Goal: Task Accomplishment & Management: Manage account settings

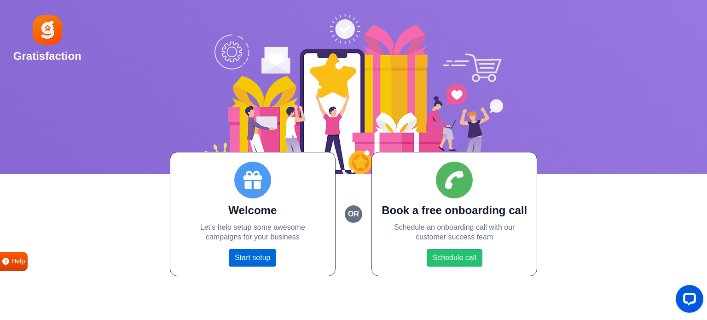
click at [266, 262] on link "Start setup" at bounding box center [252, 257] width 47 height 17
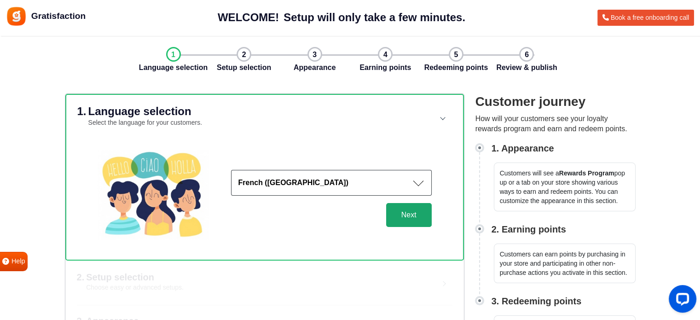
click at [414, 215] on button "Next" at bounding box center [409, 215] width 46 height 24
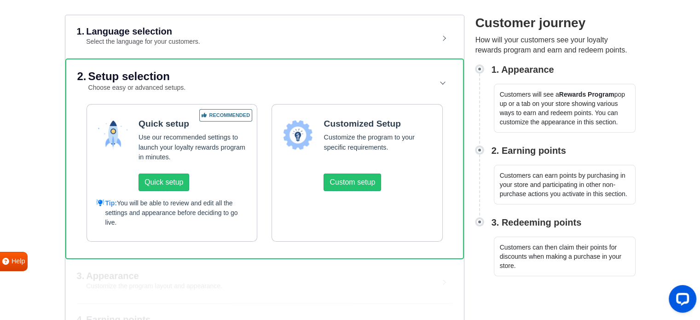
scroll to position [93, 0]
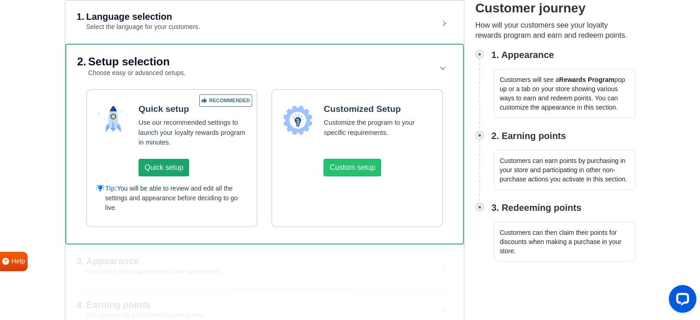
click at [168, 163] on button "Quick setup" at bounding box center [164, 167] width 51 height 17
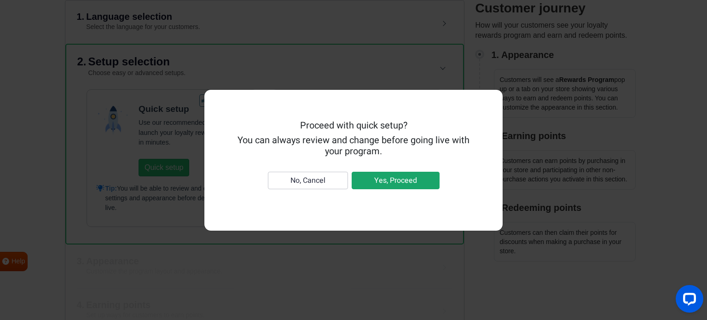
click at [379, 178] on button "Yes, Proceed" at bounding box center [396, 180] width 88 height 17
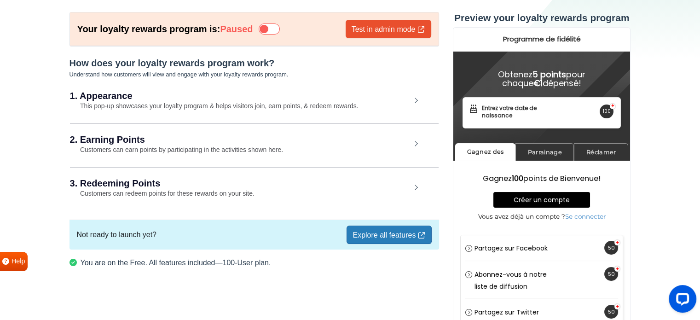
drag, startPoint x: 696, startPoint y: 43, endPoint x: 707, endPoint y: 7, distance: 38.0
click at [700, 7] on html "Gratisfaction Book a free onboarding call Your loyalty rewards program is: Paus…" at bounding box center [350, 176] width 700 height 444
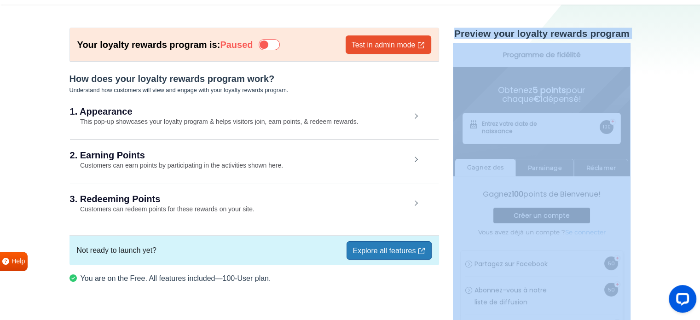
scroll to position [27, 0]
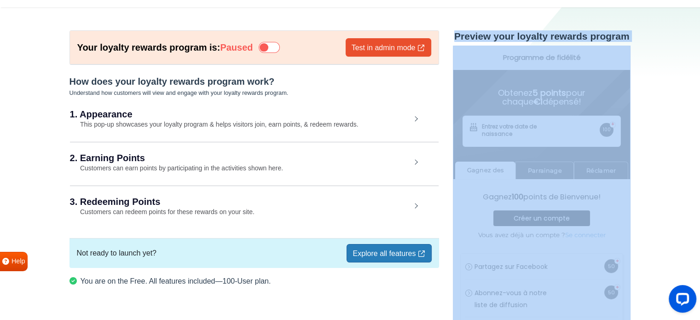
click at [661, 69] on section "Your loyalty rewards program is: Paused Test in admin mode How does your loyalt…" at bounding box center [350, 212] width 700 height 410
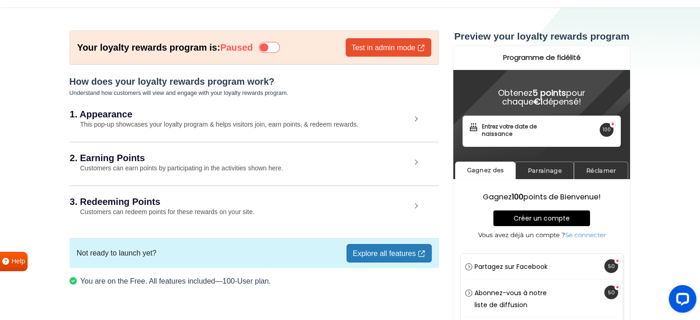
click at [209, 122] on small "This pop-up showcases your loyalty program & helps visitors join, earn points, …" at bounding box center [214, 124] width 289 height 7
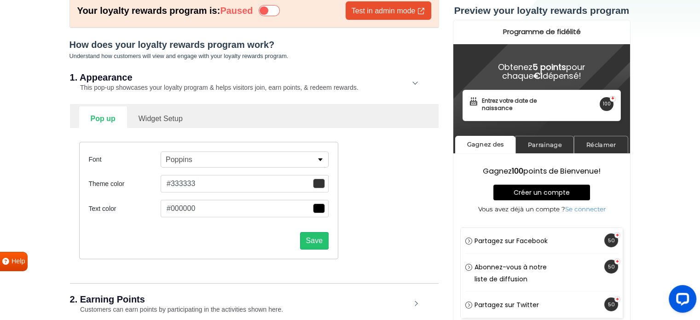
scroll to position [82, 0]
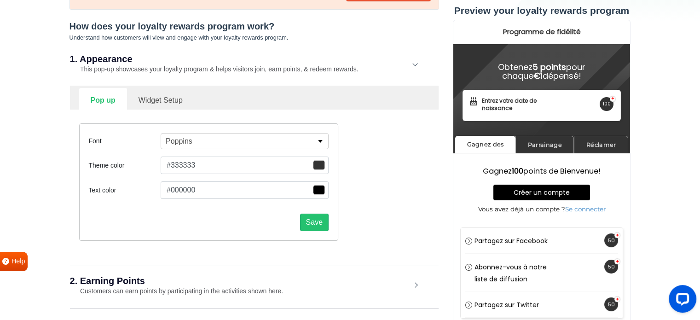
click at [320, 164] on span "button" at bounding box center [319, 165] width 12 height 10
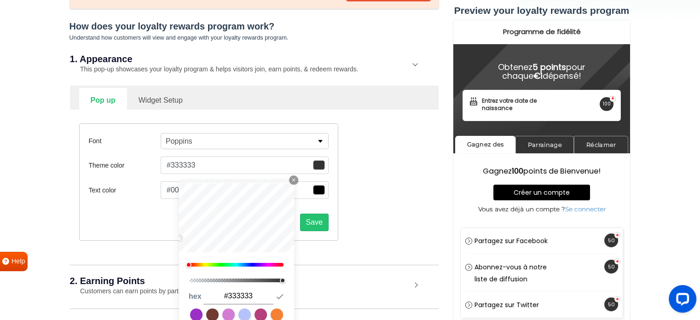
drag, startPoint x: 259, startPoint y: 300, endPoint x: 228, endPoint y: 290, distance: 32.3
click at [228, 290] on input "#333333" at bounding box center [238, 296] width 70 height 16
type input "#f3948b"
click at [281, 292] on icon "button" at bounding box center [279, 296] width 9 height 9
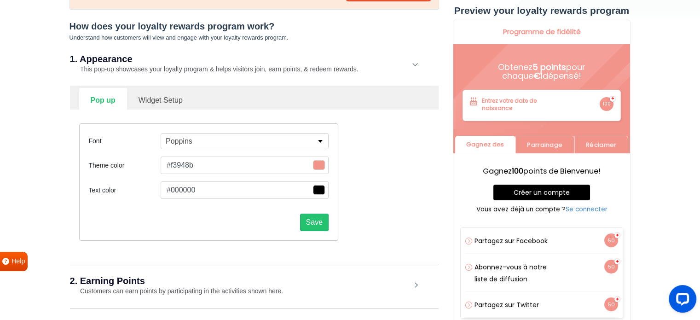
click at [378, 194] on div "Font Poppins Abel Alfa Slab One Anton Archivo Archivo Black Arimo Arvo Assistan…" at bounding box center [254, 182] width 364 height 145
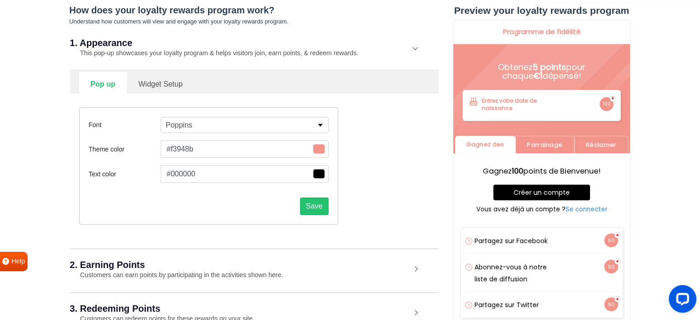
click at [175, 85] on link "Widget Setup" at bounding box center [160, 83] width 67 height 23
select select "right"
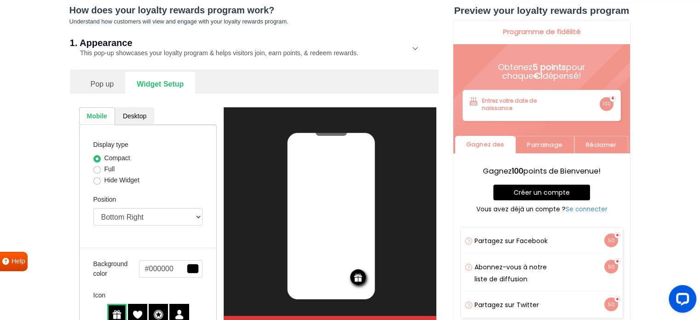
click at [195, 268] on span "button" at bounding box center [193, 269] width 12 height 10
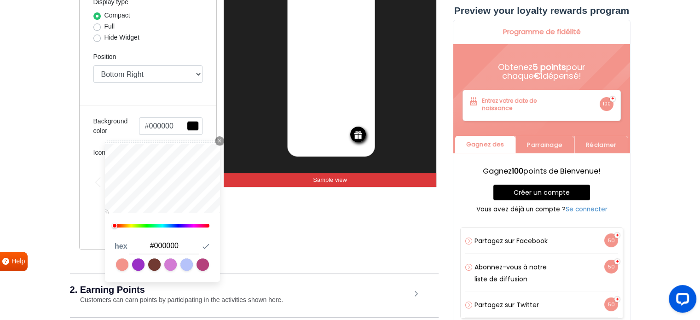
scroll to position [246, 0]
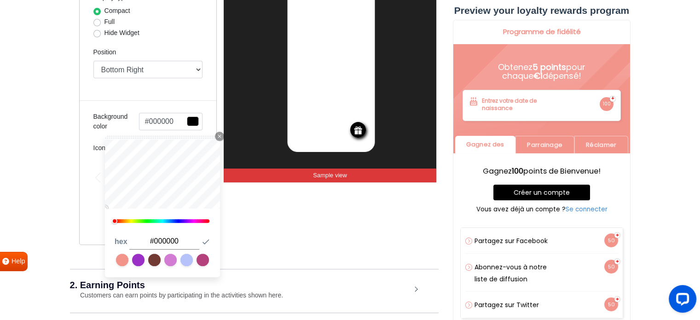
drag, startPoint x: 184, startPoint y: 239, endPoint x: 155, endPoint y: 238, distance: 29.5
click at [155, 238] on input "#000000" at bounding box center [164, 241] width 70 height 16
type input "#f3948b"
click at [122, 257] on link at bounding box center [122, 260] width 12 height 12
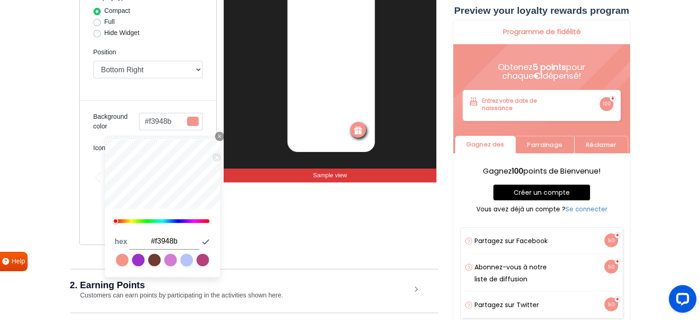
click at [208, 241] on icon "button" at bounding box center [205, 241] width 9 height 9
click at [231, 230] on div "REWARDS Sample view" at bounding box center [330, 102] width 213 height 285
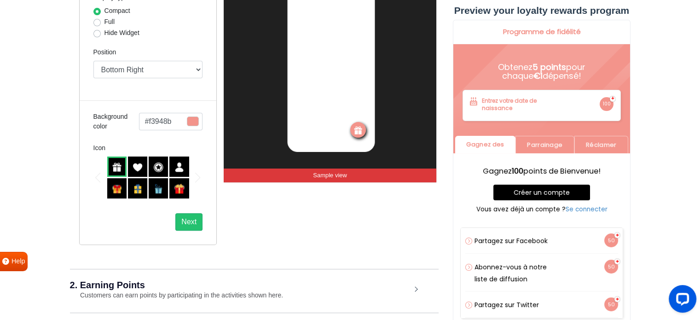
click at [178, 191] on img at bounding box center [179, 189] width 10 height 10
click at [122, 169] on img at bounding box center [117, 167] width 10 height 10
click at [188, 220] on button "Next" at bounding box center [188, 221] width 27 height 17
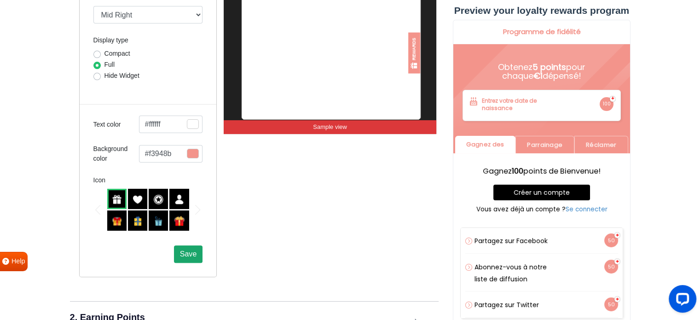
click at [194, 251] on span "Save" at bounding box center [188, 254] width 17 height 8
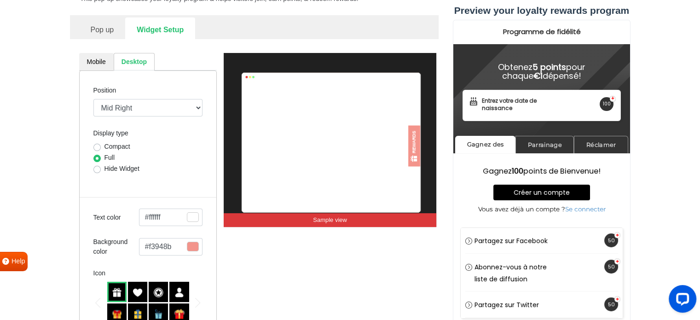
scroll to position [150, 0]
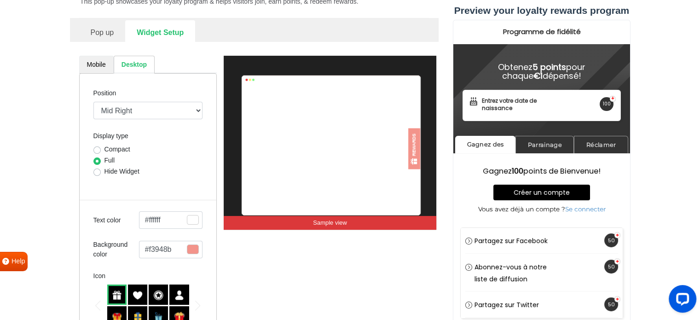
click at [100, 64] on link "Mobile" at bounding box center [96, 65] width 35 height 18
select select "right"
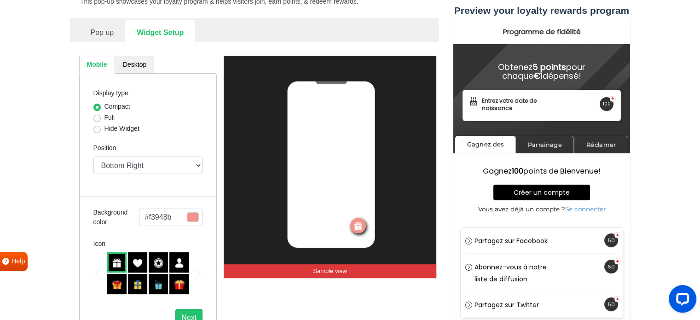
click at [106, 28] on link "Pop up" at bounding box center [102, 31] width 46 height 23
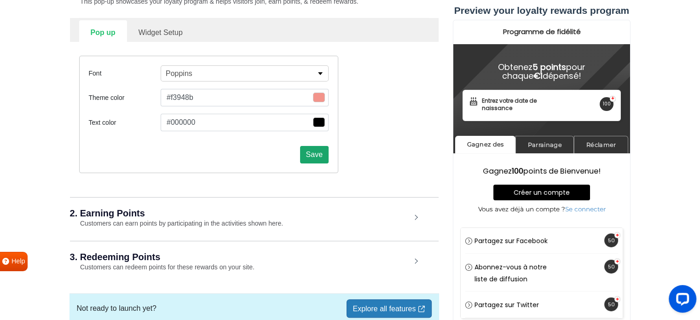
click at [316, 157] on button "Save" at bounding box center [314, 154] width 29 height 17
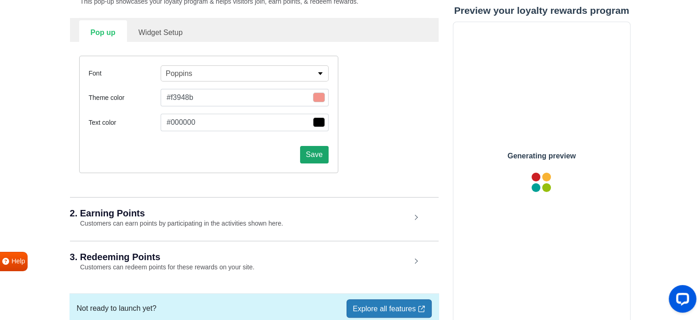
scroll to position [0, 0]
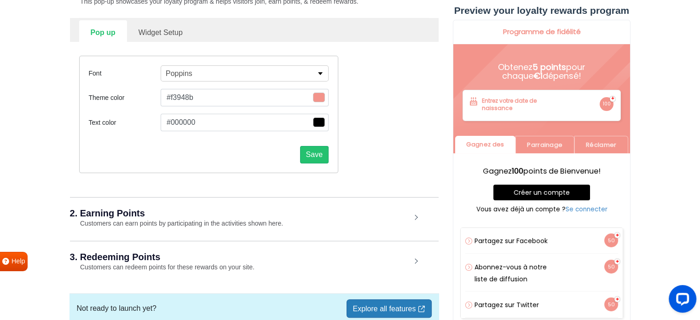
click at [316, 218] on div "2. Earning Points Customers can earn points by participating in the activities …" at bounding box center [254, 218] width 369 height 43
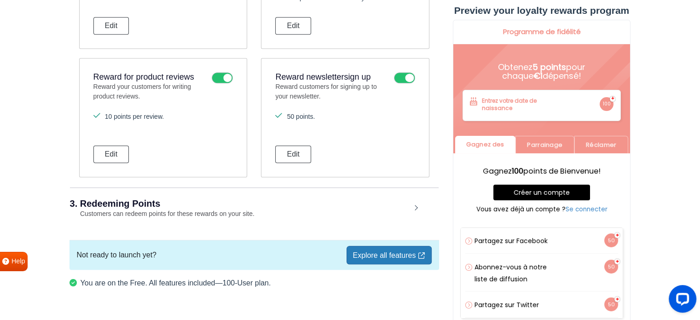
scroll to position [737, 0]
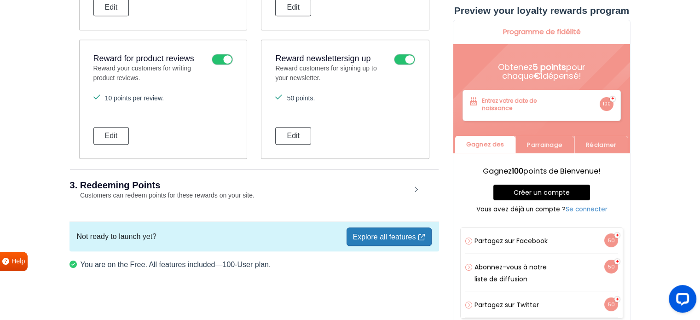
click at [233, 191] on small "Customers can redeem points for these rewards on your site." at bounding box center [162, 194] width 185 height 7
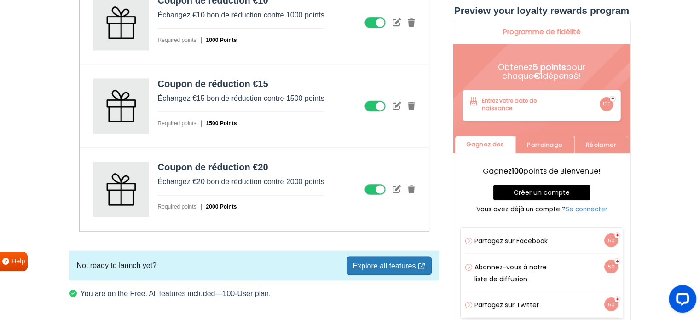
scroll to position [1269, 0]
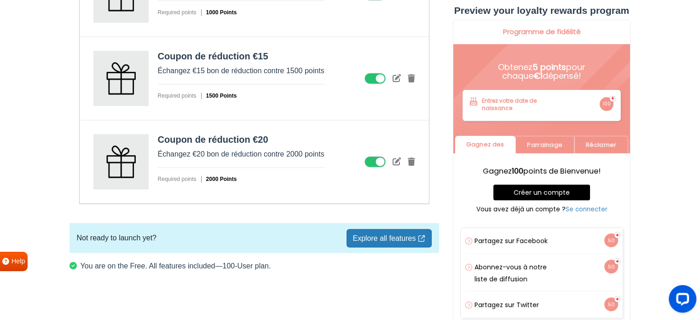
click at [378, 238] on link "Explore all features" at bounding box center [389, 238] width 85 height 18
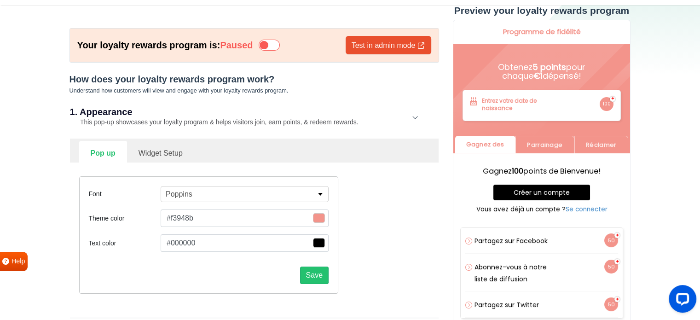
scroll to position [0, 0]
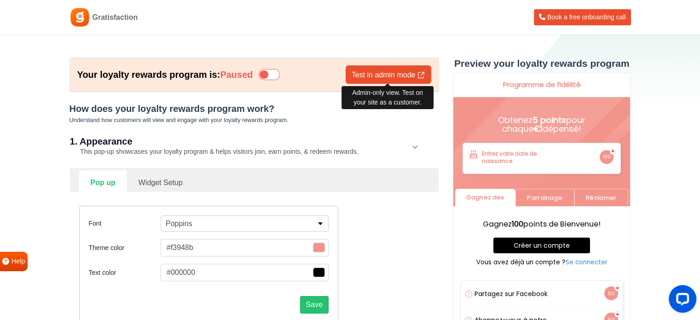
click at [399, 72] on link "Test in admin mode" at bounding box center [389, 74] width 86 height 18
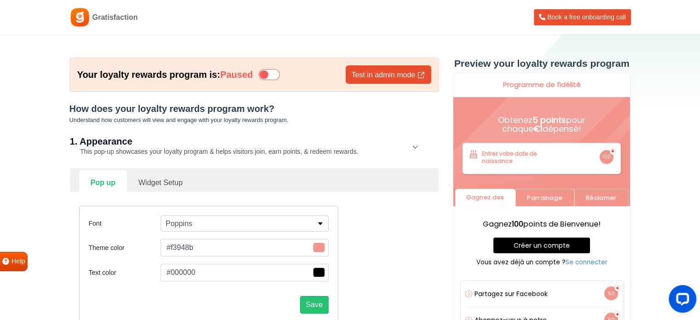
click at [272, 75] on icon at bounding box center [269, 74] width 21 height 11
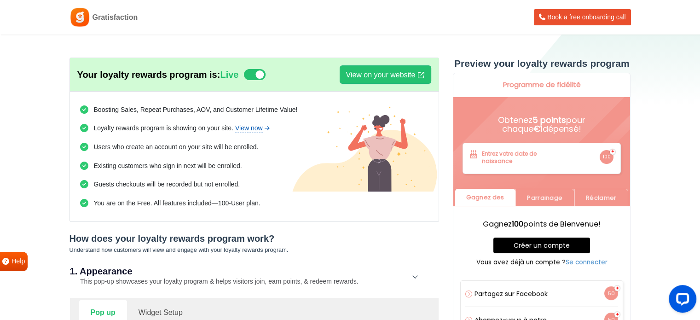
click at [248, 128] on link "View now" at bounding box center [252, 128] width 35 height 10
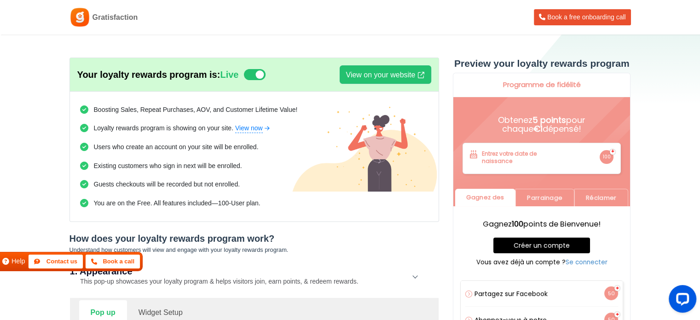
click at [17, 261] on span "Help" at bounding box center [19, 261] width 14 height 10
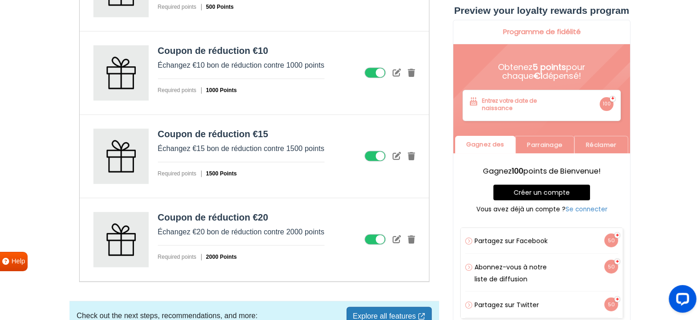
scroll to position [1373, 0]
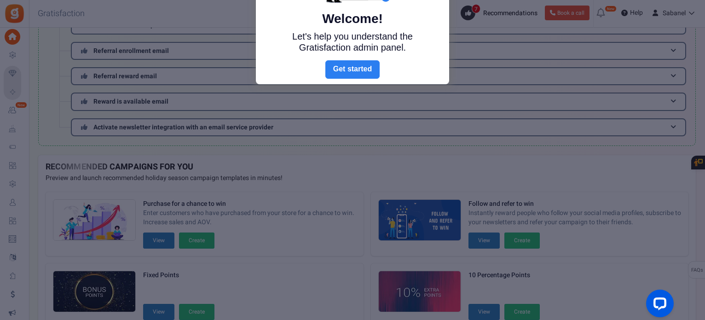
click at [348, 66] on link "Next" at bounding box center [352, 69] width 54 height 18
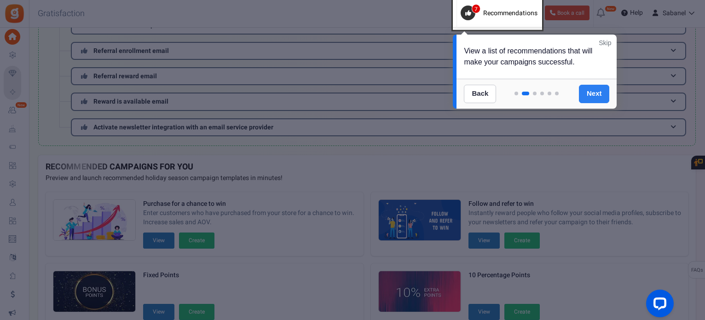
click at [592, 87] on link "Next" at bounding box center [594, 94] width 31 height 18
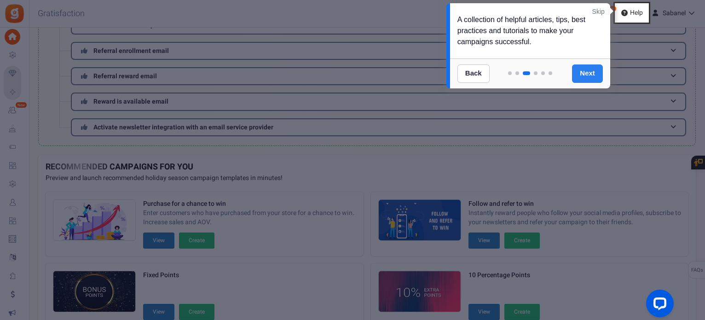
click at [590, 74] on link "Next" at bounding box center [587, 73] width 31 height 18
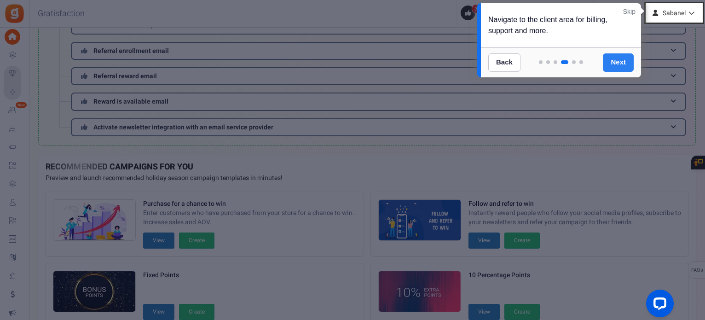
click at [613, 65] on link "Next" at bounding box center [618, 62] width 31 height 18
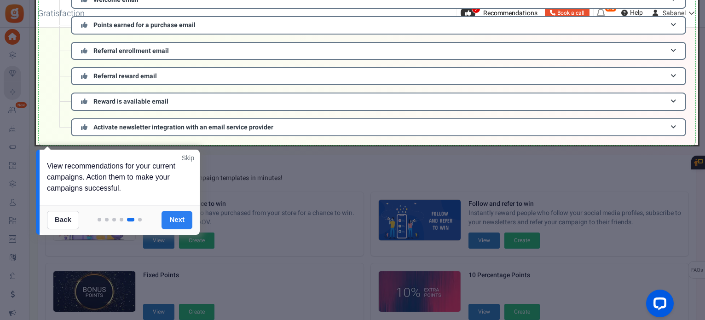
scroll to position [24, 0]
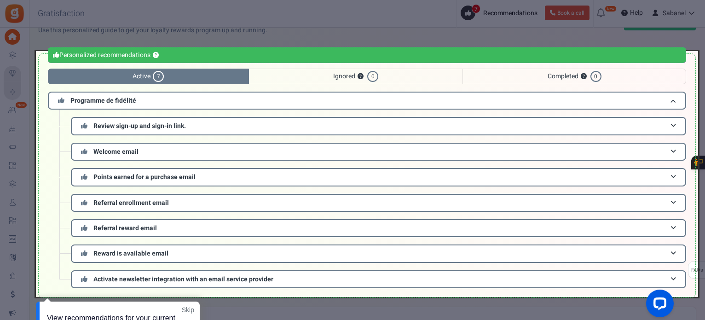
click at [296, 126] on div at bounding box center [367, 174] width 662 height 246
click at [673, 98] on div at bounding box center [367, 174] width 662 height 246
click at [274, 313] on div at bounding box center [352, 160] width 705 height 320
click at [188, 311] on link "Skip" at bounding box center [188, 309] width 12 height 9
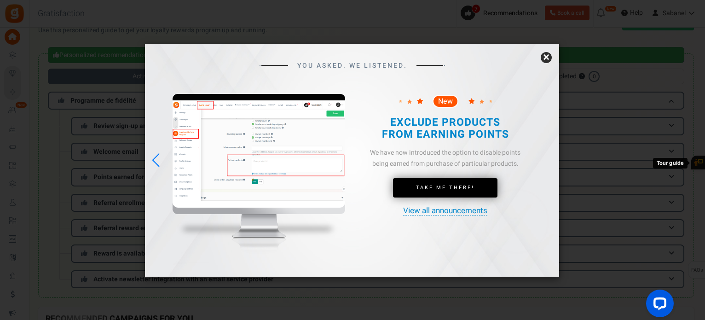
click at [546, 58] on link "×" at bounding box center [546, 57] width 11 height 11
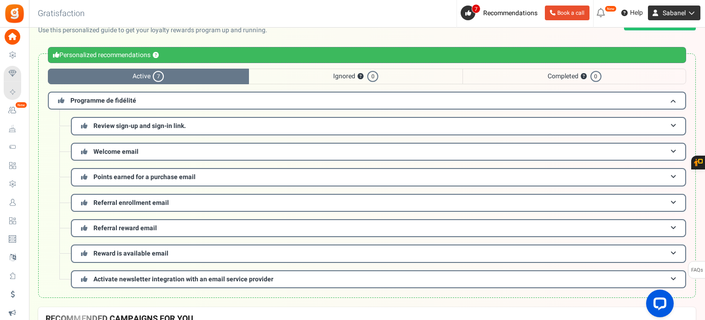
click at [686, 17] on link "Sabanel" at bounding box center [674, 13] width 52 height 15
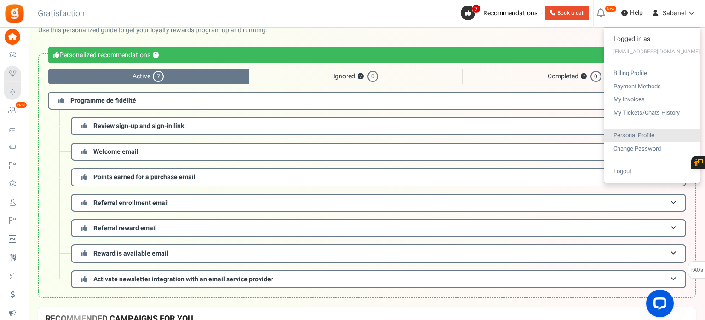
click at [646, 133] on link "Personal Profile" at bounding box center [652, 135] width 96 height 13
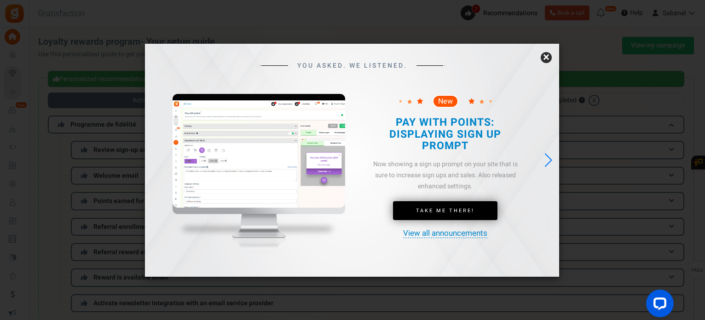
click at [547, 60] on link "×" at bounding box center [546, 57] width 11 height 11
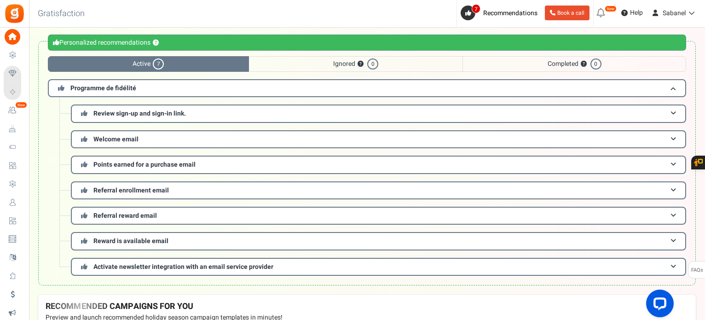
scroll to position [40, 0]
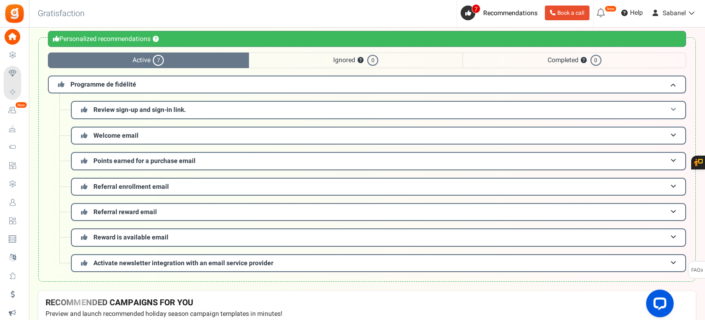
click at [615, 107] on h3 "Review sign-up and sign-in link." at bounding box center [378, 110] width 615 height 18
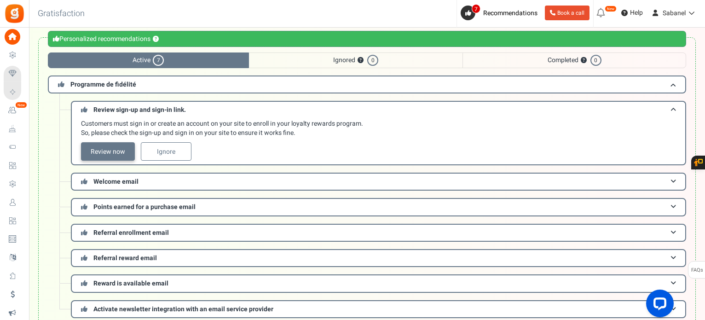
click at [113, 149] on link "Review now" at bounding box center [108, 151] width 54 height 18
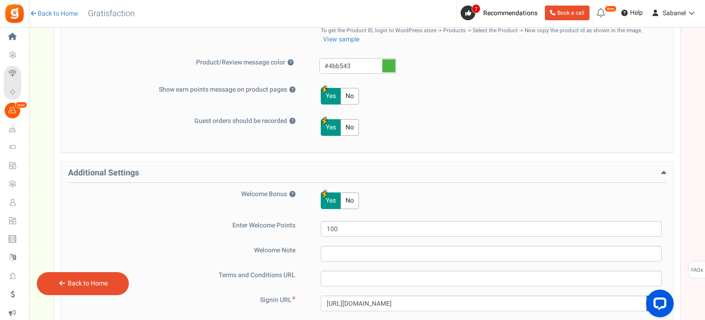
scroll to position [621, 0]
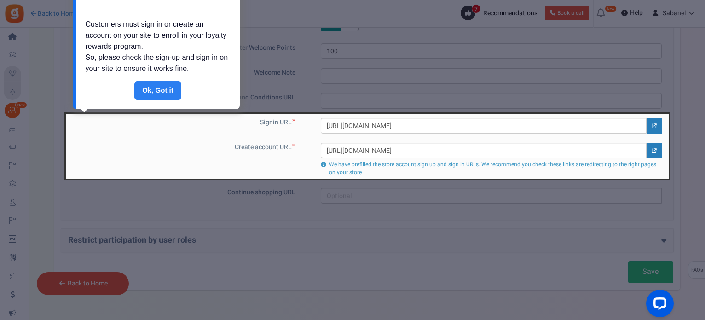
click at [166, 90] on link "Done" at bounding box center [157, 90] width 47 height 18
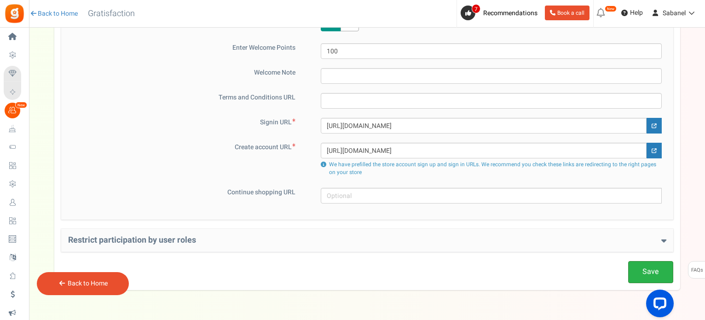
click at [645, 267] on link "Save" at bounding box center [650, 272] width 45 height 22
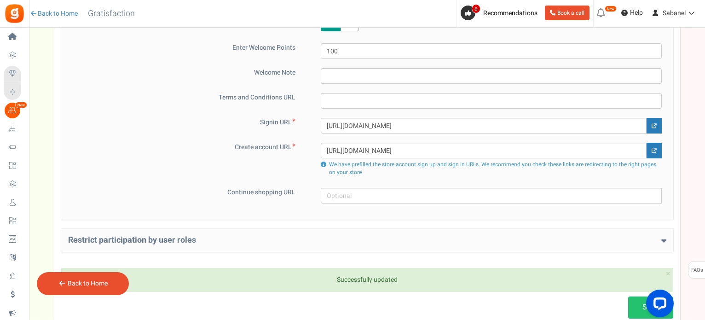
drag, startPoint x: 705, startPoint y: 216, endPoint x: 707, endPoint y: 162, distance: 54.8
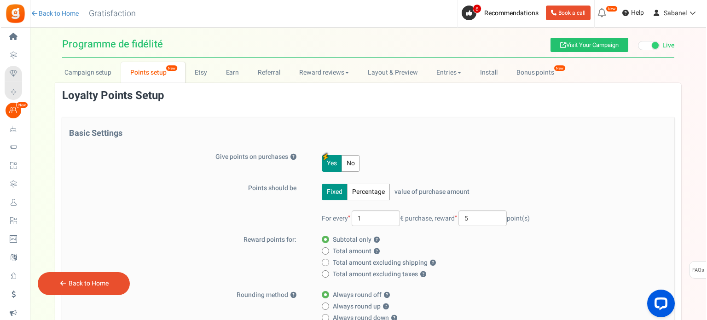
scroll to position [0, 0]
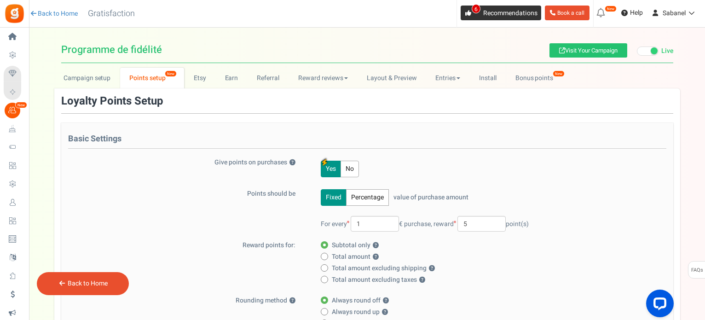
click at [470, 17] on span "6" at bounding box center [468, 13] width 15 height 15
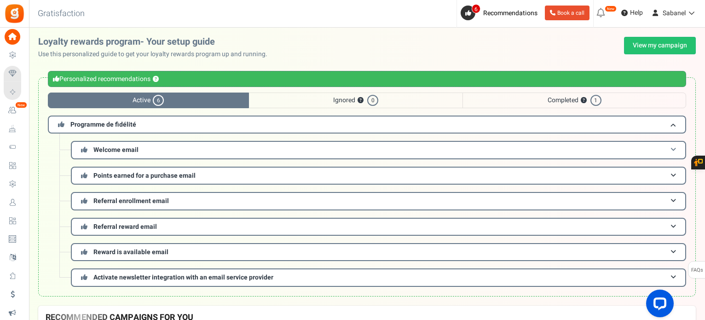
click at [525, 148] on h3 "Welcome email" at bounding box center [378, 150] width 615 height 18
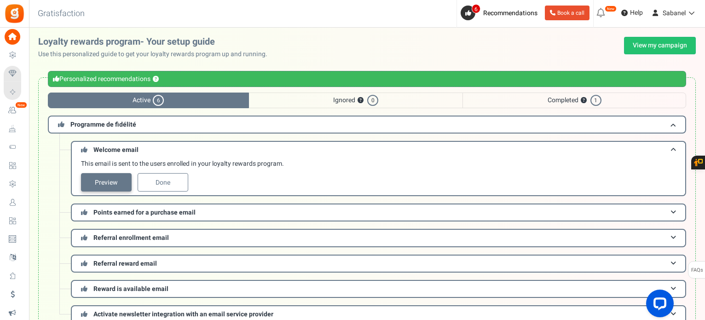
click at [122, 180] on link "Preview" at bounding box center [106, 182] width 51 height 18
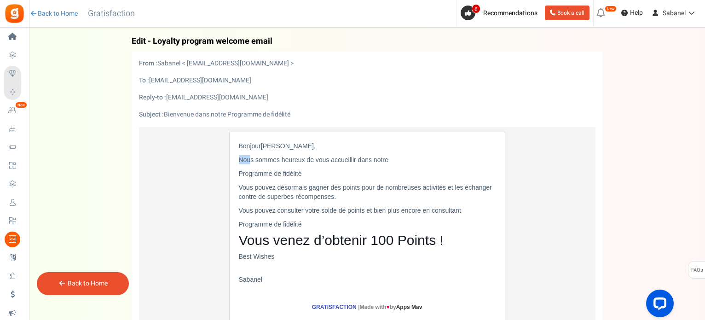
drag, startPoint x: 251, startPoint y: 159, endPoint x: 239, endPoint y: 161, distance: 12.6
click at [239, 161] on p "Nous sommes heureux de vous accueillir dans notre" at bounding box center [367, 159] width 257 height 9
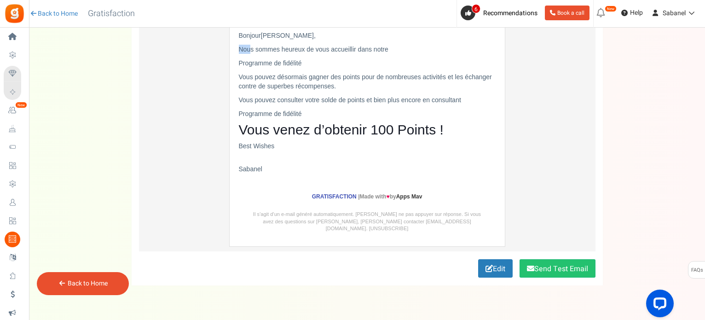
scroll to position [117, 0]
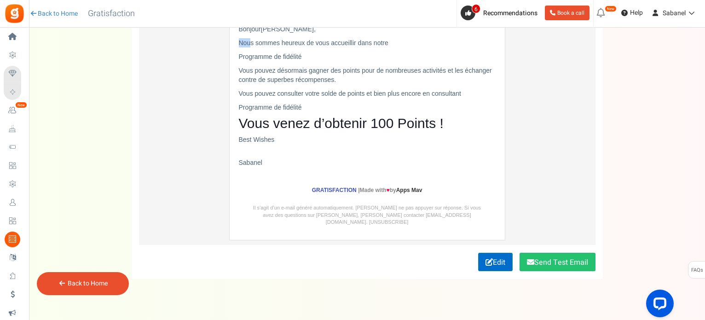
click at [508, 253] on link "Edit" at bounding box center [495, 262] width 35 height 18
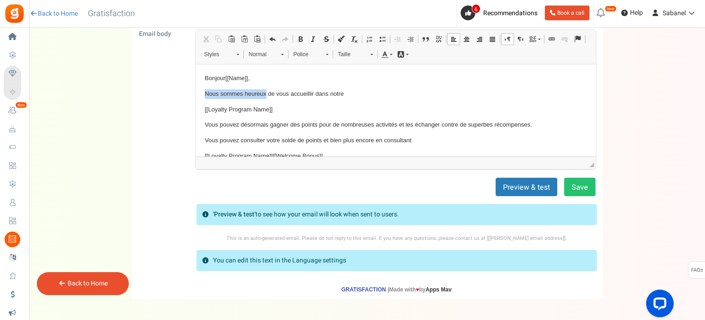
drag, startPoint x: 266, startPoint y: 94, endPoint x: 204, endPoint y: 94, distance: 62.1
click at [204, 94] on p "Nous sommes heureux de vous accueillir dans notre" at bounding box center [395, 94] width 382 height 10
click at [334, 91] on p "Je suis heureuse de t'accueillir dans notre" at bounding box center [395, 94] width 382 height 10
drag, startPoint x: 203, startPoint y: 122, endPoint x: 238, endPoint y: 122, distance: 35.0
click at [238, 122] on html "Bonjour [[Name]] , Je suis heureuse de t'accueillir dans le [[Loyalty Program N…" at bounding box center [395, 137] width 400 height 146
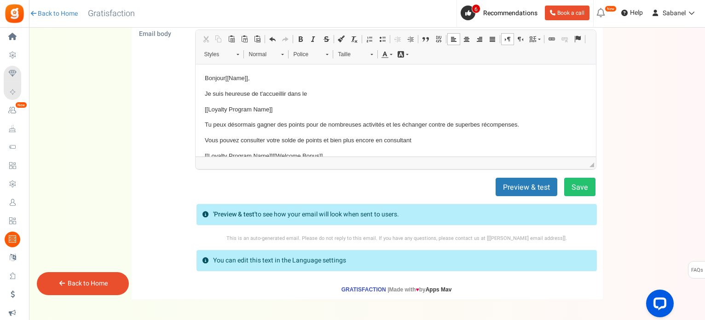
click at [402, 121] on p "Tu peux désormais gagner des points pour de nombreuses activités et les échange…" at bounding box center [395, 125] width 382 height 10
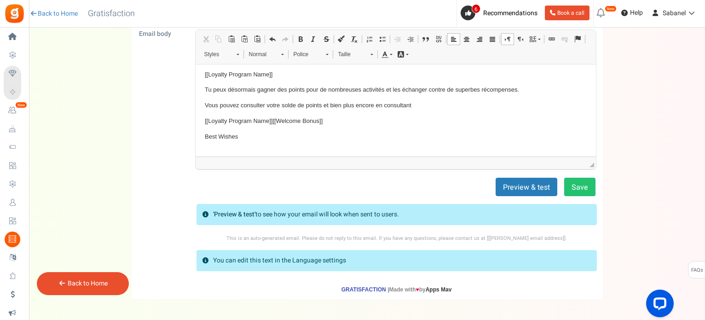
scroll to position [45, 0]
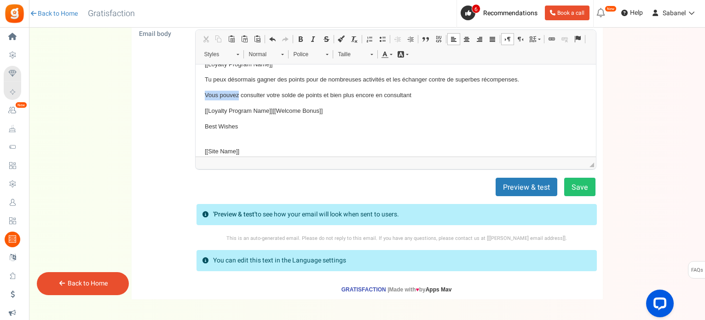
drag, startPoint x: 237, startPoint y: 96, endPoint x: 204, endPoint y: 98, distance: 33.2
click at [204, 98] on p "Vous pouvez consulter votre solde de points et bien plus encore en consultant" at bounding box center [395, 95] width 382 height 10
drag, startPoint x: 268, startPoint y: 95, endPoint x: 253, endPoint y: 97, distance: 14.8
click at [253, 97] on p "Tu peux consulter votre solde de points et bien plus encore en consultant" at bounding box center [395, 95] width 382 height 10
drag, startPoint x: 240, startPoint y: 126, endPoint x: 206, endPoint y: 125, distance: 34.1
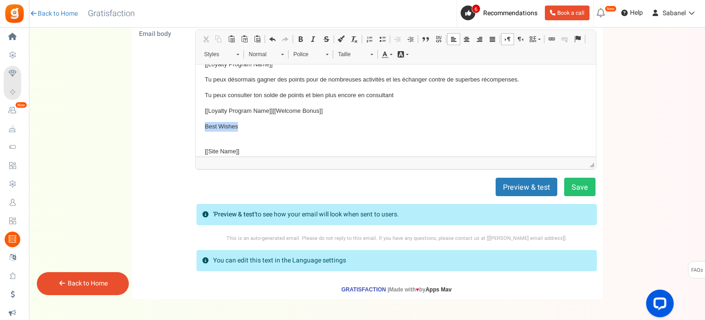
click at [206, 125] on p "Best Wishes" at bounding box center [395, 131] width 382 height 19
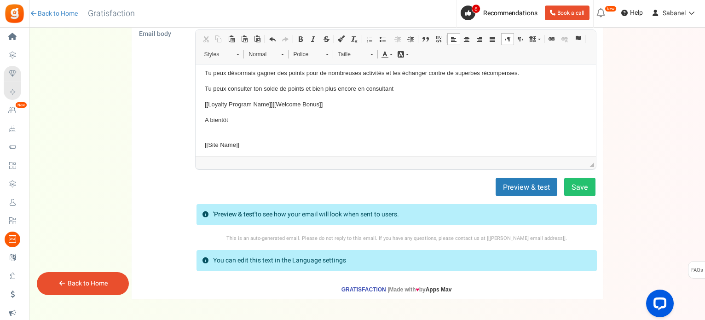
scroll to position [54, 0]
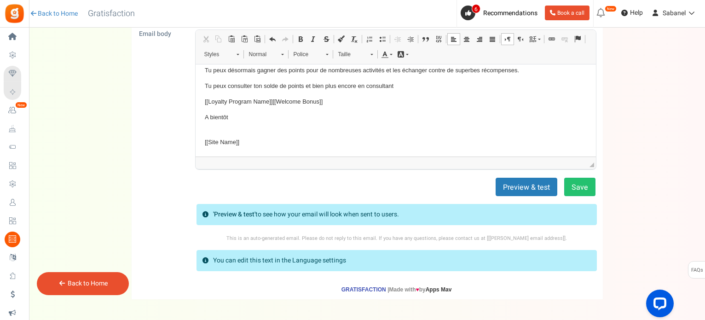
click at [203, 145] on html "Bonjour [[Name]] , Je suis heureuse de t'accueillir dans le [[Loyalty Program N…" at bounding box center [395, 83] width 400 height 146
click at [211, 125] on p "A bientôt" at bounding box center [395, 121] width 382 height 19
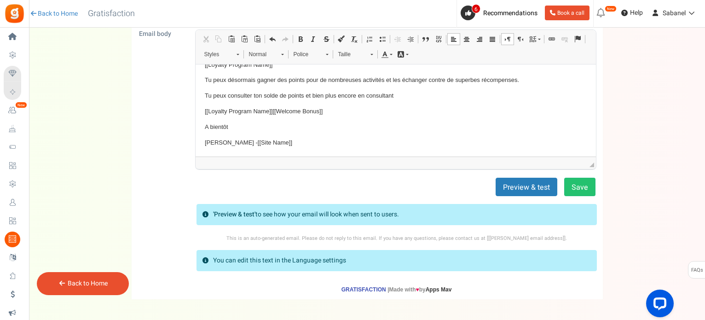
scroll to position [0, 0]
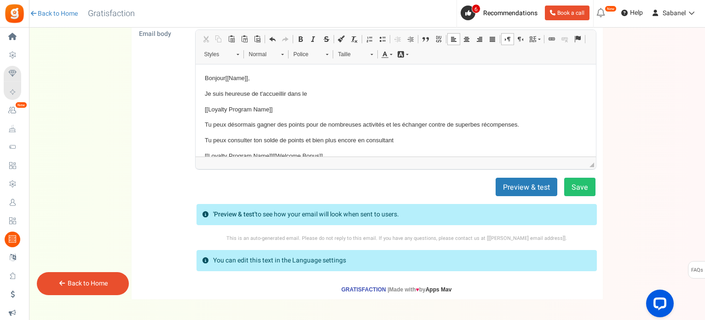
drag, startPoint x: 703, startPoint y: 153, endPoint x: 707, endPoint y: 94, distance: 59.0
click at [705, 94] on html "Install now Back to Home Back to program setup Home Settings Campaigns Purchase…" at bounding box center [352, 118] width 705 height 471
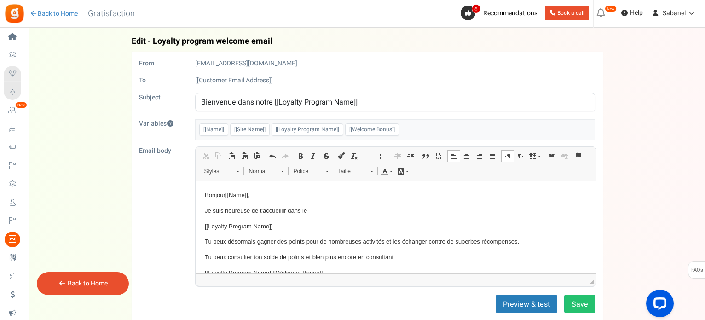
drag, startPoint x: 271, startPoint y: 102, endPoint x: 256, endPoint y: 102, distance: 14.7
click at [256, 102] on input "Bienvenue dans notre [[Loyalty Program Name]]" at bounding box center [395, 102] width 400 height 18
type input "Bienvenue dans le [[Loyalty Program Name]]"
click at [585, 300] on button "Save" at bounding box center [579, 304] width 31 height 18
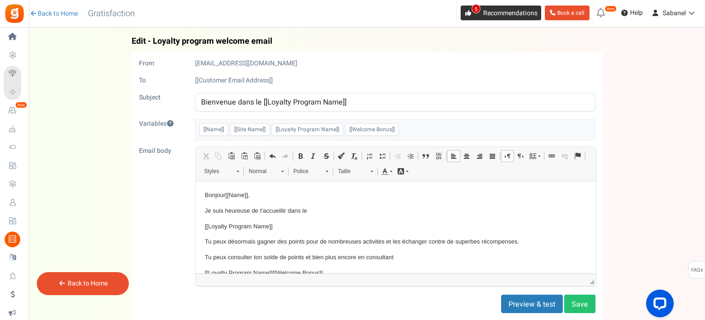
click at [503, 11] on span "Recommendations" at bounding box center [510, 13] width 54 height 10
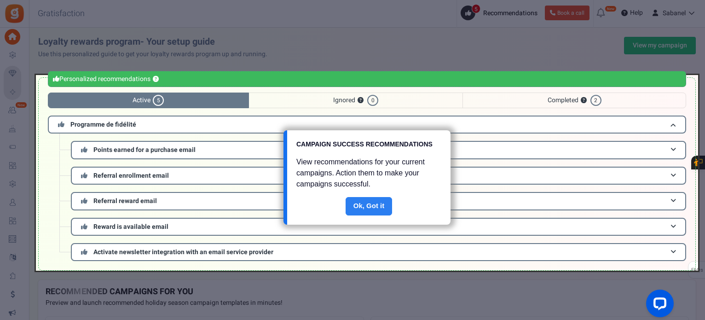
click at [372, 209] on link "Done" at bounding box center [369, 206] width 47 height 18
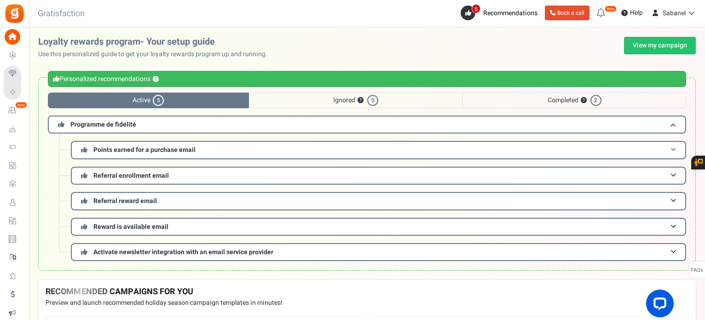
click at [675, 151] on span at bounding box center [674, 149] width 6 height 7
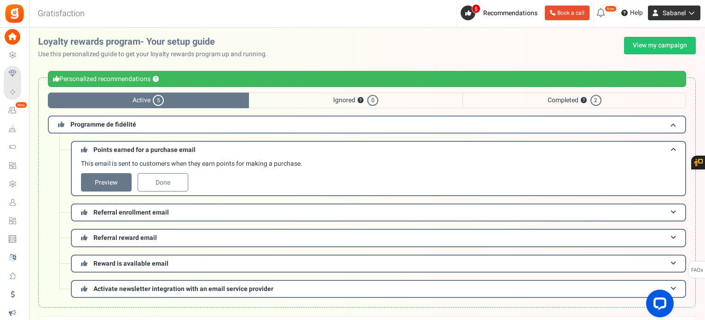
click at [677, 17] on span "Sabanel" at bounding box center [674, 13] width 23 height 10
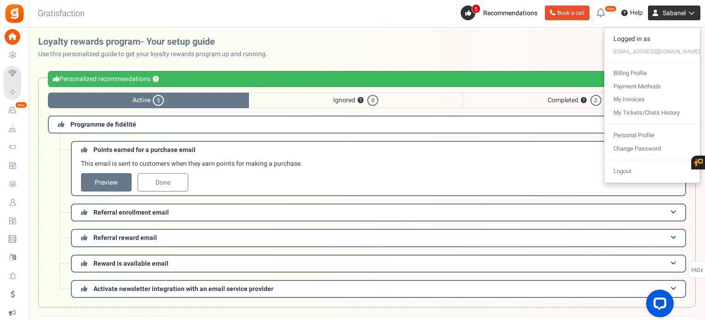
click at [677, 17] on span "Sabanel" at bounding box center [674, 13] width 23 height 10
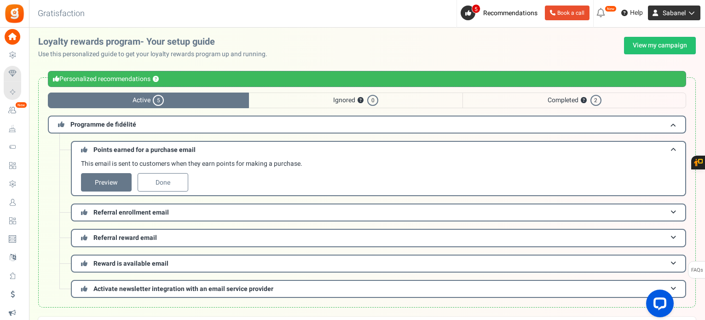
click at [677, 17] on span "Sabanel" at bounding box center [674, 13] width 23 height 10
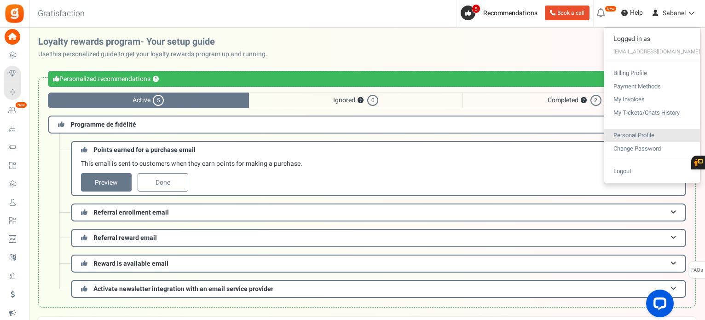
click at [639, 133] on link "Personal Profile" at bounding box center [652, 135] width 96 height 13
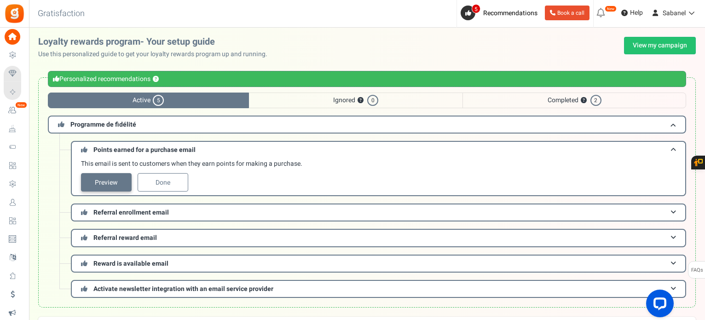
click at [119, 187] on link "Preview" at bounding box center [106, 182] width 51 height 18
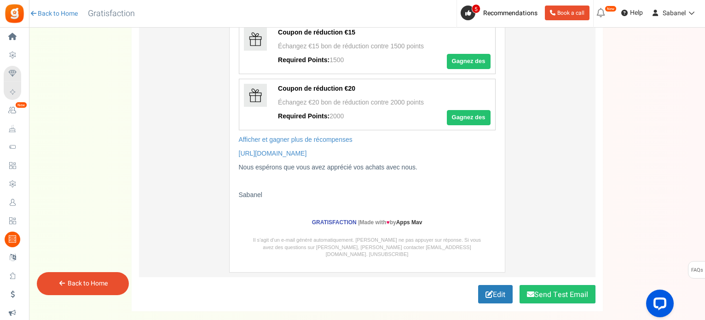
scroll to position [400, 0]
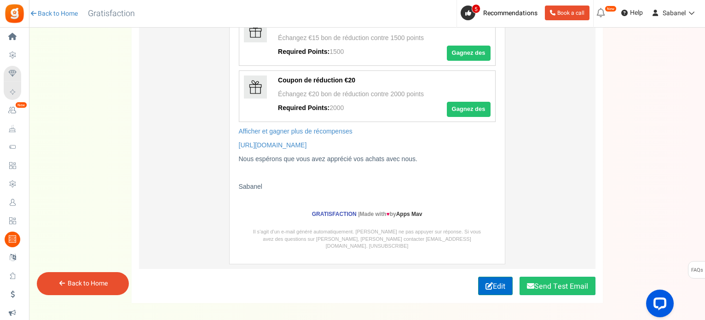
click at [499, 282] on link "Edit" at bounding box center [495, 286] width 35 height 18
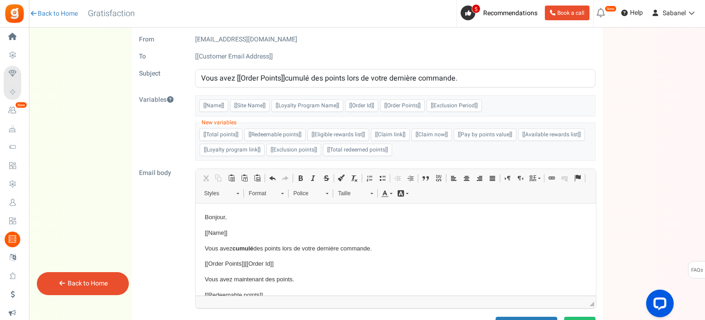
scroll to position [0, 0]
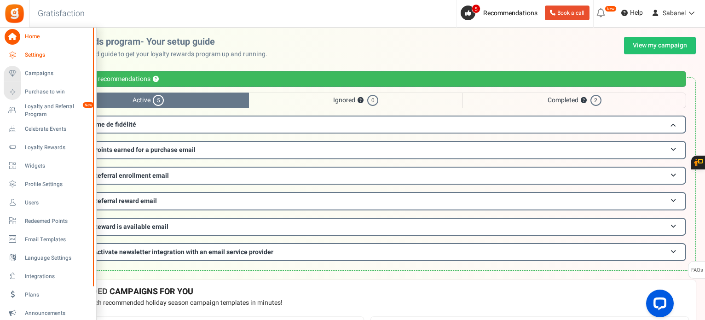
click at [29, 55] on span "Settings" at bounding box center [57, 55] width 64 height 8
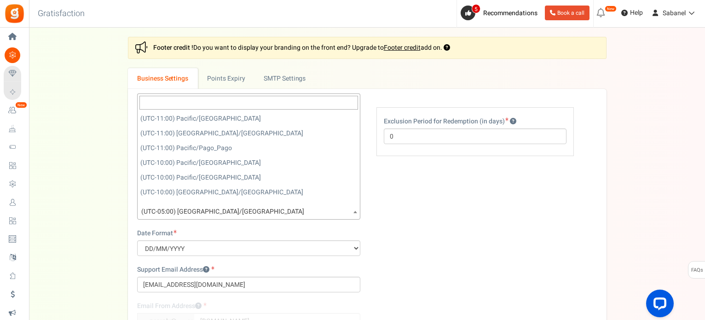
click at [235, 210] on span "(UTC-05:00) [GEOGRAPHIC_DATA]/[GEOGRAPHIC_DATA]" at bounding box center [249, 211] width 222 height 17
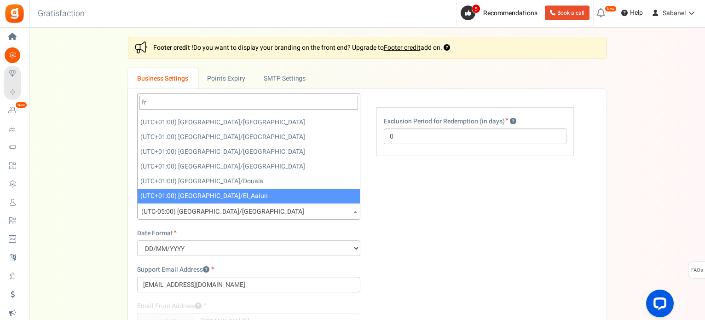
scroll to position [247, 0]
type input "f"
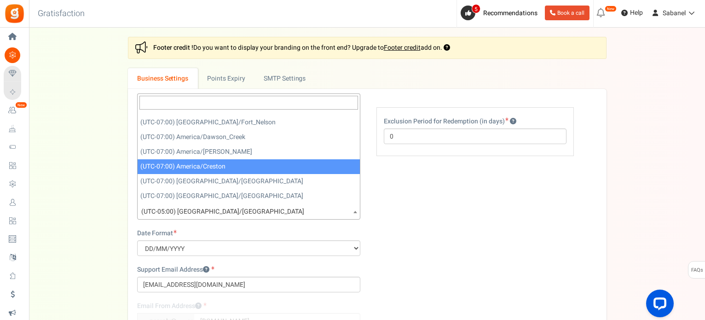
type input "r"
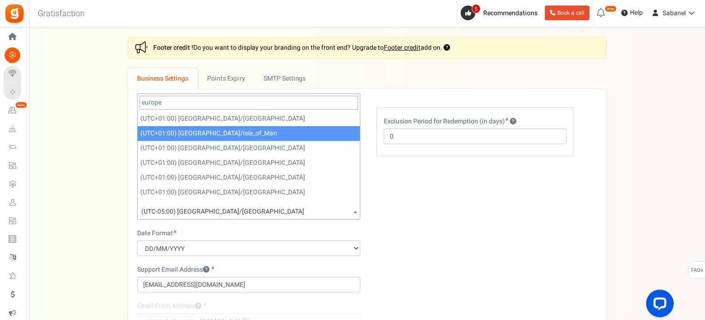
scroll to position [11, 0]
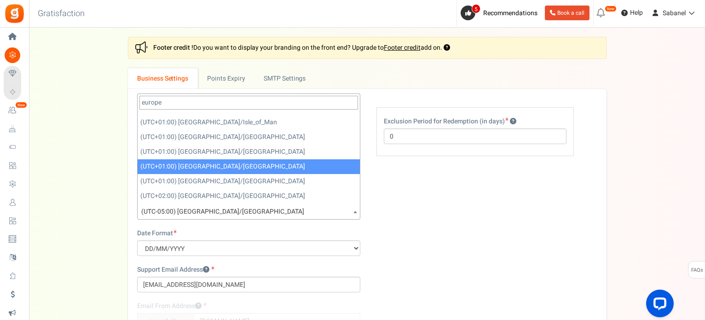
type input "europe"
select select "Europe/London"
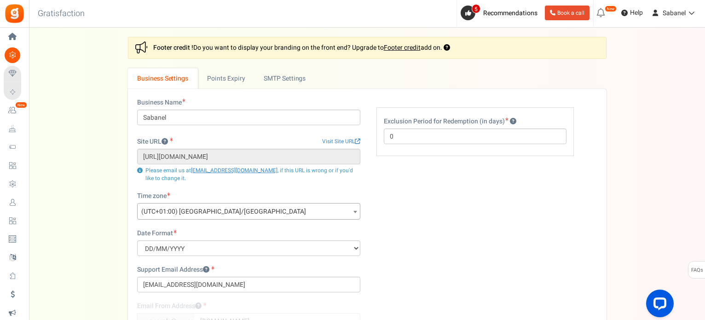
drag, startPoint x: 704, startPoint y: 207, endPoint x: 707, endPoint y: 233, distance: 26.3
click at [705, 233] on html "Install now Back to Home Back to program setup Home Settings Campaigns Purchase…" at bounding box center [352, 229] width 705 height 458
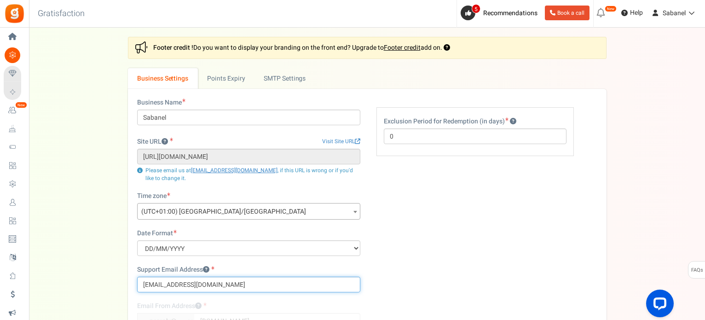
drag, startPoint x: 224, startPoint y: 286, endPoint x: 129, endPoint y: 283, distance: 95.4
click at [129, 283] on div "Business Name Sabanel Site URL Visit Site URL https://www.sabanel.com Update si…" at bounding box center [367, 246] width 479 height 314
type input "sabanel.boutique@gmail.com"
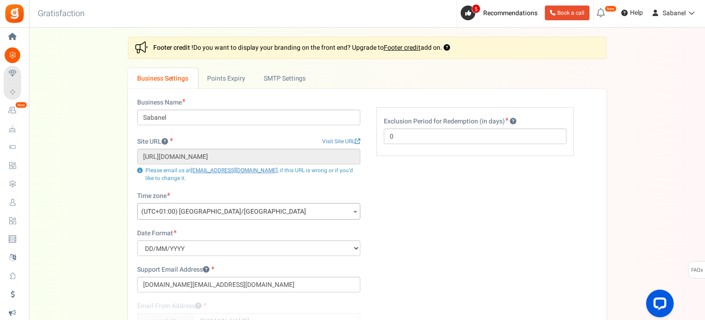
click at [120, 262] on div "Settings In this section you will setup your business details and points expiry…" at bounding box center [367, 220] width 658 height 366
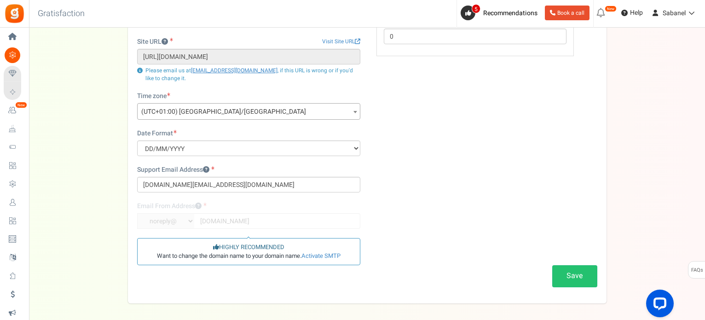
scroll to position [110, 0]
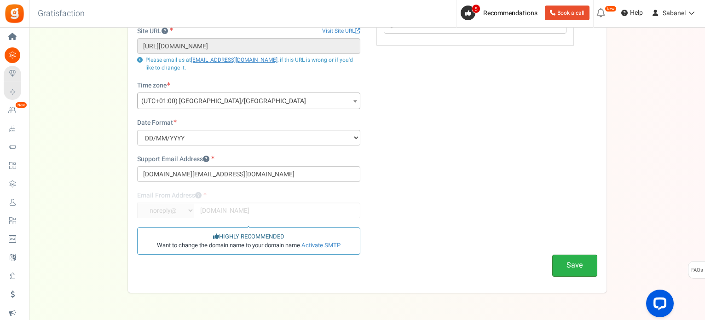
click at [583, 267] on button "Save" at bounding box center [574, 266] width 45 height 22
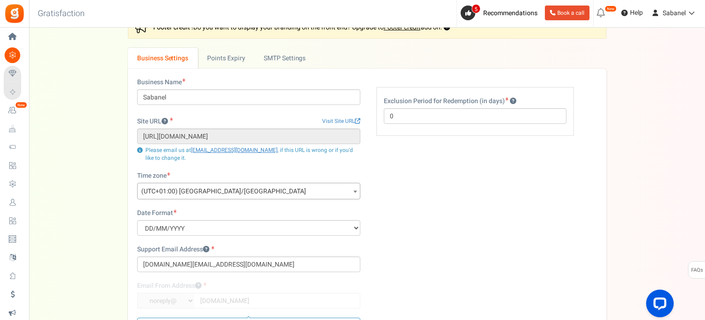
scroll to position [0, 0]
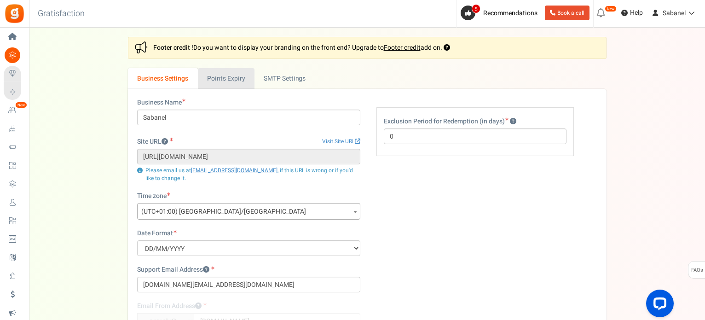
click at [223, 69] on link "Points Expiry" at bounding box center [226, 78] width 57 height 21
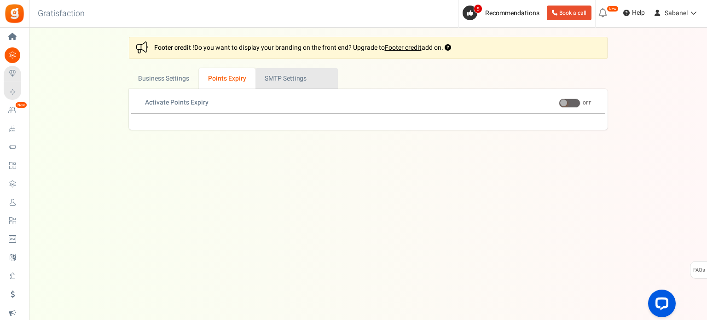
click at [275, 78] on link "Active SMTP Settings" at bounding box center [296, 78] width 82 height 21
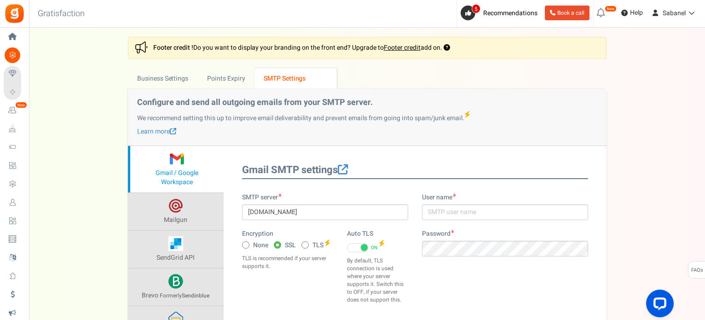
click at [96, 100] on div "Settings In this section you will setup your business details and points expiry…" at bounding box center [367, 233] width 658 height 393
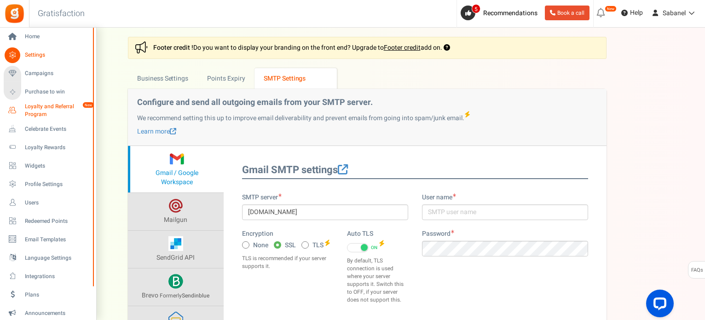
click at [27, 111] on span "Loyalty and Referral Program" at bounding box center [58, 111] width 67 height 16
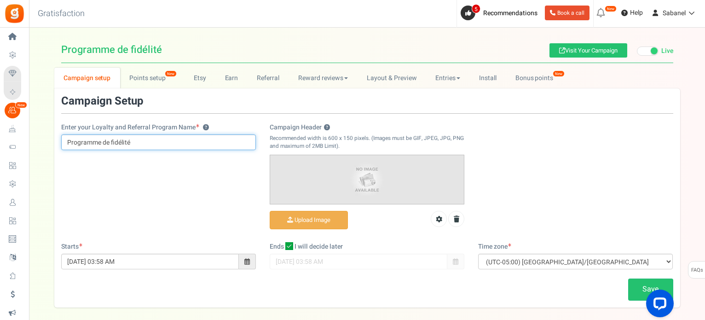
click at [140, 139] on input "Programme de fidélité" at bounding box center [158, 142] width 195 height 16
drag, startPoint x: 140, startPoint y: 139, endPoint x: 64, endPoint y: 136, distance: 76.0
click at [64, 136] on input "Programme de fidélité" at bounding box center [158, 142] width 195 height 16
type input "Club Sabanel"
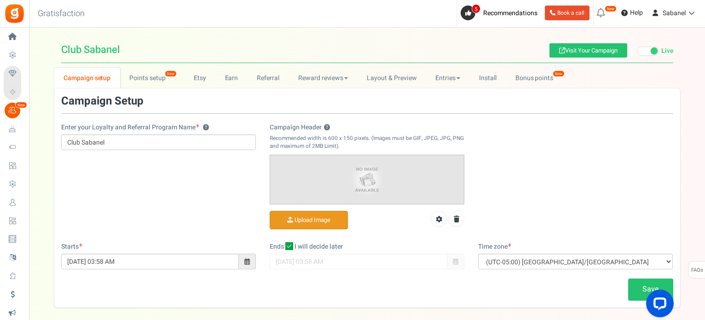
click at [311, 221] on input "Campaign Header ?" at bounding box center [308, 220] width 77 height 18
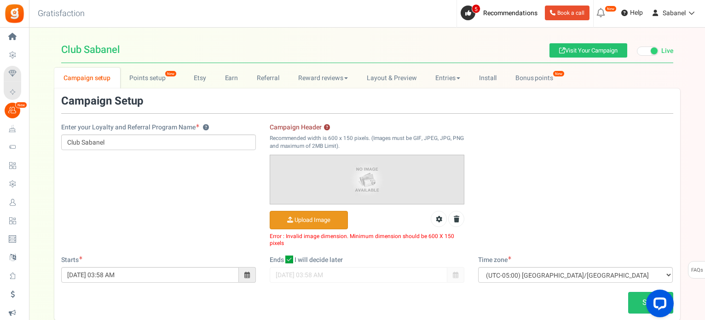
click at [334, 224] on input "Campaign Header ?" at bounding box center [308, 220] width 77 height 18
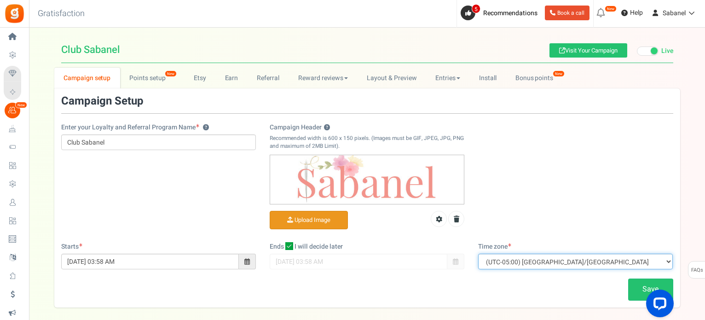
click at [651, 260] on select "(UTC-11:00) Pacific/Niue (UTC-11:00) Pacific/Midway (UTC-11:00) Pacific/Pago_Pa…" at bounding box center [575, 262] width 195 height 16
click at [478, 254] on select "(UTC-11:00) Pacific/Niue (UTC-11:00) Pacific/Midway (UTC-11:00) Pacific/Pago_Pa…" at bounding box center [575, 262] width 195 height 16
click at [560, 258] on select "(UTC-11:00) Pacific/Niue (UTC-11:00) Pacific/Midway (UTC-11:00) Pacific/Pago_Pa…" at bounding box center [575, 262] width 195 height 16
select select "Europe/London"
click at [478, 254] on select "(UTC-11:00) Pacific/Niue (UTC-11:00) Pacific/Midway (UTC-11:00) Pacific/Pago_Pa…" at bounding box center [575, 262] width 195 height 16
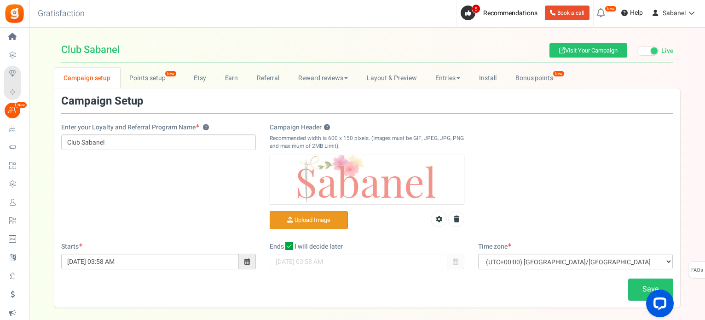
click at [544, 149] on div "Enter your Loyalty and Referral Program Name ? Club Sabanel Campaign Header ? R…" at bounding box center [367, 168] width 626 height 147
click at [639, 283] on link "Save" at bounding box center [650, 289] width 45 height 22
click at [144, 81] on link "Points setup New" at bounding box center [152, 78] width 64 height 21
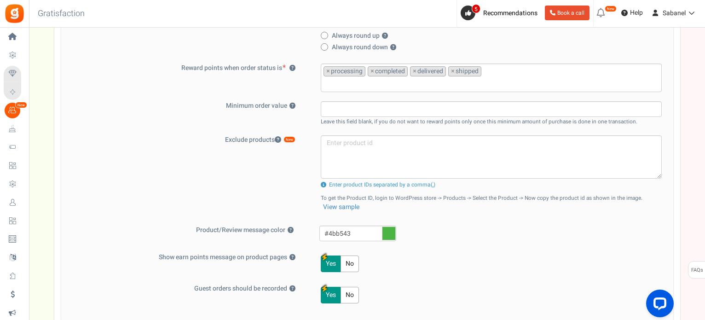
scroll to position [276, 0]
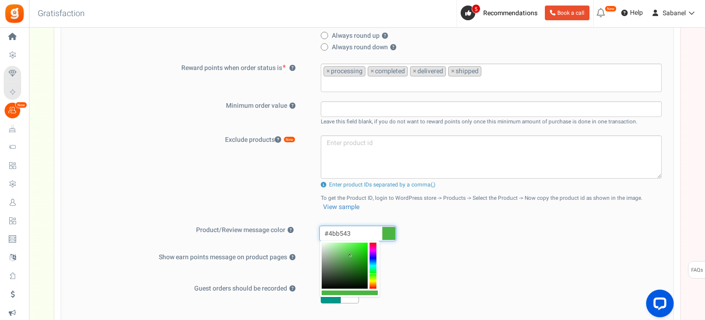
click at [362, 232] on input "#4bb543" at bounding box center [357, 234] width 77 height 16
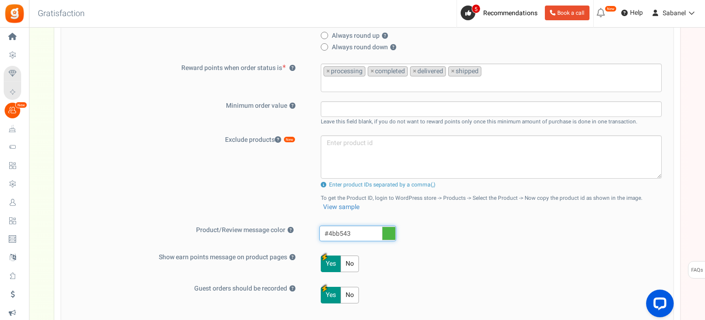
drag, startPoint x: 362, startPoint y: 232, endPoint x: 328, endPoint y: 234, distance: 34.6
click at [328, 234] on input "#4bb543" at bounding box center [357, 234] width 77 height 16
type input "#f3948b"
click at [464, 246] on div "Basic Settings Give points on purchases ? Yes No Points should be Fixed Percent…" at bounding box center [367, 83] width 612 height 473
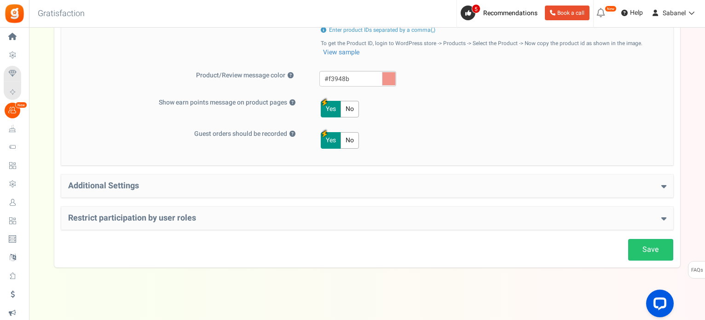
scroll to position [432, 0]
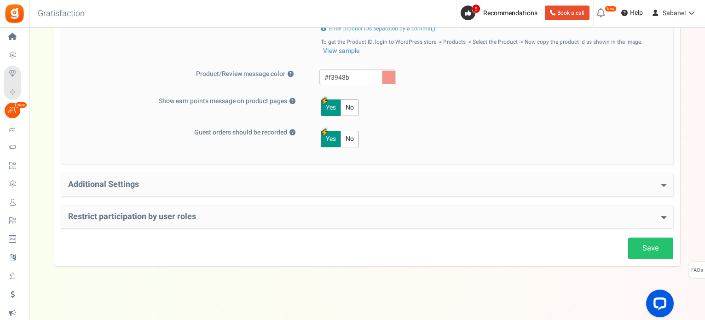
click at [480, 174] on div "Additional Settings Welcome Bonus ? Yes No Enter Welcome Points 100 Welcome Not…" at bounding box center [367, 184] width 612 height 23
click at [663, 183] on icon at bounding box center [663, 184] width 5 height 8
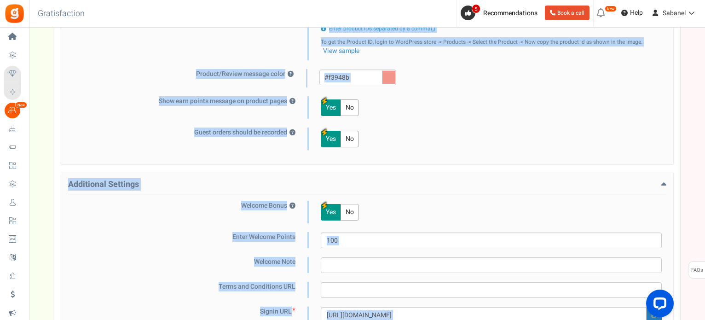
drag, startPoint x: 705, startPoint y: 190, endPoint x: 707, endPoint y: 210, distance: 20.3
click at [705, 210] on html "Install now Back to Home Back to program setup Home Settings Campaigns Purchase…" at bounding box center [352, 51] width 705 height 967
click at [690, 180] on div "Campaign setup Points setup New Etsy Earn Referral Reward reviews WOO LOOX Judg…" at bounding box center [367, 57] width 676 height 844
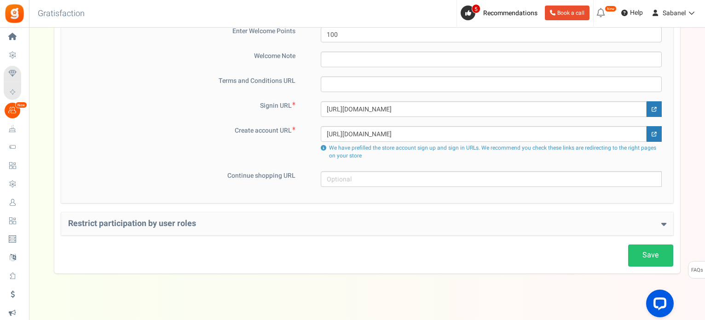
scroll to position [644, 0]
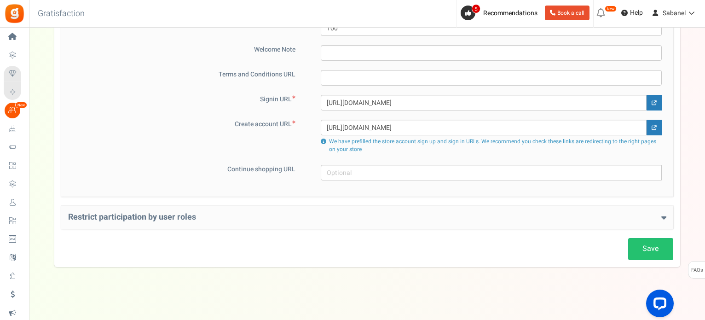
click at [519, 214] on h4 "Restrict participation by user roles" at bounding box center [367, 217] width 598 height 9
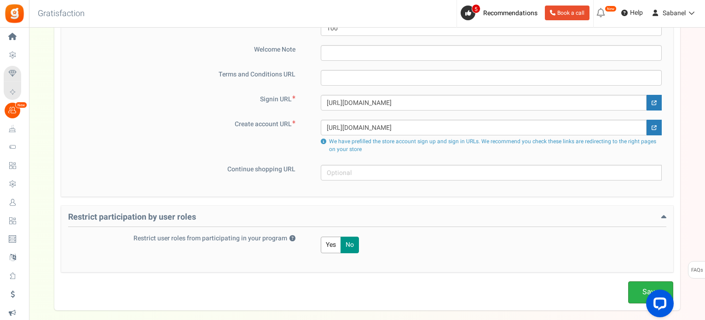
click at [637, 284] on link "Save" at bounding box center [650, 292] width 45 height 22
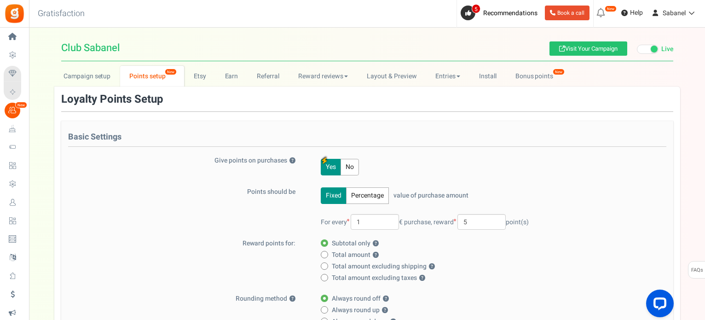
scroll to position [0, 0]
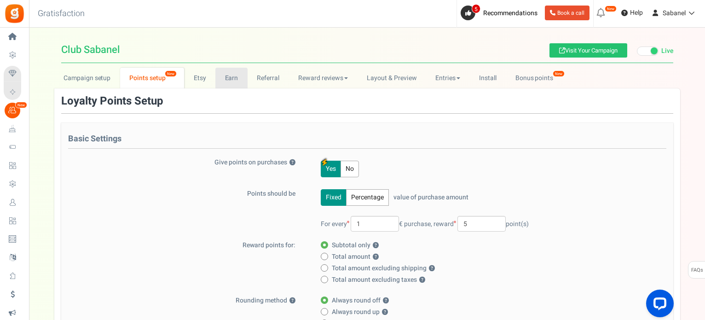
click at [243, 77] on link "Earn" at bounding box center [231, 78] width 32 height 21
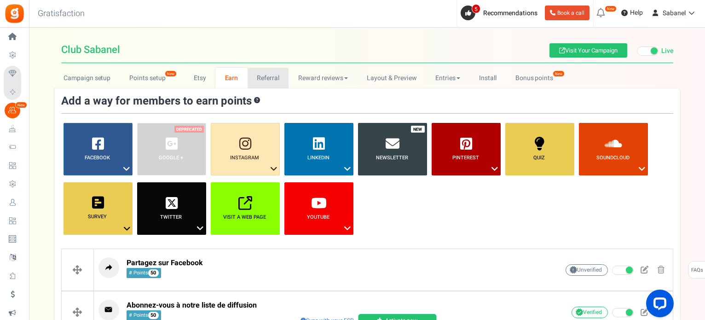
click at [265, 77] on link "Referral" at bounding box center [268, 78] width 41 height 21
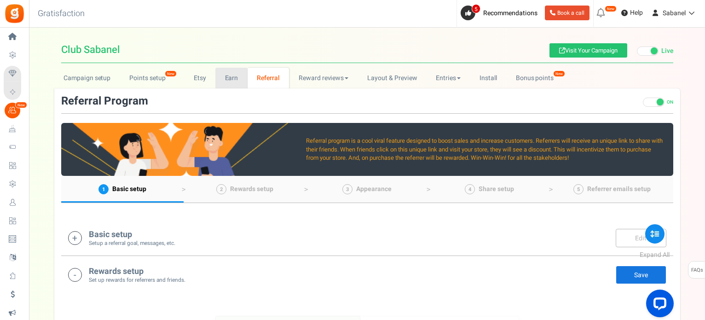
click at [233, 79] on link "Earn" at bounding box center [231, 78] width 32 height 21
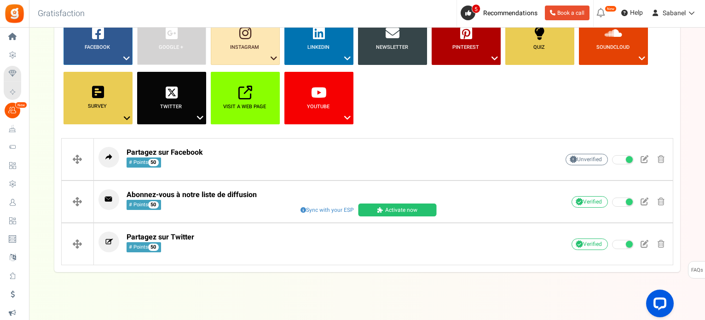
scroll to position [118, 0]
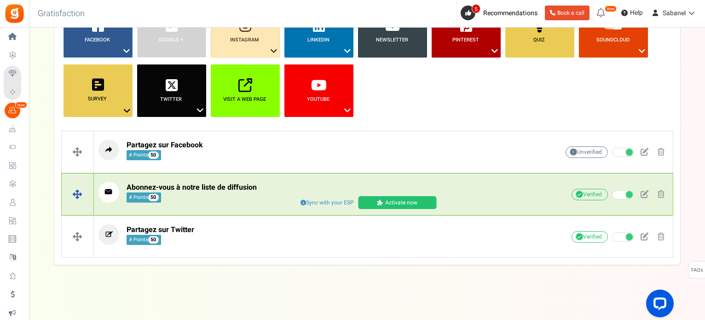
click at [390, 201] on link "Activate now" at bounding box center [397, 202] width 78 height 13
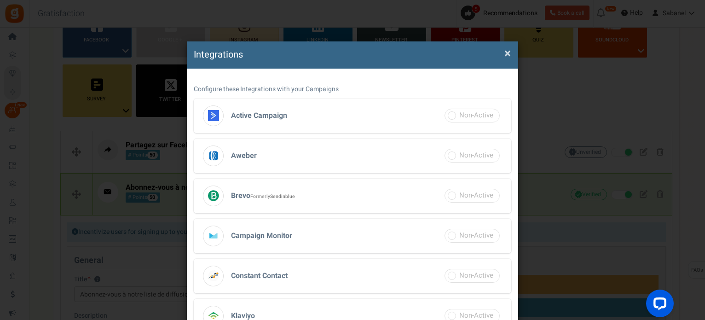
click at [396, 199] on h3 "Brevo Formerly Sendinblue" at bounding box center [353, 196] width 318 height 35
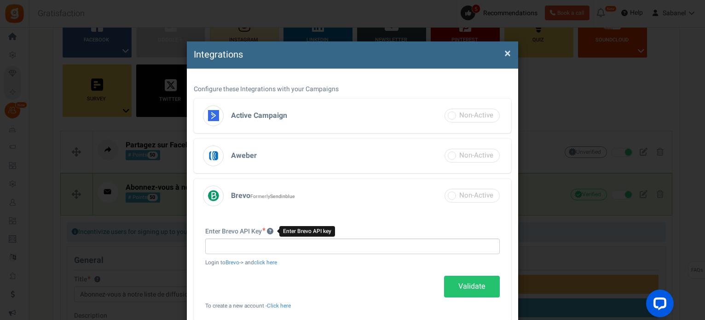
click at [271, 231] on icon at bounding box center [270, 231] width 6 height 6
click at [265, 263] on link "click here" at bounding box center [265, 263] width 23 height 8
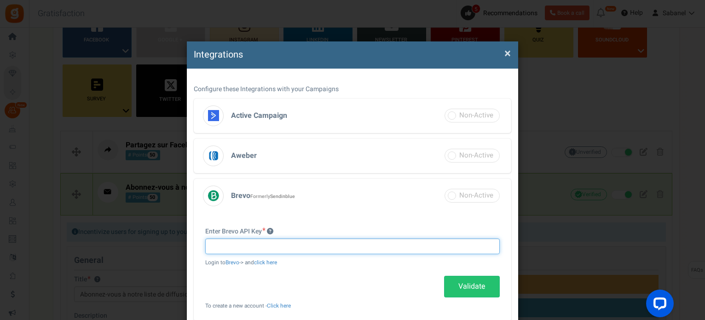
click at [250, 243] on input "text" at bounding box center [352, 246] width 295 height 16
paste input "**********"
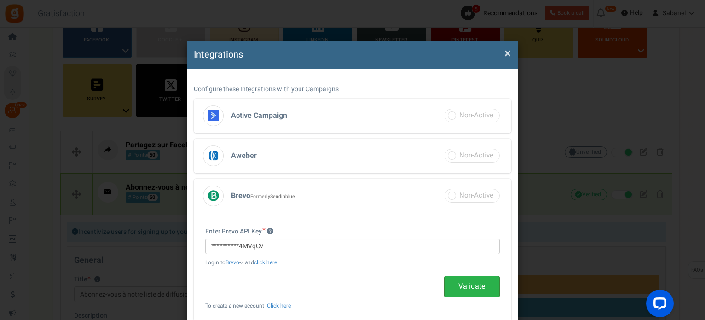
click at [470, 289] on link "Validate" at bounding box center [472, 287] width 56 height 22
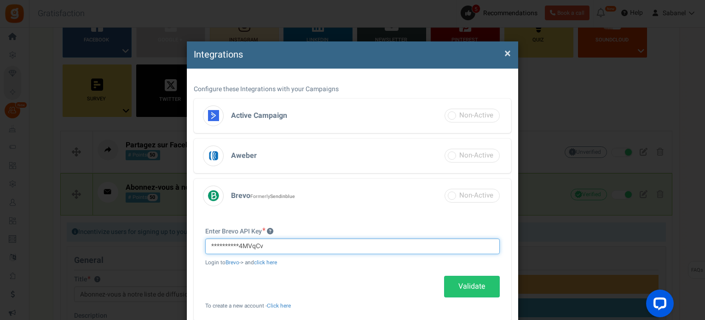
drag, startPoint x: 239, startPoint y: 276, endPoint x: 193, endPoint y: 276, distance: 46.0
click at [194, 276] on div "**********" at bounding box center [353, 267] width 318 height 108
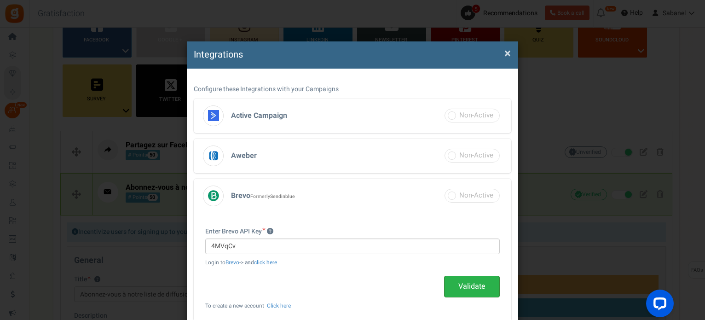
click at [462, 287] on link "Validate" at bounding box center [472, 287] width 56 height 22
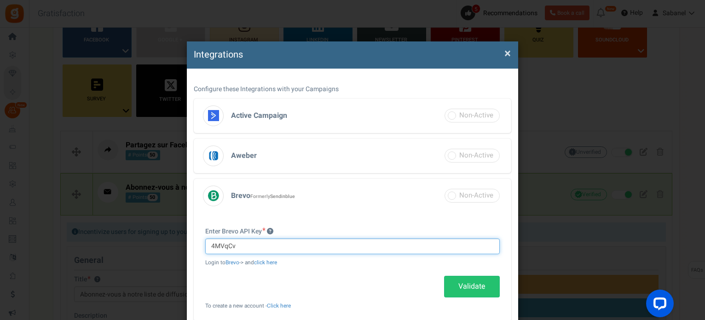
drag, startPoint x: 271, startPoint y: 245, endPoint x: 190, endPoint y: 242, distance: 80.6
click at [190, 242] on div "Configure these Integrations with your Campaigns Active Campaign API Key is not…" at bounding box center [352, 321] width 331 height 505
paste input "xkeysib-106deb4ef4d20de59fc1a4393edfcbf8acd8ca7f4e719203c418795901fefba2-ijdMbv…"
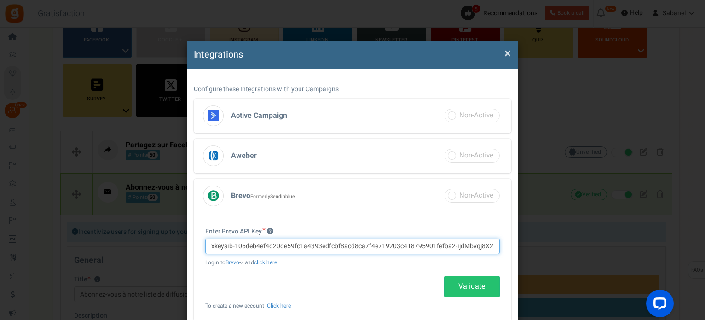
scroll to position [0, 11]
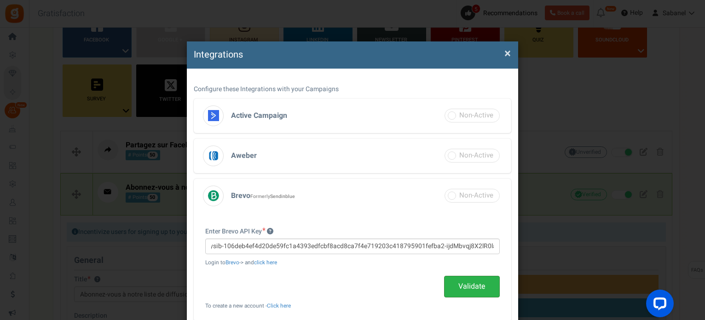
click at [460, 289] on link "Validate" at bounding box center [472, 287] width 56 height 22
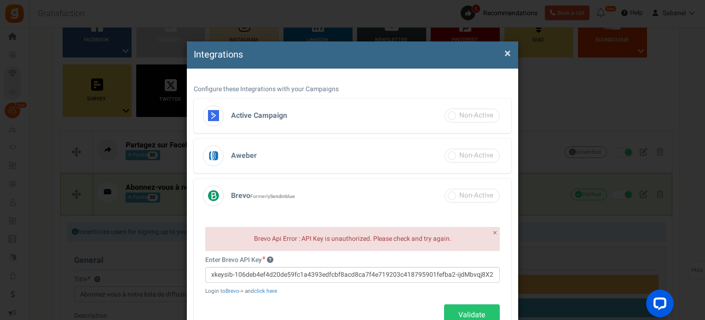
click at [495, 233] on span "×" at bounding box center [495, 233] width 4 height 12
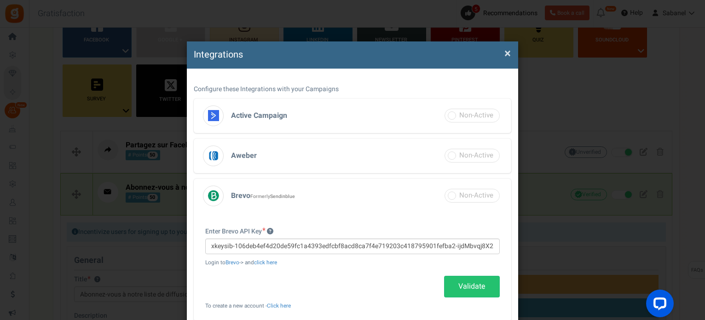
click at [505, 49] on span "×" at bounding box center [508, 53] width 6 height 17
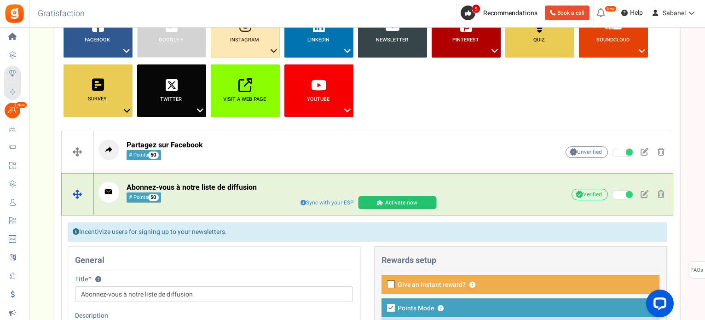
click at [404, 202] on link "Activate now" at bounding box center [397, 202] width 78 height 13
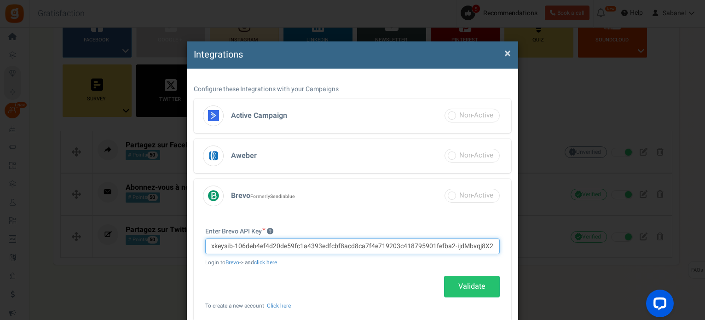
click at [405, 248] on input "xkeysib-106deb4ef4d20de59fc1a4393edfcbf8acd8ca7f4e719203c418795901fefba2-ijdMbv…" at bounding box center [352, 246] width 295 height 16
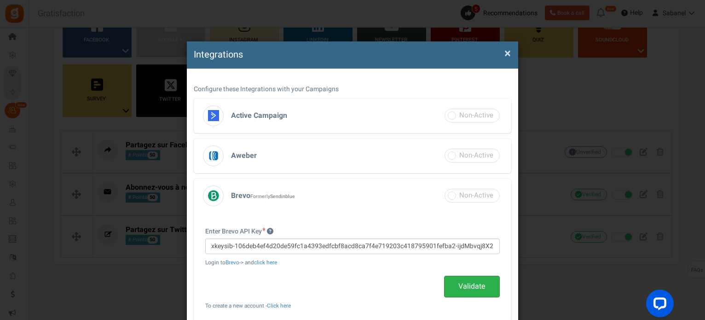
click at [482, 281] on link "Validate" at bounding box center [472, 287] width 56 height 22
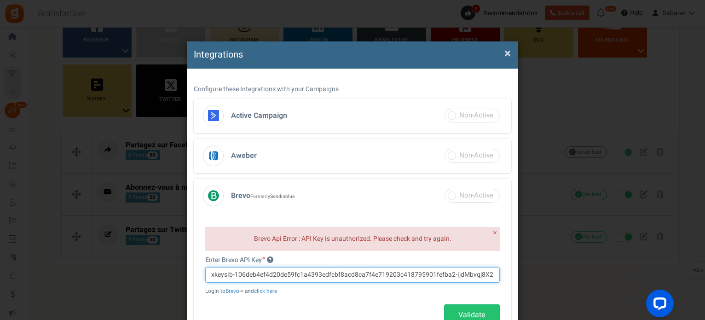
click at [427, 274] on input "xkeysib-106deb4ef4d20de59fc1a4393edfcbf8acd8ca7f4e719203c418795901fefba2-ijdMbv…" at bounding box center [352, 275] width 295 height 16
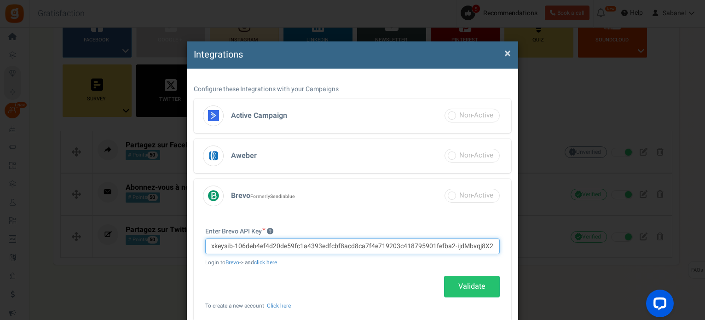
paste input "eyJhcGlfa2V5IjoieGtleXNpYi0xMDZkZWI0ZWY0ZDIwZGU1OWZjMWE0MzkzZWRmY2JmOGFjZDhjYTd…"
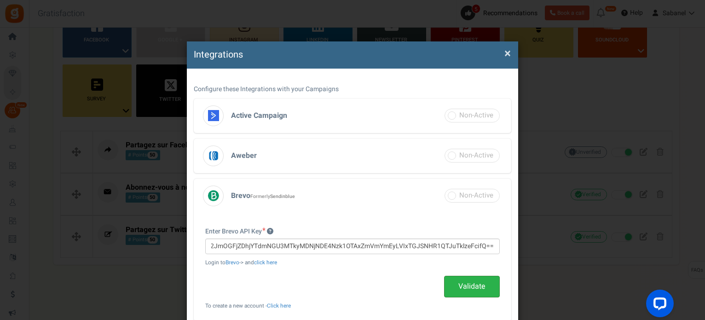
click at [458, 280] on link "Validate" at bounding box center [472, 287] width 56 height 22
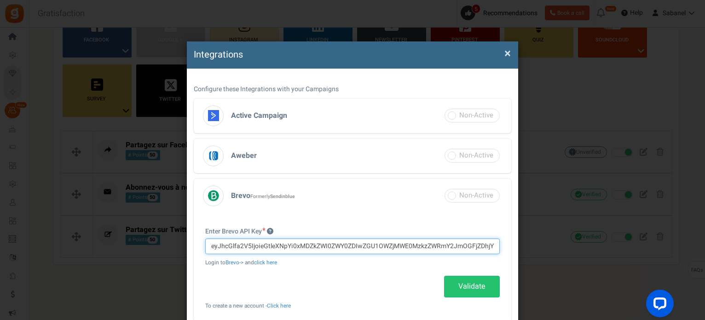
click at [307, 248] on input "eyJhcGlfa2V5IjoieGtleXNpYi0xMDZkZWI0ZWY0ZDIwZGU1OWZjMWE0MzkzZWRmY2JmOGFjZDhjYTd…" at bounding box center [352, 246] width 295 height 16
paste input "xkeysib-106deb4ef4d20de59fc1a4393edfcbf8acd8ca7f4e719203c418795901fefba2-R1LbR4…"
type input "xkeysib-106deb4ef4d20de59fc1a4393edfcbf8acd8ca7f4e719203c418795901fefba2-R1LbR4…"
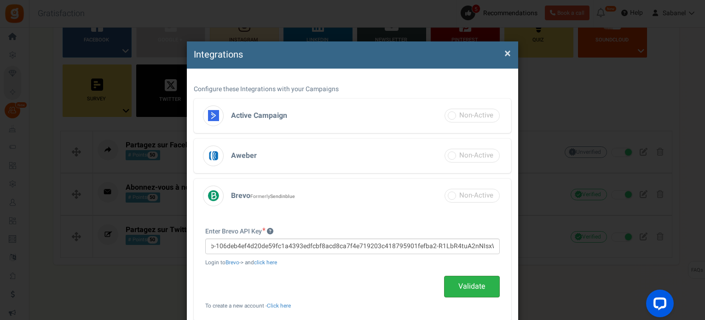
scroll to position [0, 0]
click at [474, 288] on link "Validate" at bounding box center [472, 287] width 56 height 22
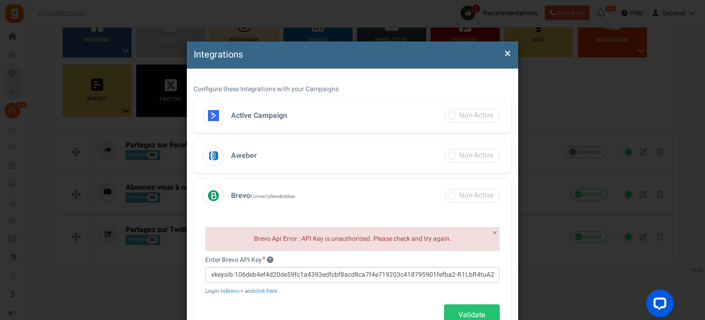
click at [505, 54] on span "×" at bounding box center [508, 53] width 6 height 17
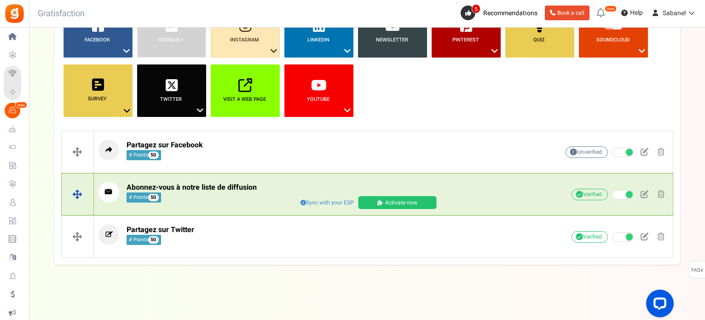
click at [403, 197] on link "Activate now" at bounding box center [397, 202] width 78 height 13
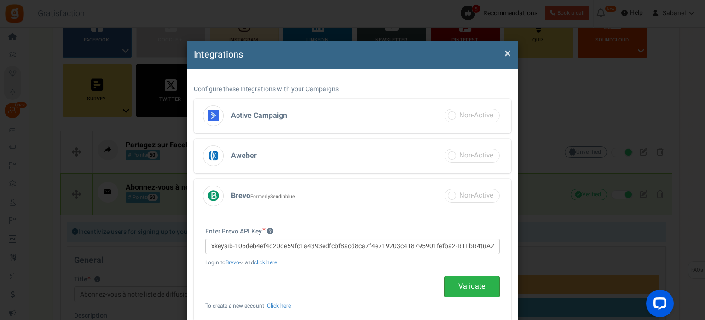
click at [471, 287] on link "Validate" at bounding box center [472, 287] width 56 height 22
click at [453, 194] on span at bounding box center [472, 196] width 55 height 14
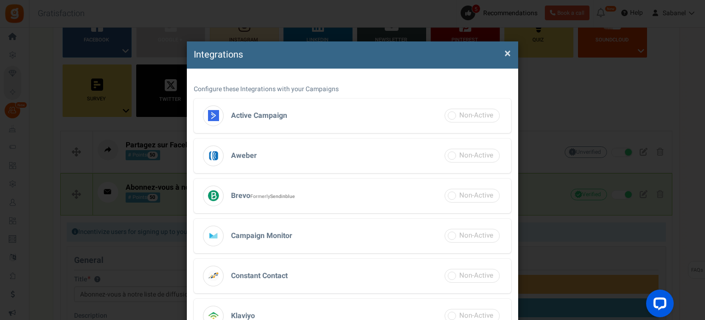
click at [453, 194] on span at bounding box center [472, 196] width 55 height 14
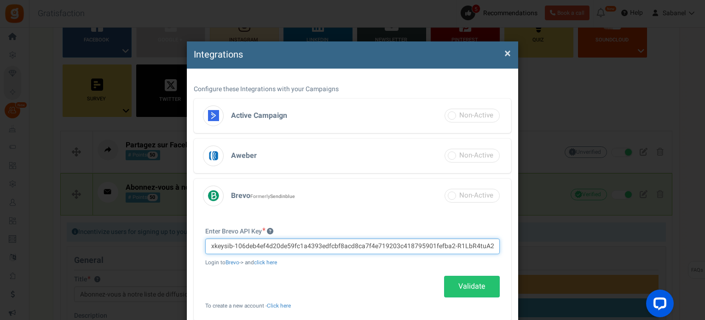
click at [375, 243] on input "xkeysib-106deb4ef4d20de59fc1a4393edfcbf8acd8ca7f4e719203c418795901fefba2-R1LbR4…" at bounding box center [352, 246] width 295 height 16
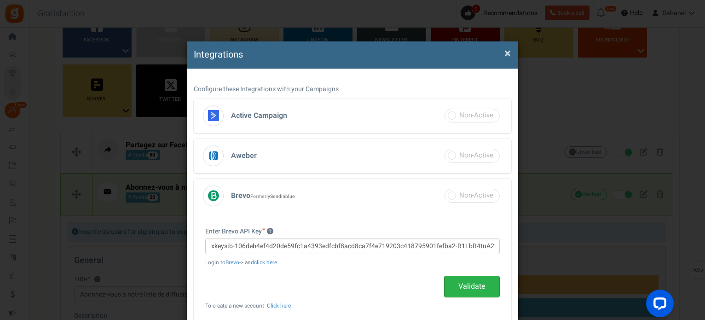
click at [456, 281] on link "Validate" at bounding box center [472, 287] width 56 height 22
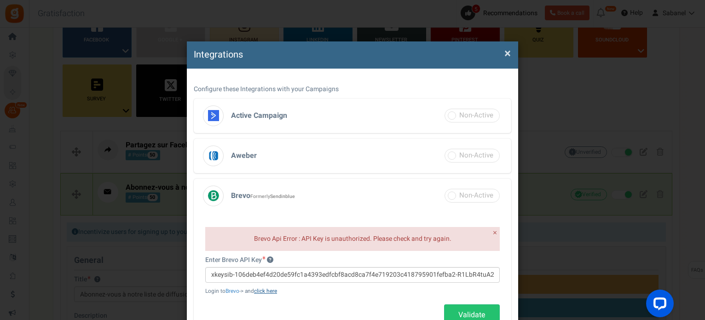
click at [269, 294] on link "click here" at bounding box center [265, 291] width 23 height 8
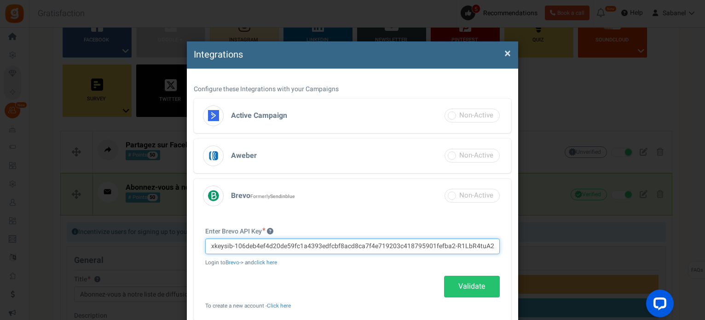
click at [399, 250] on input "xkeysib-106deb4ef4d20de59fc1a4393edfcbf8acd8ca7f4e719203c418795901fefba2-R1LbR4…" at bounding box center [352, 246] width 295 height 16
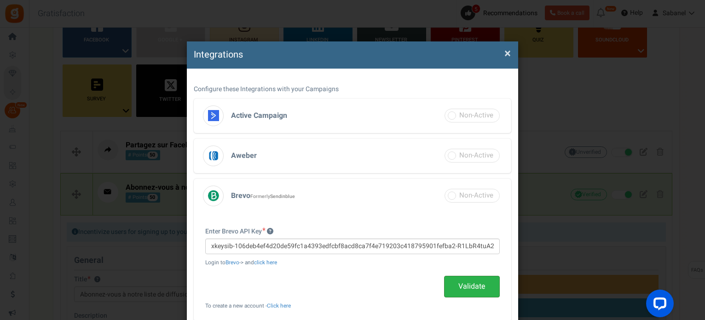
click at [459, 289] on link "Validate" at bounding box center [472, 287] width 56 height 22
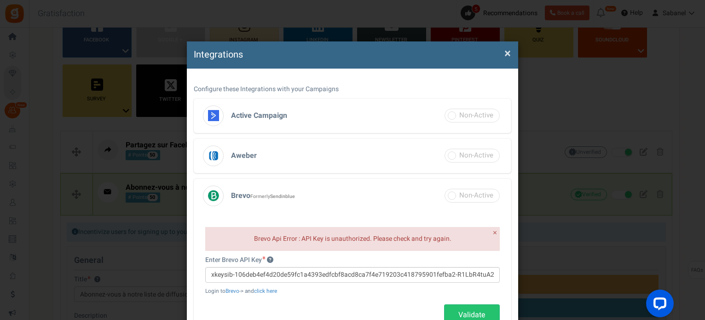
click at [506, 51] on span "×" at bounding box center [508, 53] width 6 height 17
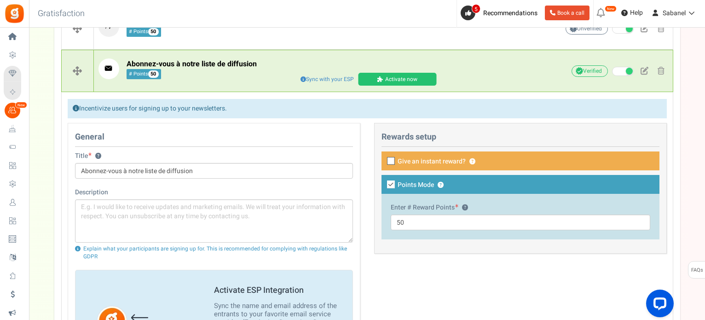
scroll to position [246, 0]
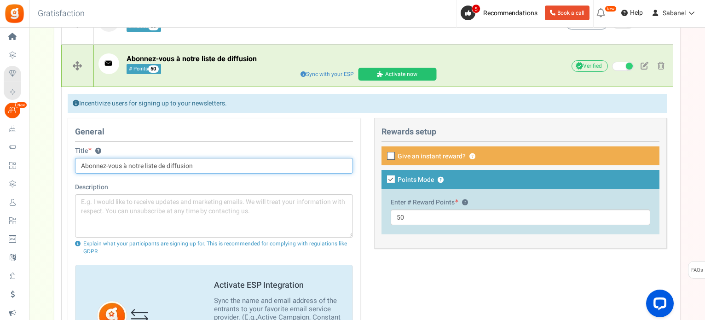
drag, startPoint x: 128, startPoint y: 163, endPoint x: 209, endPoint y: 167, distance: 81.1
click at [209, 167] on input "Abonnez-vous à notre liste de diffusion" at bounding box center [214, 166] width 278 height 16
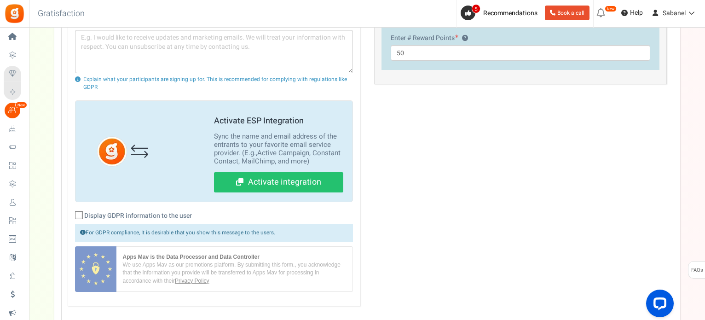
scroll to position [412, 0]
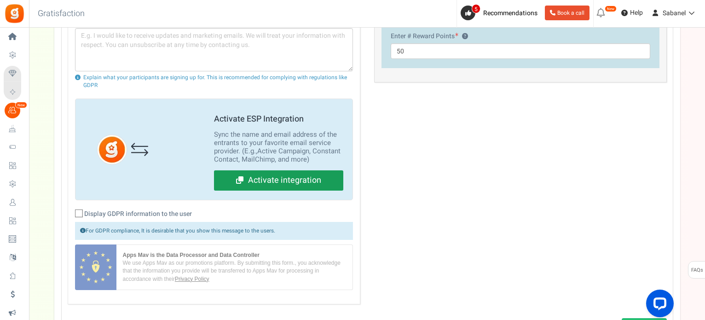
type input "Abonnez-vous à la Newsletter"
click at [315, 176] on link "Activate integration" at bounding box center [278, 180] width 129 height 20
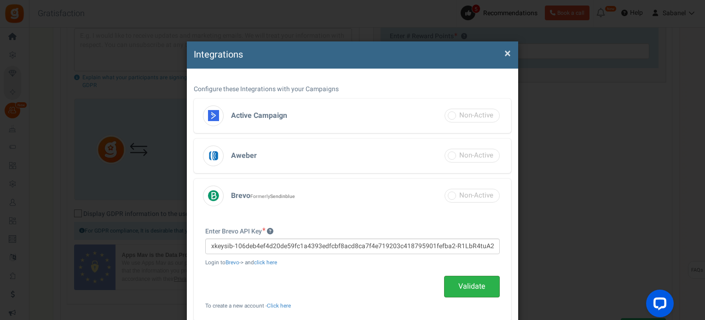
click at [472, 292] on link "Validate" at bounding box center [472, 287] width 56 height 22
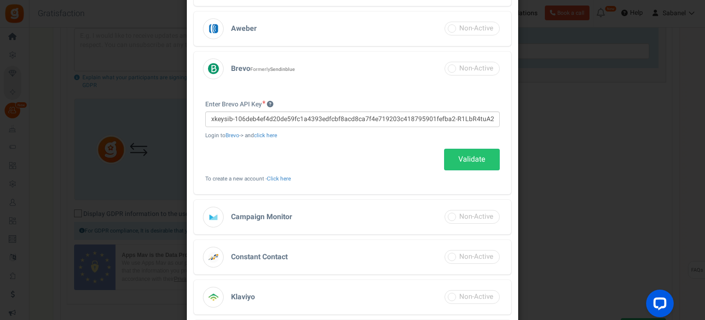
scroll to position [129, 0]
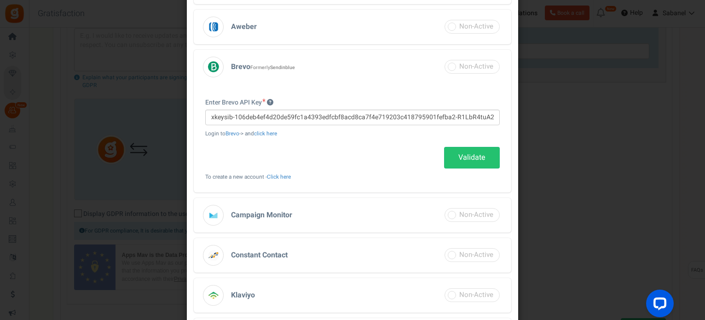
click at [413, 20] on h3 "Aweber" at bounding box center [353, 27] width 318 height 35
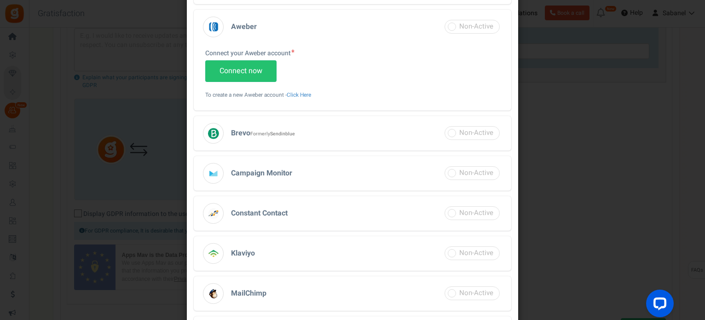
click at [346, 132] on h3 "Brevo Formerly Sendinblue" at bounding box center [353, 133] width 318 height 35
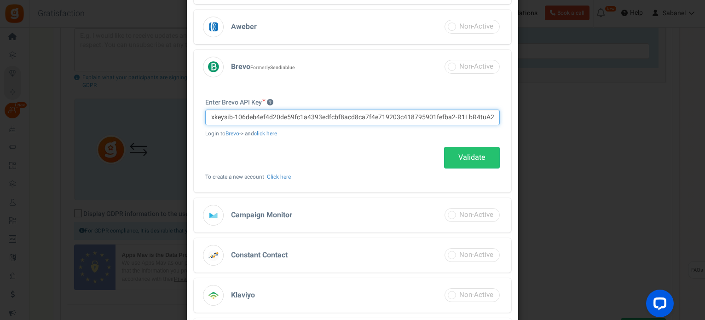
click at [357, 120] on input "xkeysib-106deb4ef4d20de59fc1a4393edfcbf8acd8ca7f4e719203c418795901fefba2-R1LbR4…" at bounding box center [352, 118] width 295 height 16
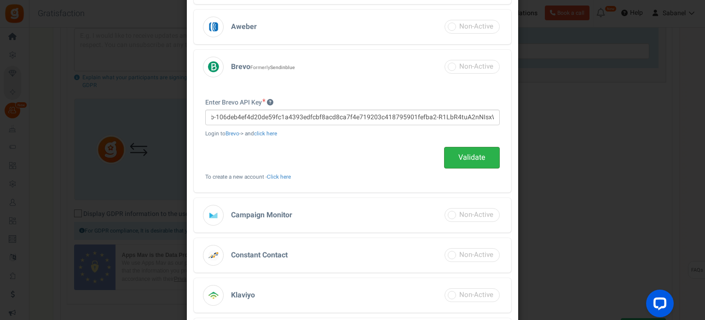
click at [458, 155] on link "Validate" at bounding box center [472, 158] width 56 height 22
click at [463, 168] on link "Validate" at bounding box center [472, 158] width 56 height 22
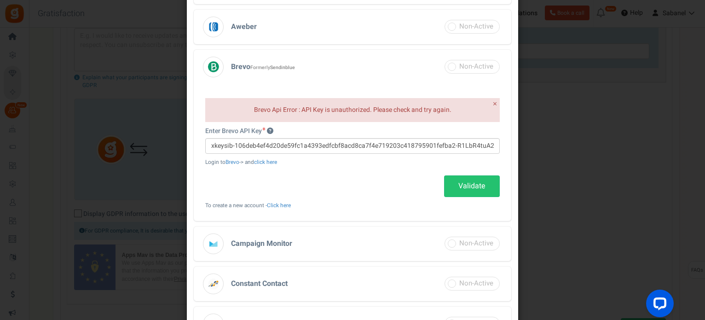
click at [611, 153] on div "Integrations × Close Configure these Integrations with your Campaigns Active Ca…" at bounding box center [352, 160] width 705 height 320
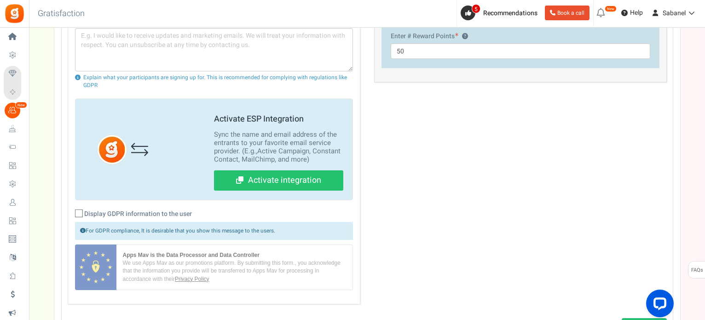
click at [688, 197] on div "Campaign setup Points setup New Etsy Earn Referral Reward reviews WOO LOOX Judg…" at bounding box center [367, 27] width 676 height 745
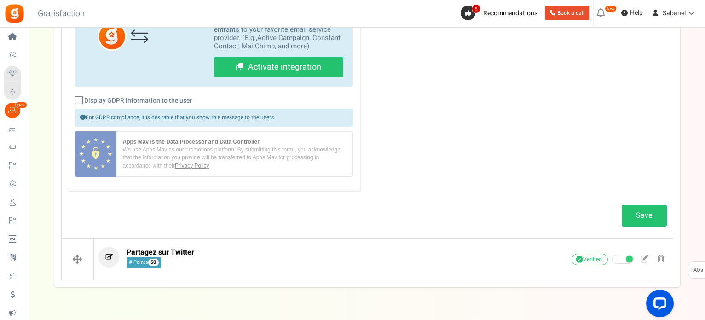
scroll to position [546, 0]
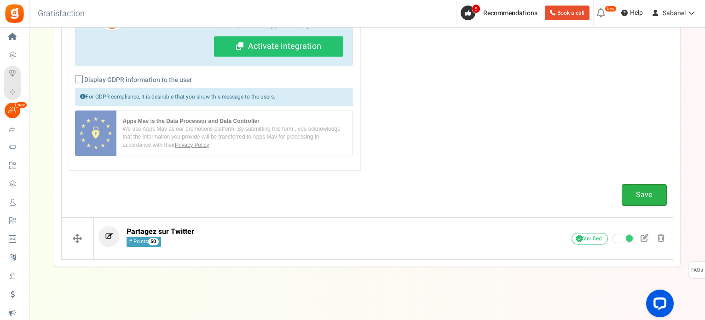
click at [632, 193] on link "Save" at bounding box center [644, 195] width 45 height 22
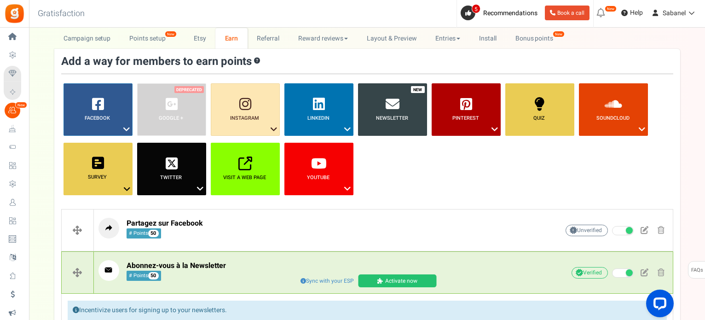
scroll to position [0, 0]
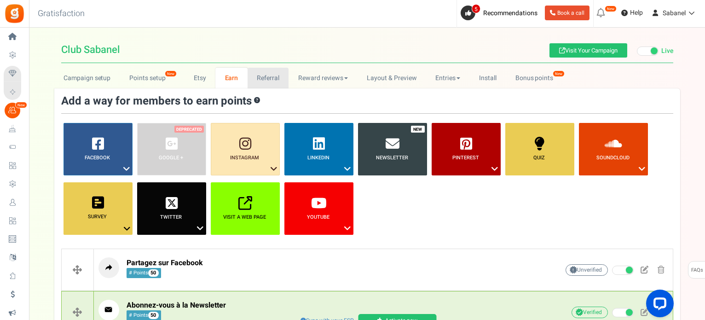
click at [264, 82] on link "Referral" at bounding box center [268, 78] width 41 height 21
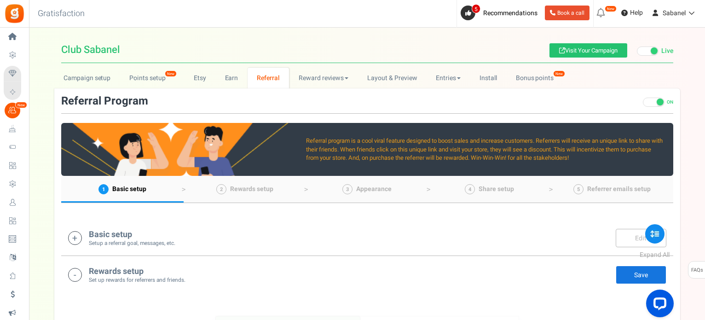
click at [282, 237] on div "Basic setup Setup a referral goal, messages, etc. Edit Save" at bounding box center [367, 237] width 598 height 19
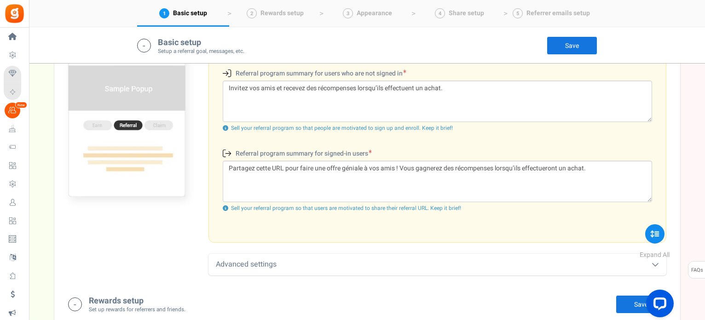
scroll to position [353, 0]
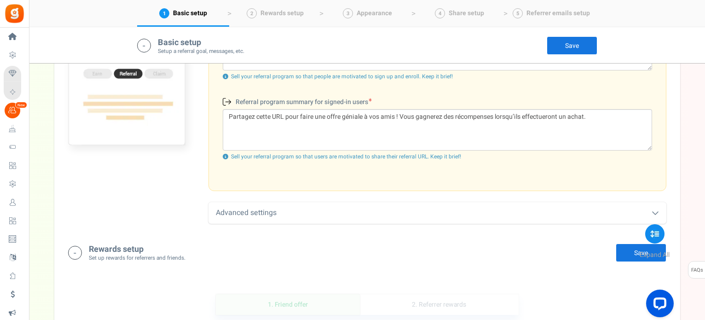
click at [608, 200] on div "Goal ? Reward the referrer for every - 1 + friend(s) that make(s) their first p…" at bounding box center [367, 66] width 612 height 326
click at [613, 207] on div "Advanced settings" at bounding box center [438, 213] width 458 height 22
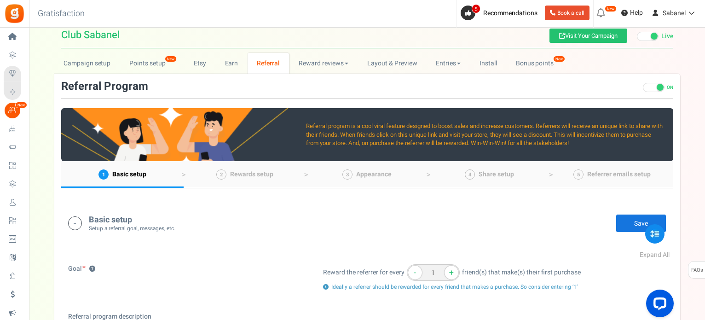
scroll to position [0, 0]
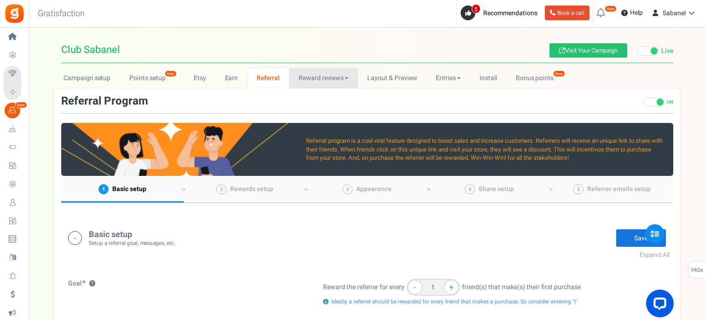
click at [308, 86] on link "Reward reviews" at bounding box center [323, 78] width 69 height 21
click at [308, 95] on link "WOO" at bounding box center [326, 98] width 74 height 13
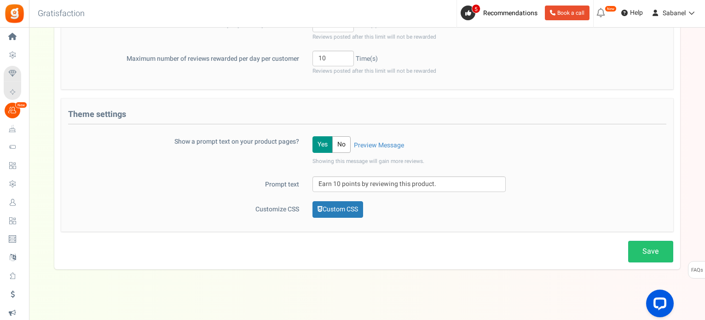
scroll to position [332, 0]
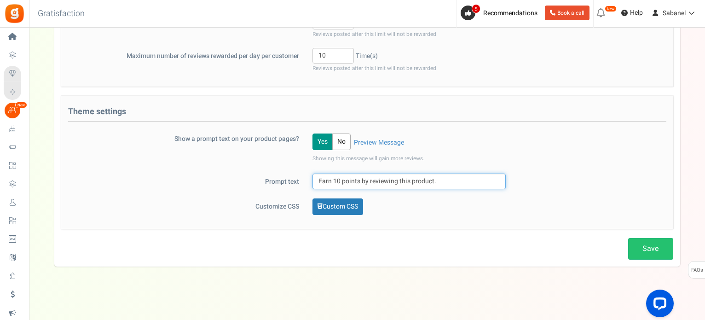
drag, startPoint x: 332, startPoint y: 178, endPoint x: 312, endPoint y: 177, distance: 20.3
click at [312, 177] on div "Earn 10 points by reviewing this product." at bounding box center [409, 182] width 207 height 16
drag, startPoint x: 368, startPoint y: 179, endPoint x: 458, endPoint y: 178, distance: 90.2
click at [458, 178] on input "Gagnez10 points by reviewing this product." at bounding box center [409, 182] width 193 height 16
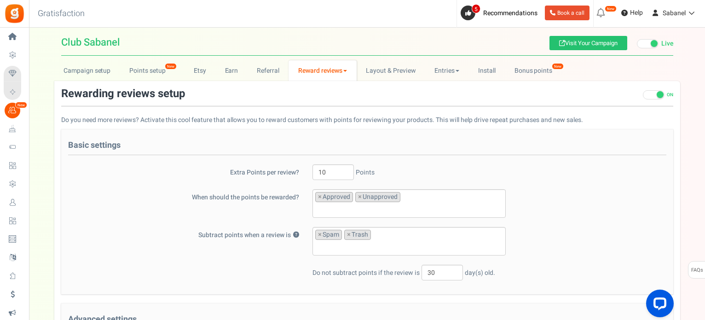
scroll to position [5, 0]
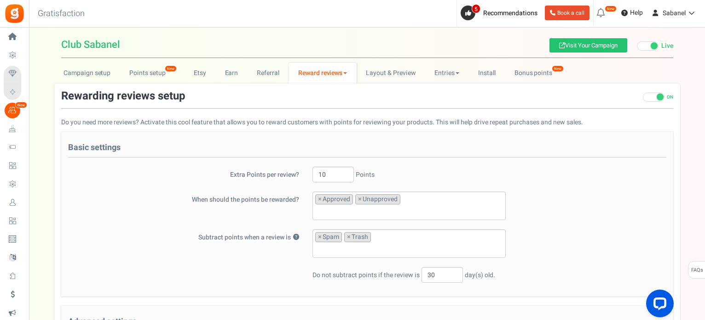
type input "Gagnez10 points en notant ce produit"
click at [657, 99] on span at bounding box center [660, 96] width 7 height 7
click at [643, 99] on input "ON OFF" at bounding box center [643, 102] width 0 height 16
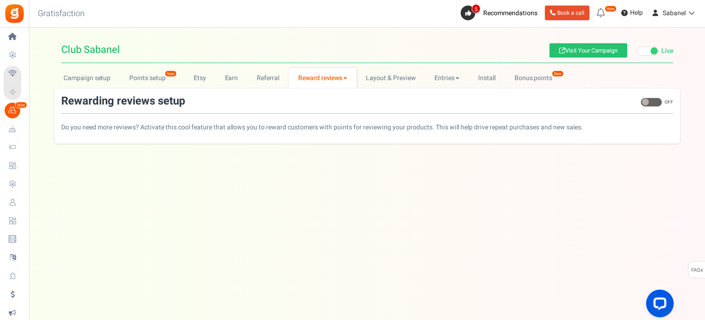
scroll to position [0, 0]
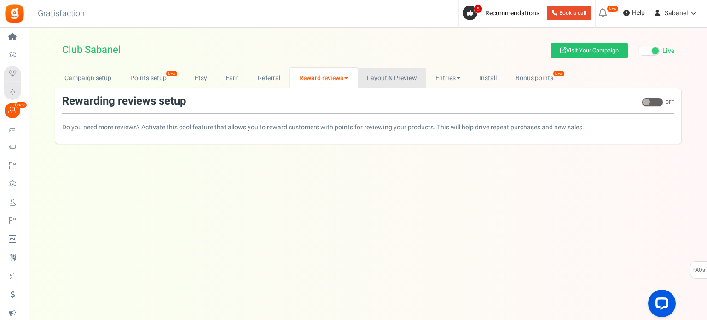
click at [391, 83] on link "Layout & Preview" at bounding box center [392, 78] width 69 height 21
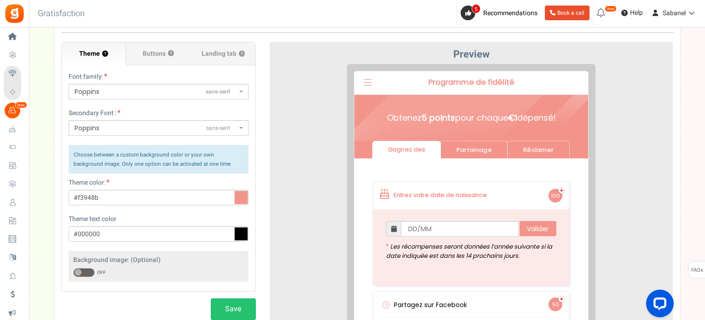
scroll to position [83, 0]
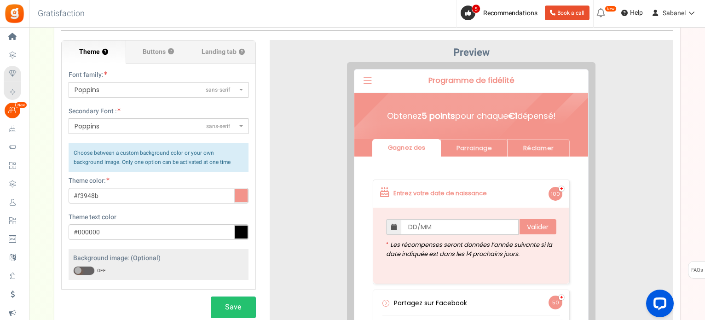
click at [156, 85] on span "Poppins sans-serif" at bounding box center [156, 90] width 162 height 10
click at [69, 82] on select "ABeeZeesans-serif ADLaM Displaydisplay AR One Sanssans-serif Abelsans-serif Abh…" at bounding box center [68, 81] width 0 height 0
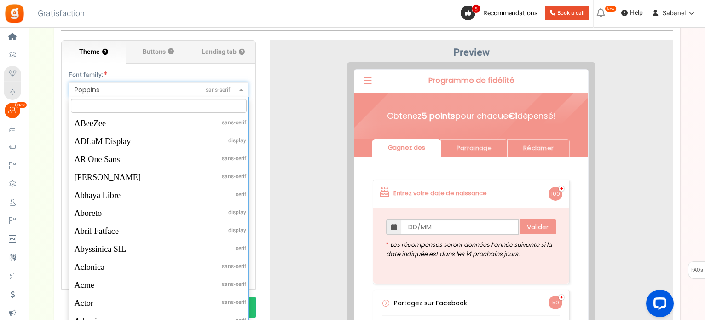
click at [239, 89] on b at bounding box center [241, 90] width 4 height 2
click at [69, 82] on select "ABeeZeesans-serif ADLaM Displaydisplay AR One Sanssans-serif Abelsans-serif Abh…" at bounding box center [68, 81] width 0 height 0
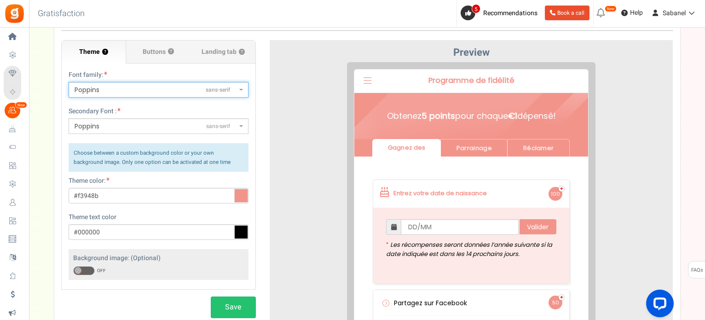
click at [239, 89] on b at bounding box center [241, 90] width 4 height 2
click at [69, 82] on select "ABeeZeesans-serif ADLaM Displaydisplay AR One Sanssans-serif Abelsans-serif Abh…" at bounding box center [68, 81] width 0 height 0
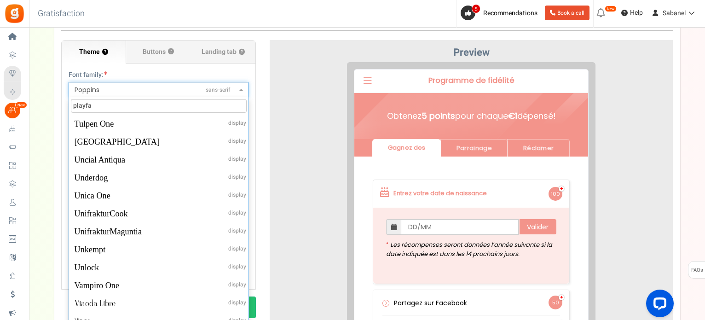
scroll to position [0, 0]
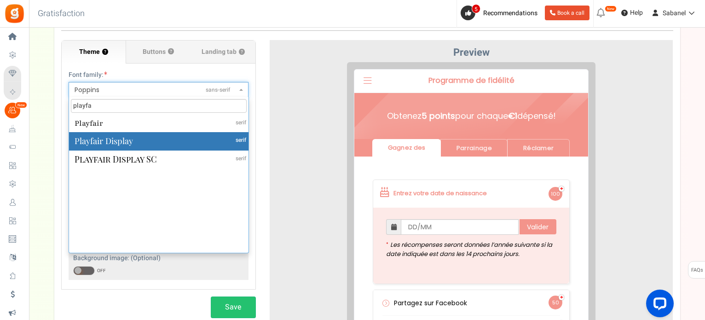
type input "playfa"
select select "1314"
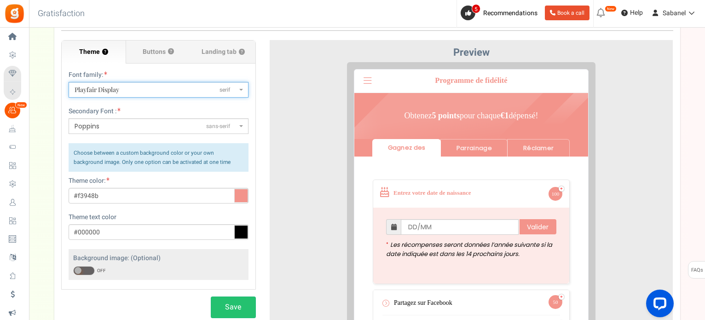
click at [310, 139] on div at bounding box center [472, 229] width 390 height 335
click at [161, 47] on span "Buttons" at bounding box center [154, 51] width 23 height 9
click at [0, 0] on input "Buttons ?" at bounding box center [0, 0] width 0 height 0
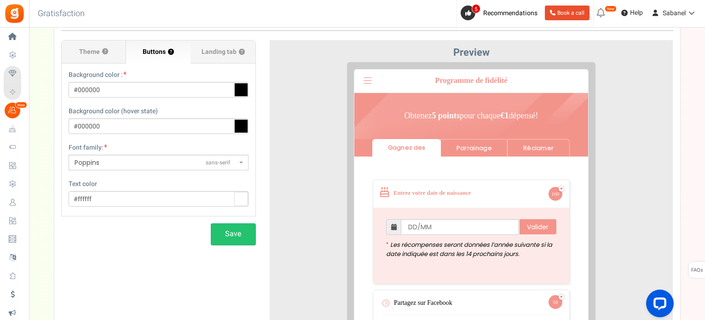
click at [316, 101] on div at bounding box center [472, 229] width 390 height 335
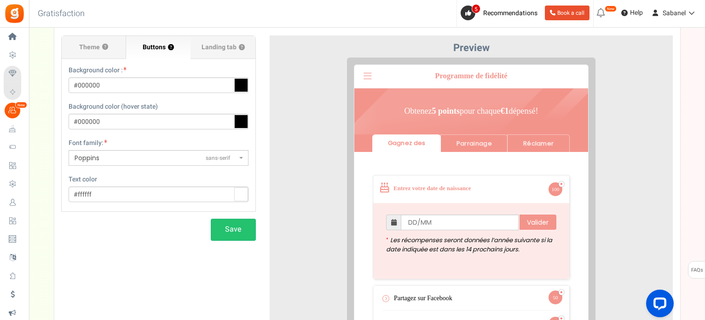
scroll to position [83, 0]
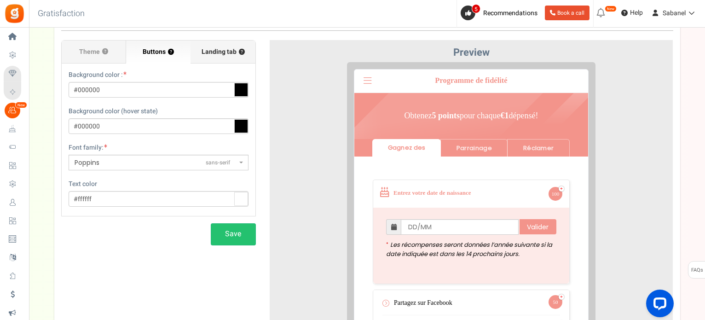
click at [227, 55] on span "Landing tab ?" at bounding box center [223, 51] width 43 height 9
click at [0, 0] on input "Landing tab ?" at bounding box center [0, 0] width 0 height 0
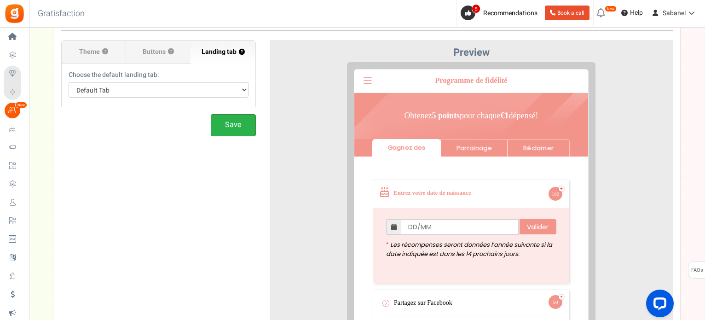
click at [239, 118] on button "Save" at bounding box center [233, 125] width 45 height 22
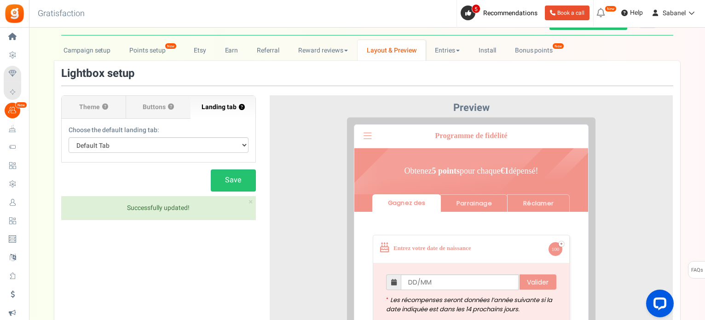
scroll to position [0, 0]
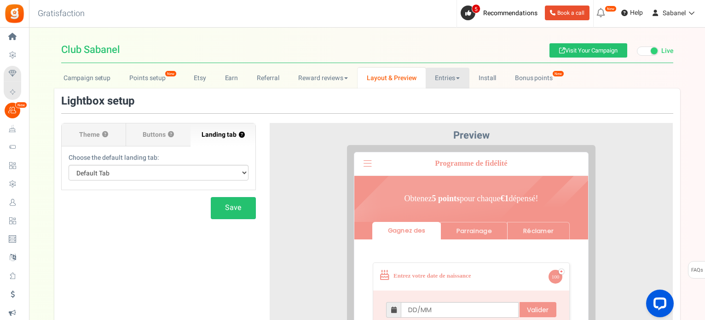
click at [455, 81] on link "Entries" at bounding box center [448, 78] width 44 height 21
click at [451, 94] on link "Entries" at bounding box center [463, 98] width 74 height 13
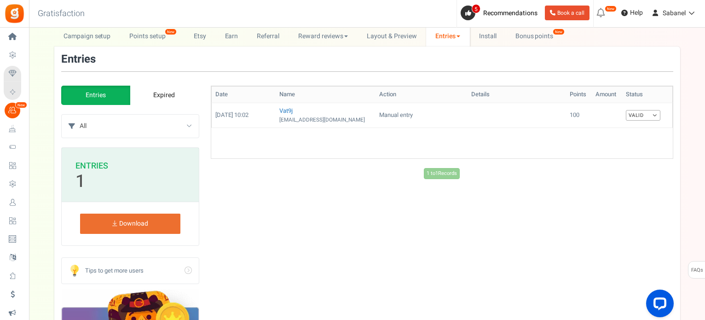
scroll to position [19, 0]
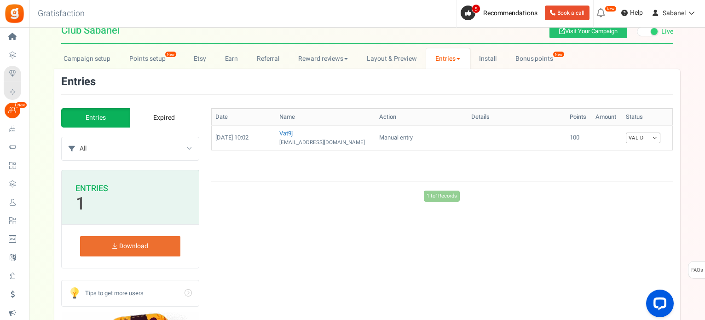
click at [122, 250] on link "Download" at bounding box center [130, 246] width 100 height 20
click at [279, 253] on div "Add Entry Date Name Action Details Points Amount Order status Status 27/08/2025…" at bounding box center [442, 306] width 463 height 397
click at [184, 152] on select "All Manual entry Partagez sur Facebook Abonnez-vous à la Newsletter Partagez su…" at bounding box center [139, 148] width 119 height 23
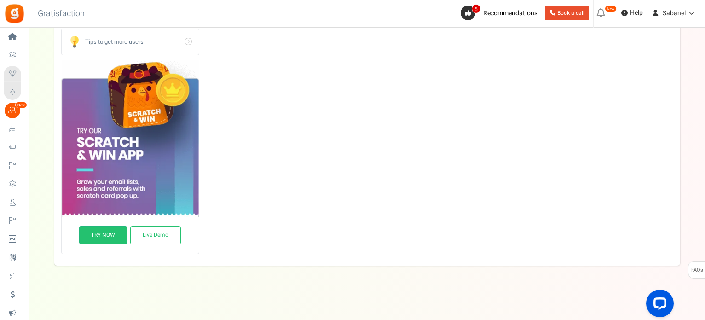
scroll to position [0, 0]
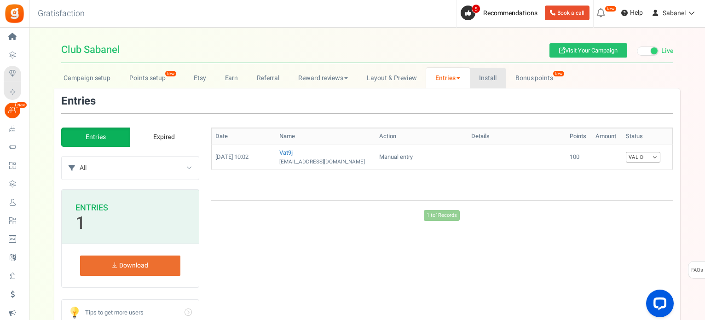
click at [495, 80] on link "Install" at bounding box center [488, 78] width 36 height 21
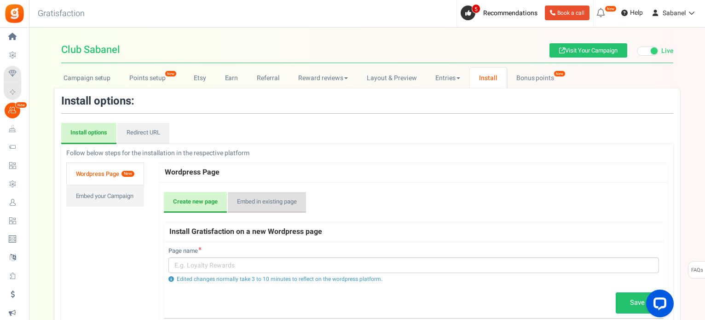
click at [289, 195] on link "Embed in existing page" at bounding box center [267, 202] width 78 height 21
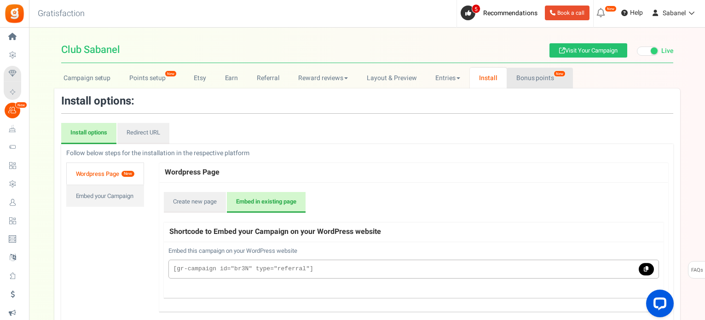
click at [544, 83] on link "Bonus points New" at bounding box center [540, 78] width 66 height 21
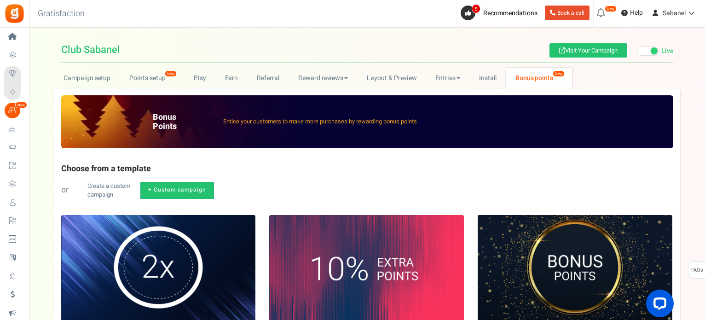
drag, startPoint x: 703, startPoint y: 63, endPoint x: 707, endPoint y: 136, distance: 72.8
click at [705, 136] on html "Install now Back to Home Back to program setup Home Settings Campaigns Purchase…" at bounding box center [352, 261] width 705 height 522
click at [610, 51] on link "Visit Your Campaign" at bounding box center [589, 50] width 78 height 14
click at [497, 8] on span "Recommendations" at bounding box center [510, 13] width 54 height 10
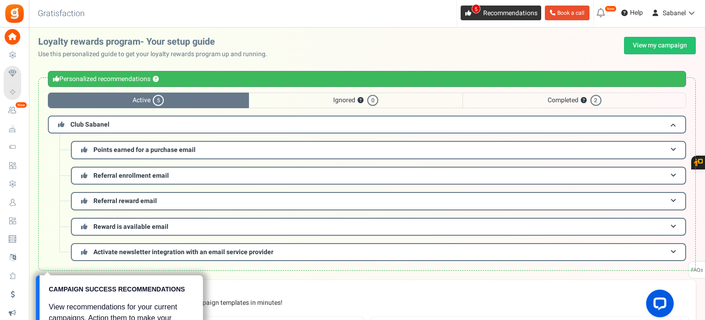
scroll to position [191, 0]
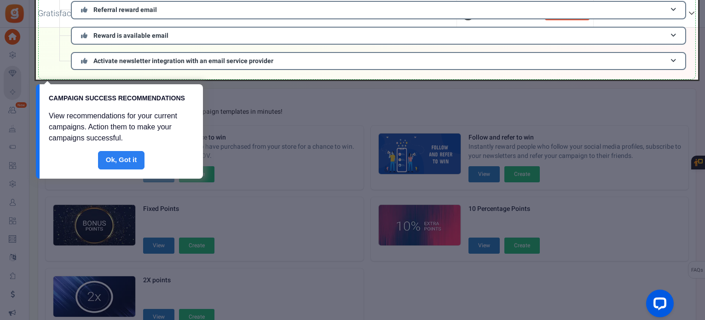
click at [114, 160] on link "Done" at bounding box center [121, 160] width 47 height 18
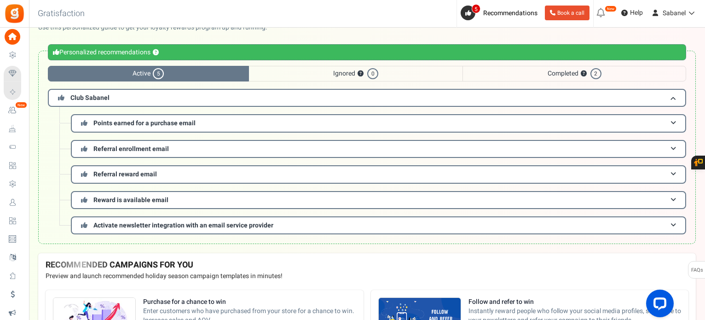
scroll to position [25, 0]
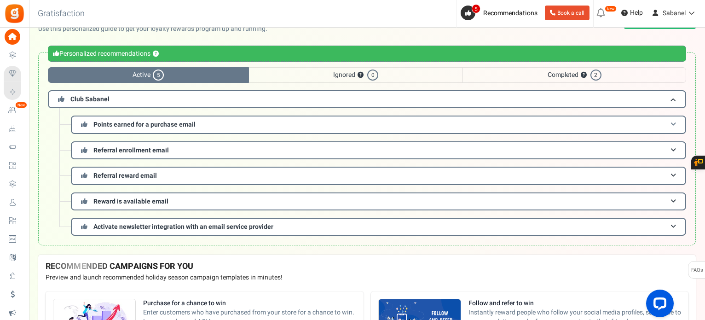
click at [484, 119] on h3 "Points earned for a purchase email" at bounding box center [378, 125] width 615 height 18
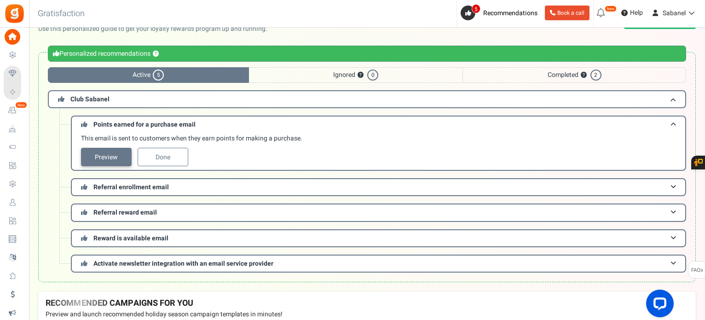
click at [110, 156] on link "Preview" at bounding box center [106, 157] width 51 height 18
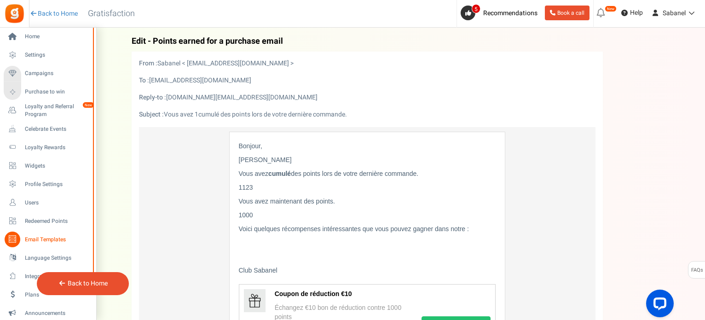
click at [35, 242] on span "Email Templates" at bounding box center [57, 240] width 64 height 8
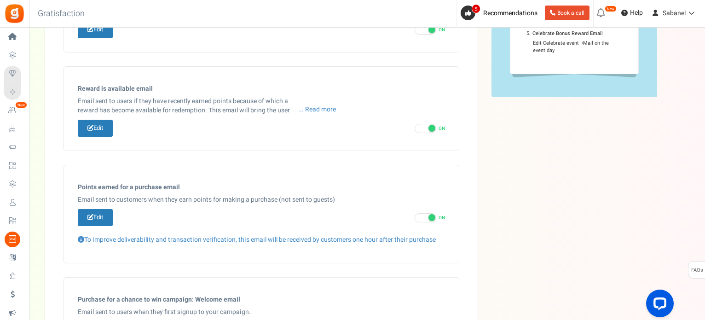
scroll to position [225, 0]
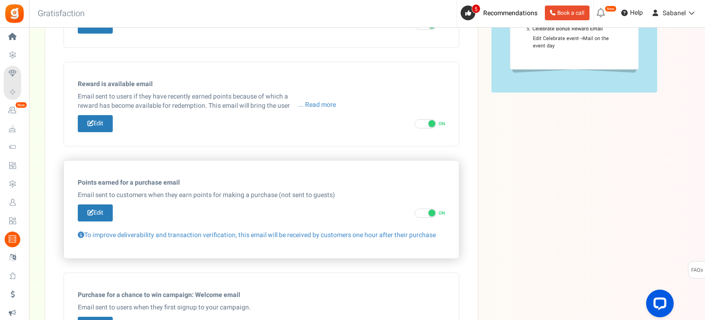
click at [430, 210] on span at bounding box center [432, 212] width 7 height 7
click at [421, 210] on input "ON OFF" at bounding box center [418, 213] width 6 height 6
checkbox input "false"
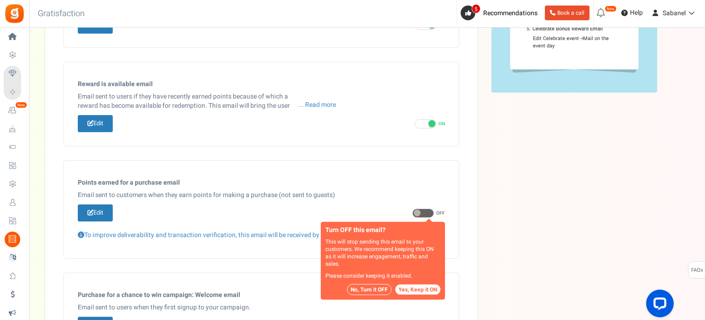
click at [528, 209] on div "Email Templates In this section you can setup email content which will be trigg…" at bounding box center [367, 185] width 644 height 747
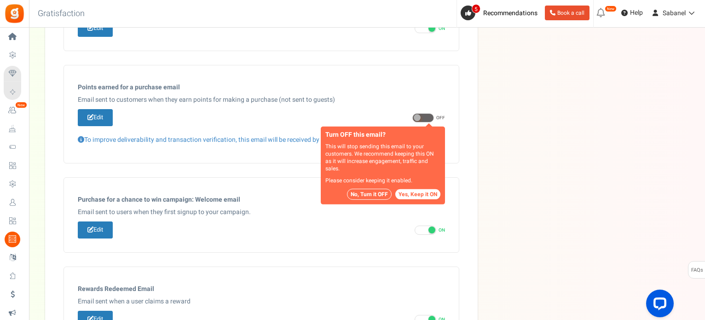
scroll to position [333, 0]
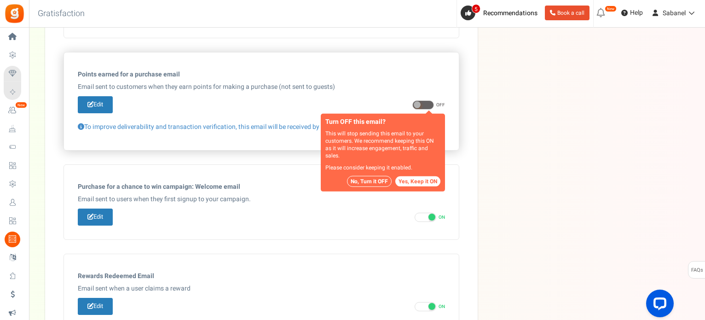
click at [366, 182] on button "No, Turn it OFF" at bounding box center [369, 181] width 45 height 11
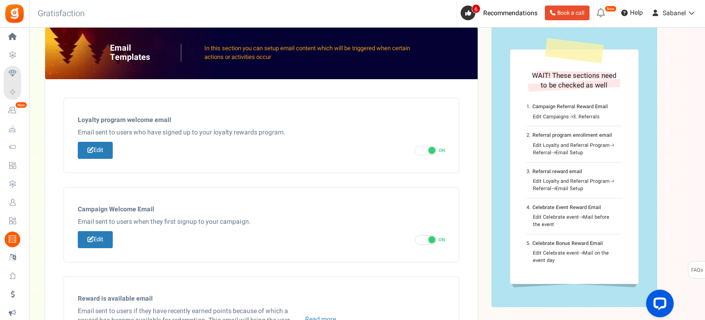
scroll to position [9, 0]
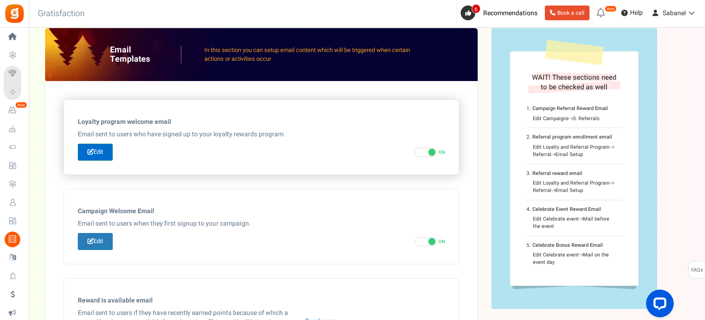
click at [90, 151] on icon at bounding box center [90, 152] width 6 height 6
type input "Bienvenue dans le [[Loyalty Program Name]]"
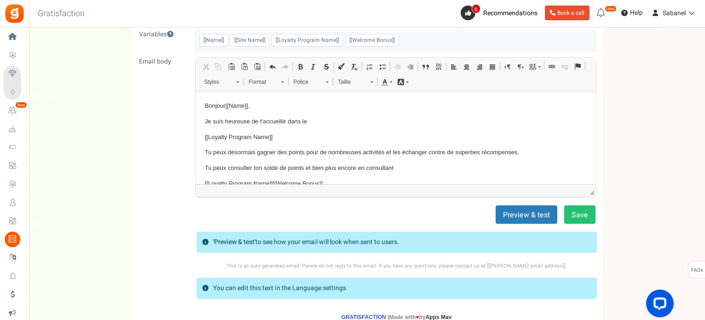
scroll to position [90, 0]
click at [520, 220] on button "Preview & test" at bounding box center [527, 214] width 62 height 18
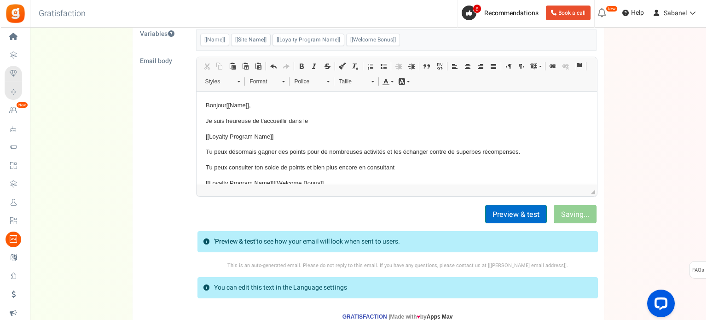
scroll to position [0, 0]
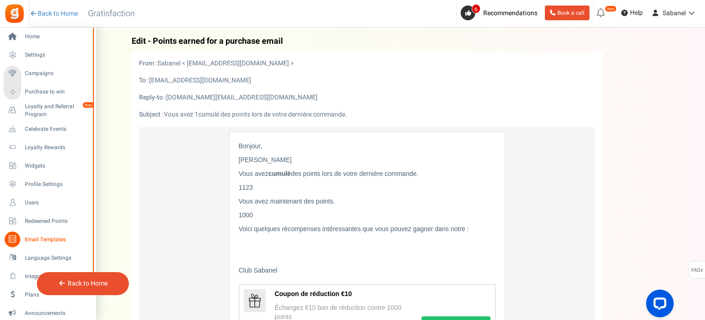
click at [14, 239] on icon at bounding box center [13, 240] width 16 height 16
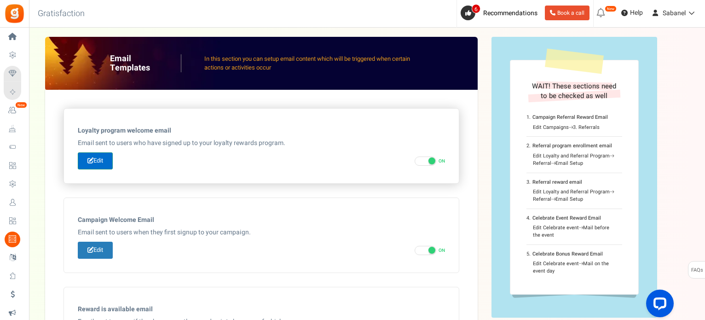
click at [95, 164] on link "Edit" at bounding box center [95, 160] width 35 height 17
type input "Bienvenue dans le [[Loyalty Program Name]]"
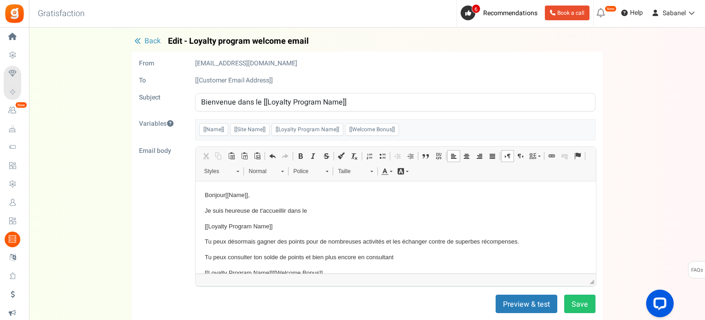
click at [340, 214] on p "Je suis heureuse de t'accueillir dans le" at bounding box center [395, 211] width 382 height 10
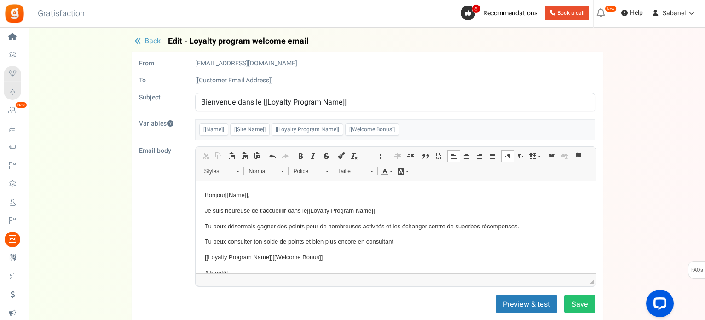
click at [399, 238] on p "Tu peux consulter ton solde de points et bien plus encore en consultant" at bounding box center [395, 242] width 382 height 10
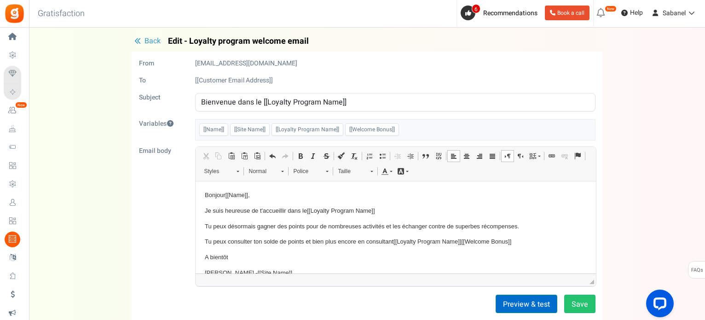
click at [517, 301] on button "Preview & test" at bounding box center [527, 304] width 62 height 18
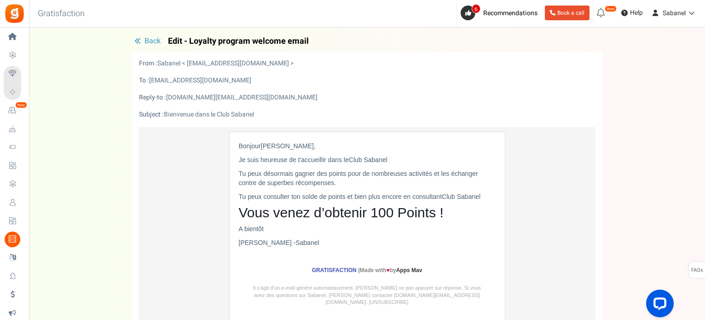
click at [137, 37] on button "Back" at bounding box center [148, 41] width 32 height 9
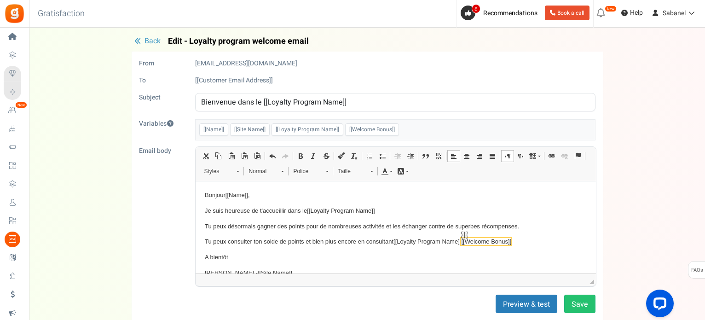
click at [488, 239] on span "[[Welcome Bonus]]" at bounding box center [486, 241] width 50 height 7
drag, startPoint x: 488, startPoint y: 239, endPoint x: 472, endPoint y: 258, distance: 24.2
click at [472, 258] on body "Bonjour [[Name]] , Je suis heureuse de t'accueillir dans le [[Loyalty Program N…" at bounding box center [395, 233] width 382 height 87
click at [465, 242] on span "[[Welcome Bonus]]" at bounding box center [486, 241] width 50 height 7
click at [217, 171] on span "Styles" at bounding box center [216, 171] width 32 height 12
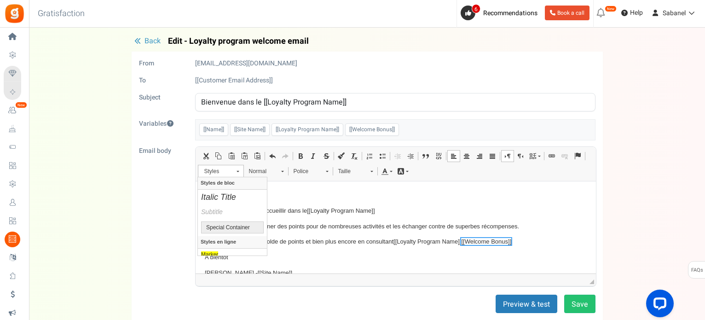
click at [217, 171] on span "Styles" at bounding box center [216, 171] width 32 height 12
click at [355, 241] on p "Tu peux consulter ton solde de points et bien plus encore en consultant [[Loyal…" at bounding box center [395, 242] width 382 height 10
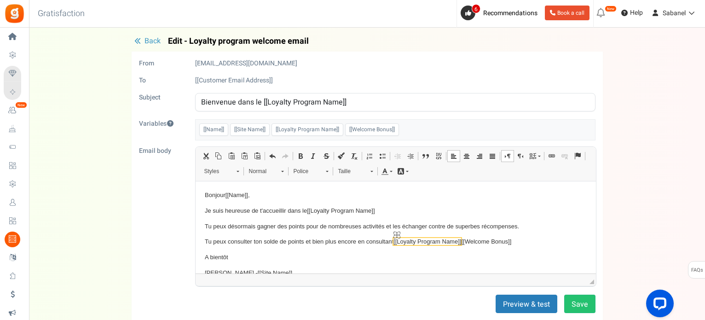
click at [422, 242] on span "[[Loyalty Program Name]]" at bounding box center [427, 241] width 68 height 7
click at [370, 173] on link "Taille" at bounding box center [355, 171] width 45 height 13
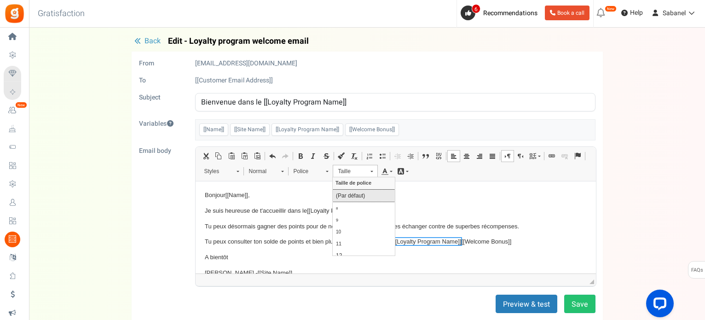
click at [370, 173] on link "Taille" at bounding box center [355, 171] width 45 height 13
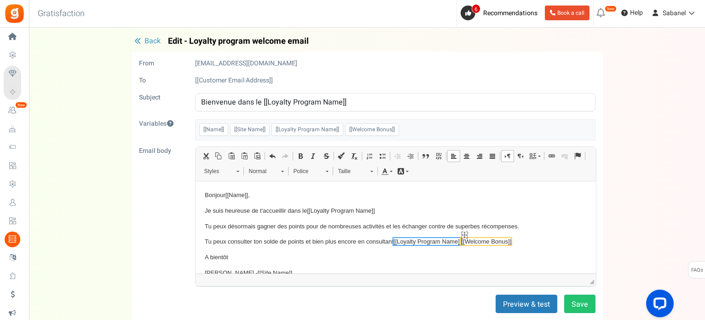
click at [494, 243] on span "[[Welcome Bonus]]" at bounding box center [486, 241] width 50 height 7
click at [373, 170] on link "Taille" at bounding box center [355, 171] width 45 height 13
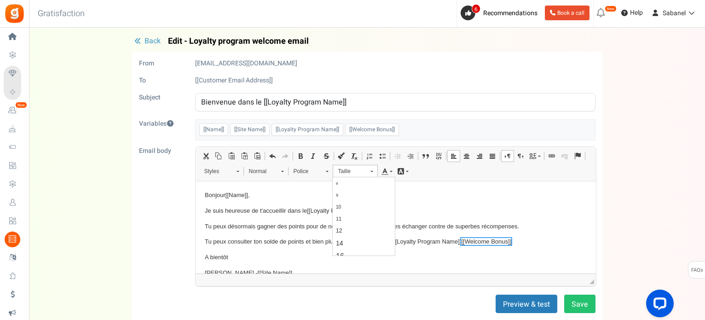
scroll to position [42, 0]
click at [376, 199] on link "11" at bounding box center [364, 201] width 62 height 12
click at [512, 309] on button "Preview & test" at bounding box center [527, 304] width 62 height 18
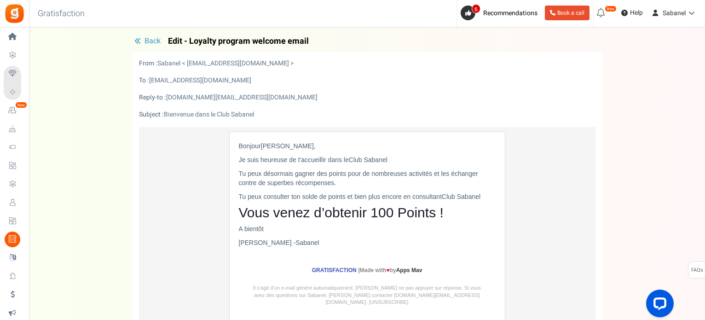
click at [160, 37] on button "Back" at bounding box center [148, 41] width 32 height 9
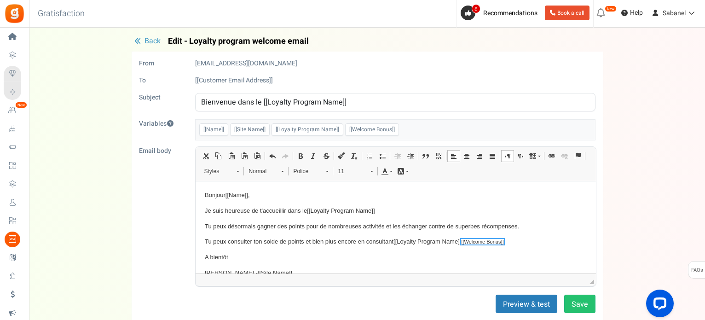
scroll to position [13, 0]
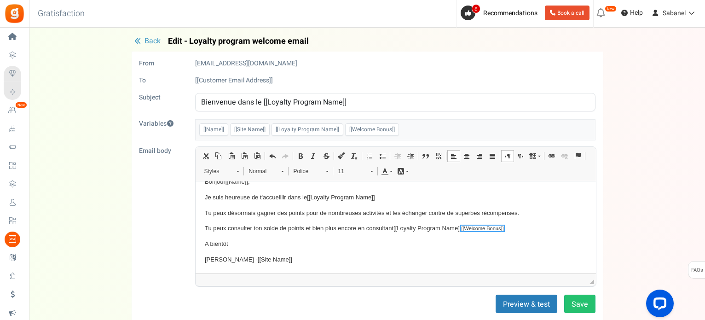
drag, startPoint x: 592, startPoint y: 216, endPoint x: 792, endPoint y: 427, distance: 290.4
click at [377, 130] on span "[[Welcome Bonus]]" at bounding box center [372, 129] width 54 height 12
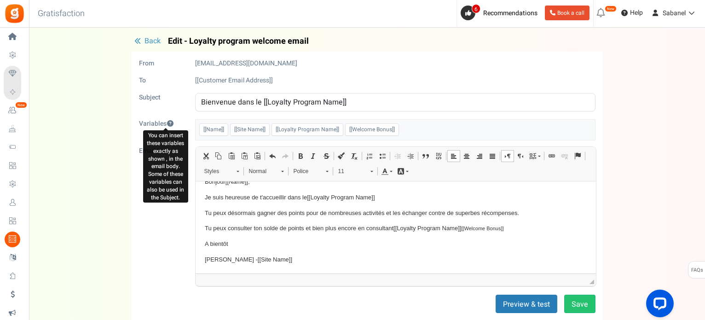
click at [173, 122] on icon at bounding box center [171, 123] width 8 height 6
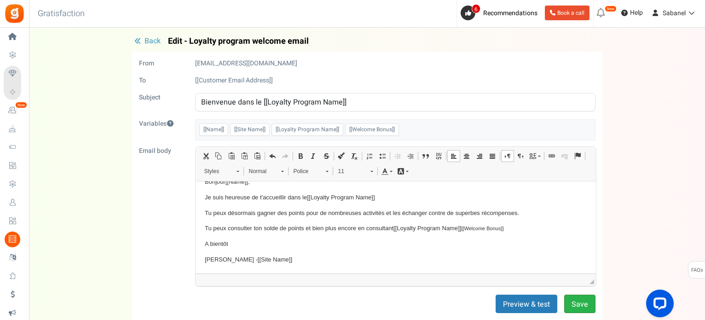
click at [583, 303] on button "Save" at bounding box center [579, 304] width 31 height 18
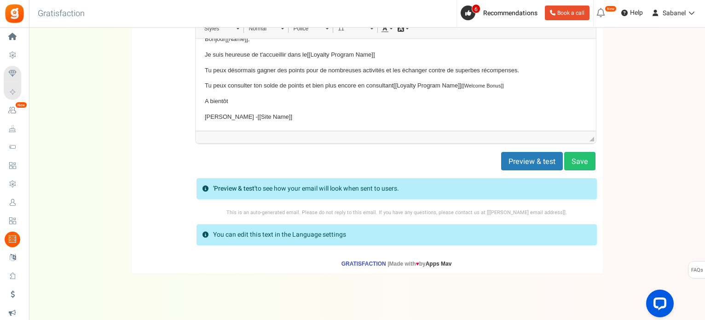
scroll to position [151, 0]
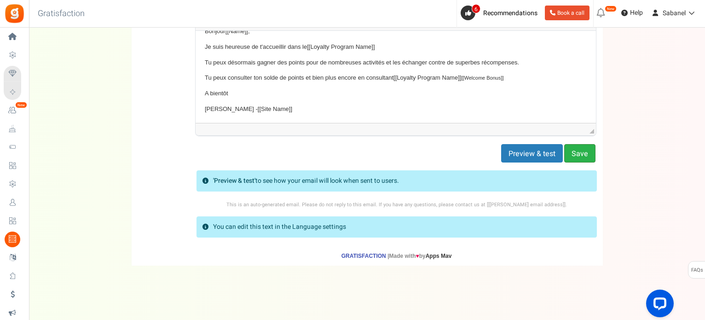
click at [589, 153] on button "Save" at bounding box center [579, 153] width 31 height 18
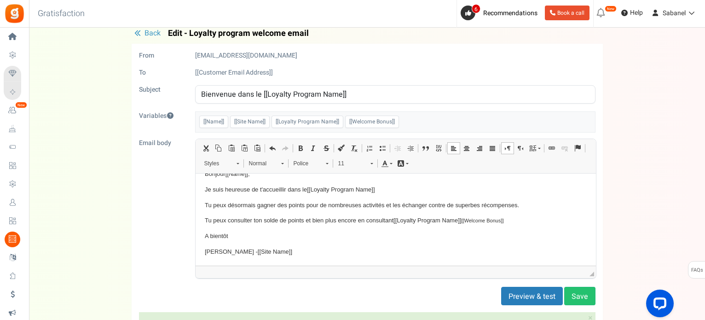
scroll to position [0, 0]
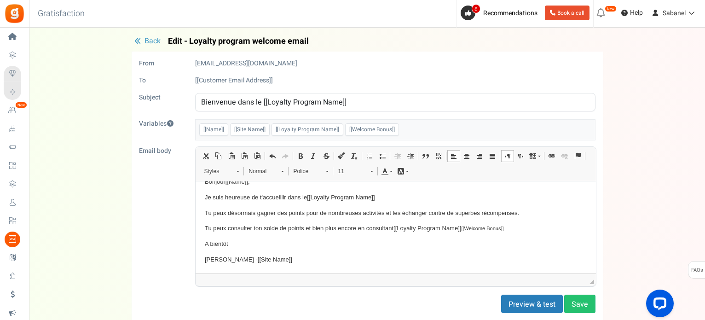
click at [139, 40] on icon "button" at bounding box center [137, 41] width 6 height 6
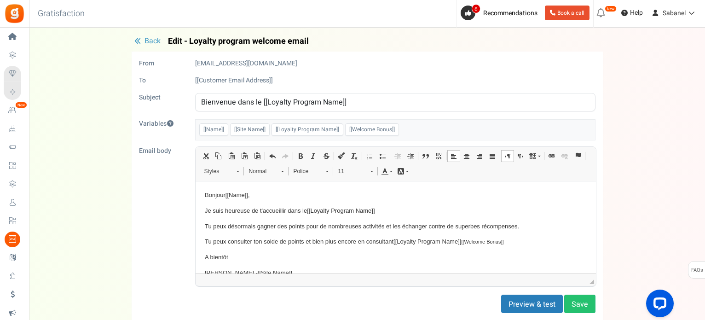
scroll to position [71, 0]
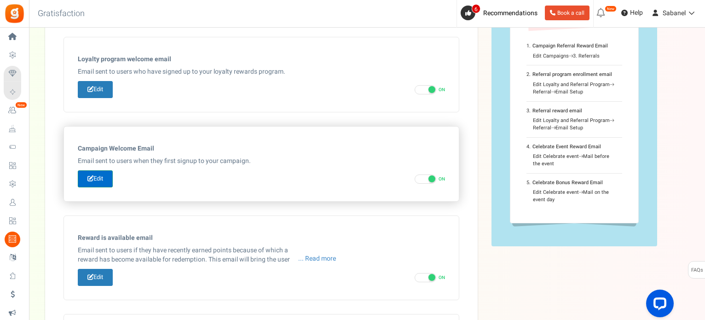
click at [108, 174] on link "Edit" at bounding box center [95, 178] width 35 height 17
type input "Bienvenue dans notre [[Campaign Name]]"
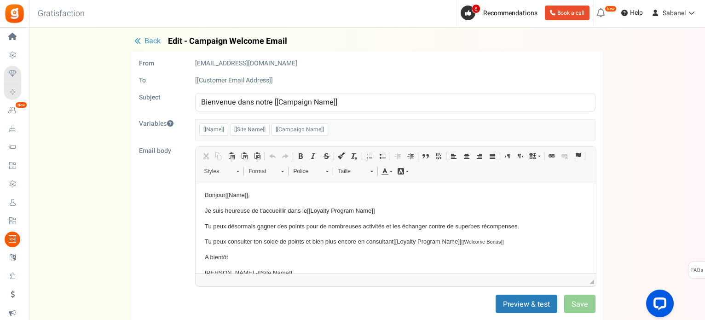
scroll to position [0, 0]
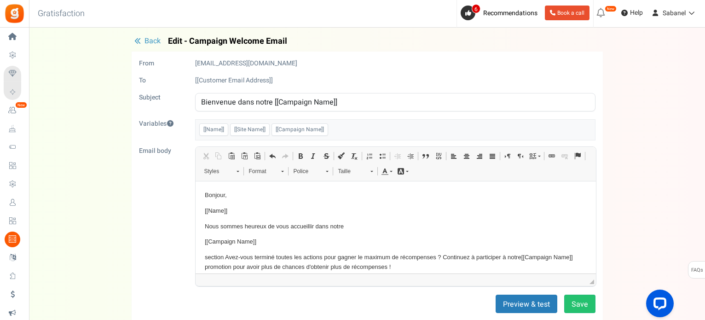
click at [154, 39] on span "Back" at bounding box center [153, 40] width 16 height 11
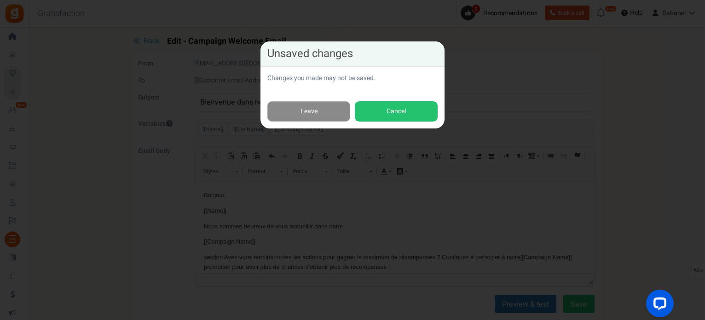
click at [337, 107] on link "Leave" at bounding box center [308, 111] width 83 height 21
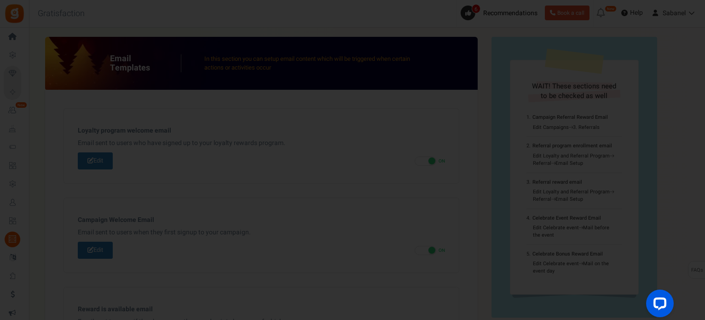
scroll to position [160, 0]
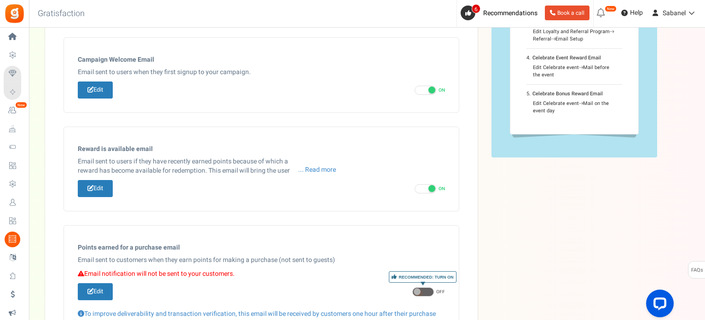
click at [518, 214] on div "Email Templates In this section you can setup email content which will be trigg…" at bounding box center [367, 257] width 644 height 761
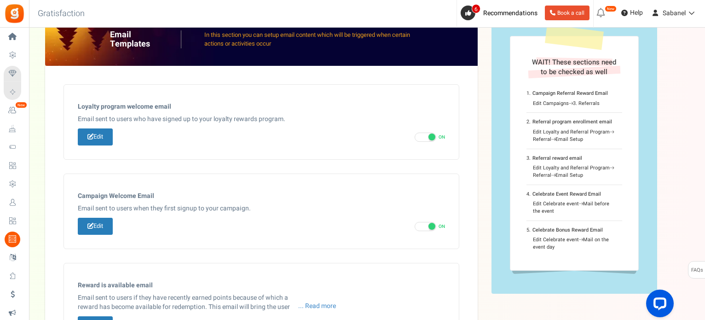
scroll to position [13, 0]
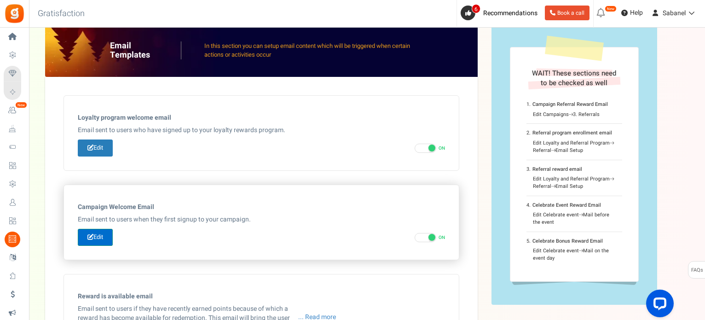
click at [101, 241] on link "Edit" at bounding box center [95, 237] width 35 height 17
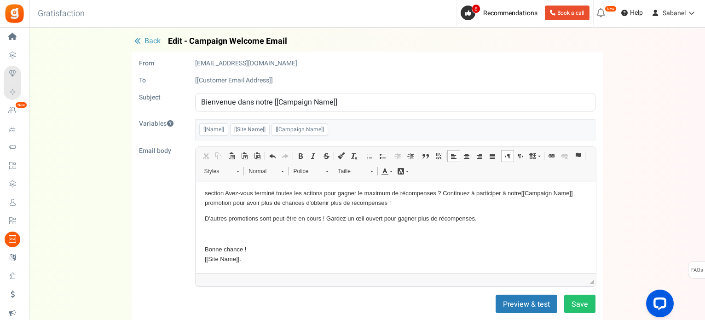
scroll to position [0, 0]
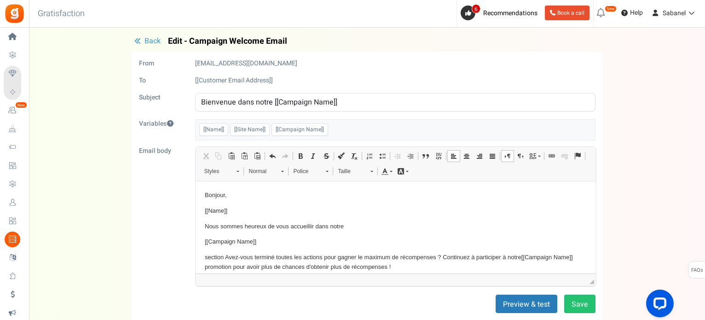
click at [140, 41] on icon "button" at bounding box center [137, 41] width 6 height 6
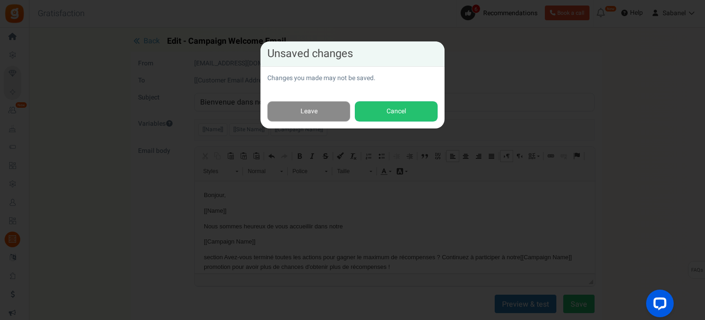
click at [330, 117] on link "Leave" at bounding box center [308, 111] width 83 height 21
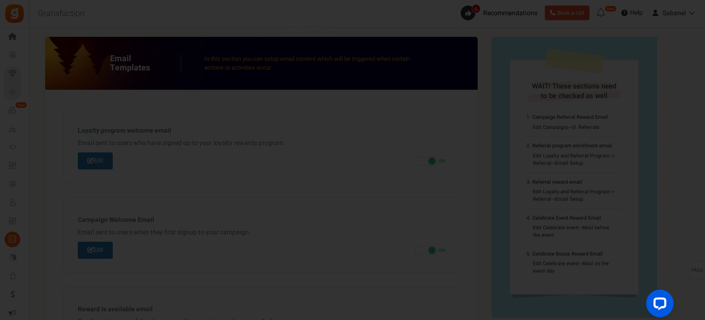
scroll to position [160, 0]
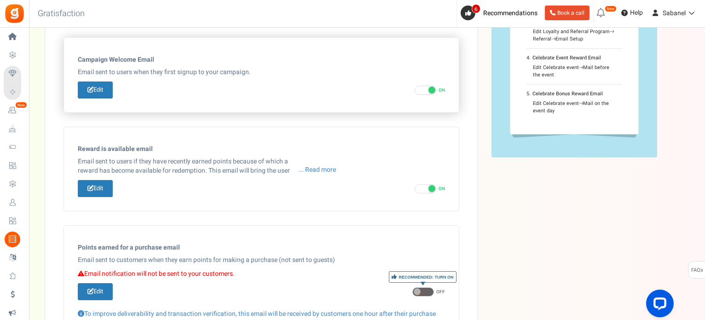
click at [429, 94] on span at bounding box center [426, 90] width 22 height 9
click at [421, 93] on input "ON OFF" at bounding box center [418, 90] width 6 height 6
checkbox input "false"
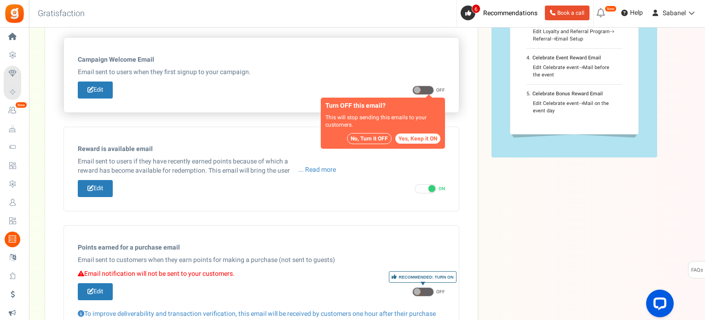
click at [377, 137] on button "No, Turn it OFF" at bounding box center [369, 138] width 45 height 11
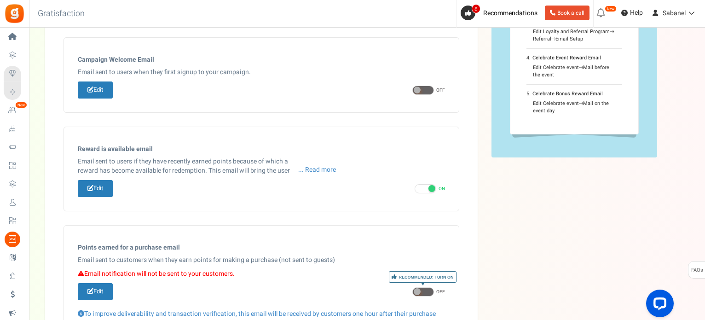
click at [493, 193] on div "Email Templates In this section you can setup email content which will be trigg…" at bounding box center [367, 257] width 644 height 761
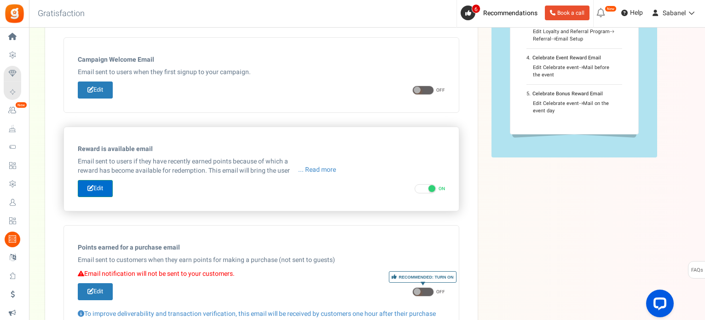
click at [102, 189] on link "Edit" at bounding box center [95, 188] width 35 height 17
type input "[[Site Name]], Une nouvelle récompense peut être échangée."
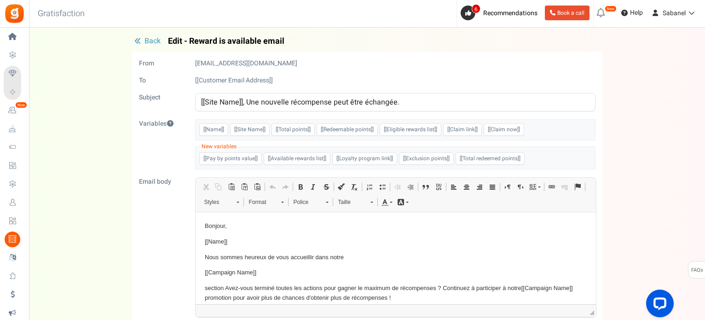
scroll to position [0, 0]
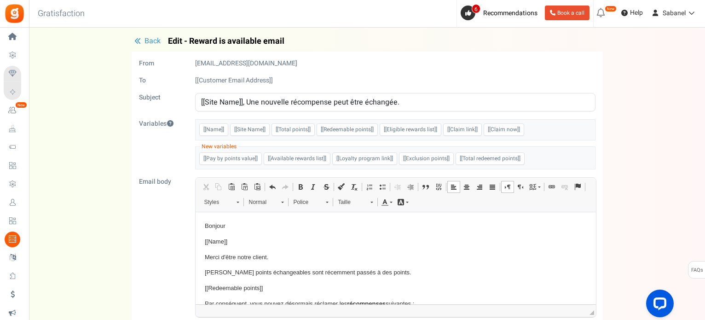
click at [253, 255] on p "Merci d'être notre client." at bounding box center [395, 258] width 382 height 10
drag, startPoint x: 281, startPoint y: 258, endPoint x: 219, endPoint y: 252, distance: 61.9
click at [219, 253] on p "Merci d'être notre client." at bounding box center [395, 258] width 382 height 10
drag, startPoint x: 213, startPoint y: 273, endPoint x: 205, endPoint y: 272, distance: 7.8
click at [205, 272] on p "Vos points échangeables sont récemment passés à des points." at bounding box center [395, 273] width 382 height 10
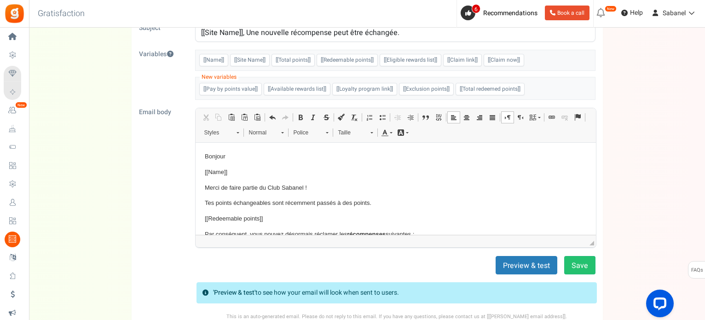
scroll to position [77, 0]
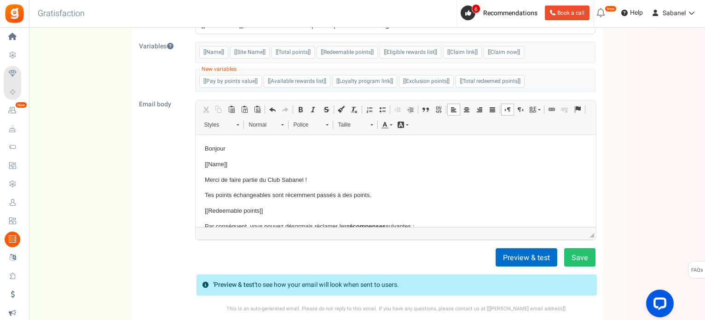
click at [516, 256] on button "Preview & test" at bounding box center [527, 257] width 62 height 18
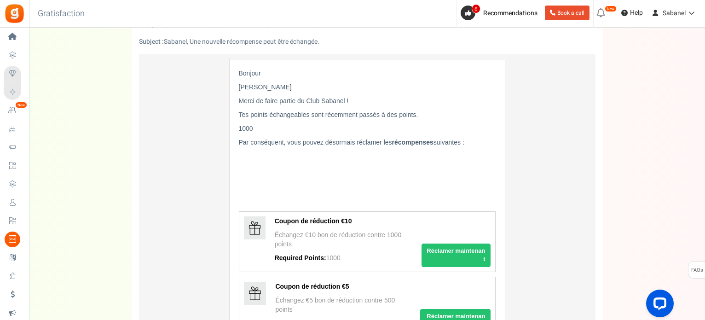
scroll to position [81, 0]
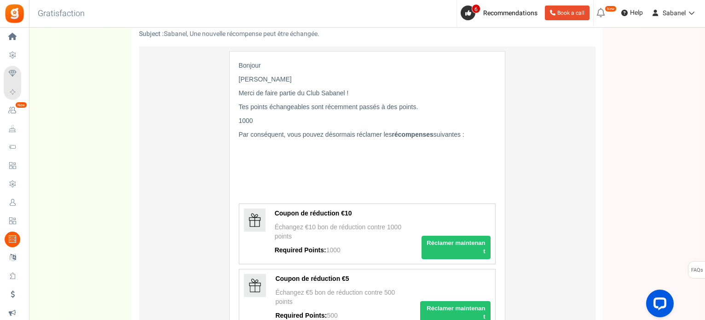
click at [705, 29] on div "Email Templates In this section you can setup email content which will be trigg…" at bounding box center [367, 283] width 676 height 654
drag, startPoint x: 703, startPoint y: 46, endPoint x: 705, endPoint y: 21, distance: 25.4
click at [705, 21] on html "Install now Back to Home Back to program setup Home Settings Campaigns Purchase…" at bounding box center [352, 292] width 705 height 746
click at [656, 108] on div "Back Edit - Reward is available email From noreply@gr.ammailer.com To [[Custome…" at bounding box center [367, 283] width 658 height 654
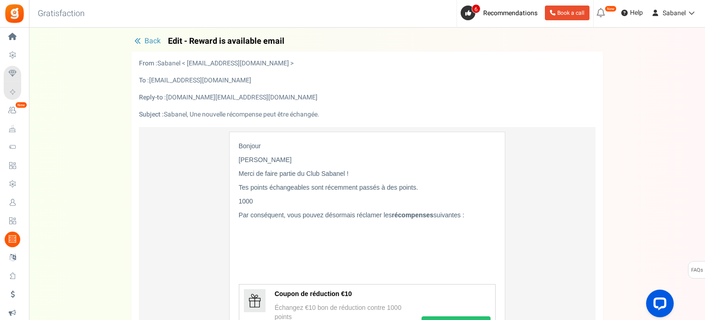
click at [146, 39] on span "Back" at bounding box center [153, 40] width 16 height 11
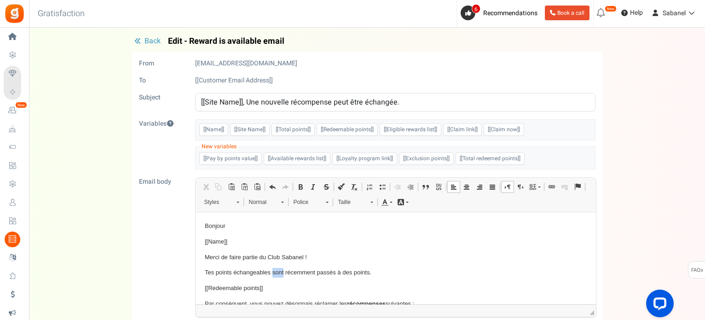
drag, startPoint x: 283, startPoint y: 273, endPoint x: 272, endPoint y: 273, distance: 10.6
click at [272, 273] on p "Tes points échangeables sont récemment passés à des points." at bounding box center [395, 273] width 382 height 10
drag, startPoint x: 383, startPoint y: 271, endPoint x: 333, endPoint y: 272, distance: 49.3
click at [333, 272] on p "Tes points échangeables ont récemment passés à des points." at bounding box center [395, 273] width 382 height 10
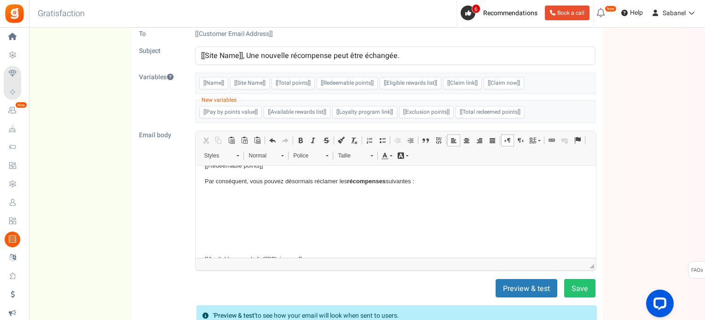
scroll to position [78, 0]
drag, startPoint x: 261, startPoint y: 178, endPoint x: 249, endPoint y: 178, distance: 11.1
click at [249, 178] on p "Par conséquent, vous pouvez désormais réclamer les récompenses suivantes :" at bounding box center [395, 179] width 382 height 10
drag, startPoint x: 277, startPoint y: 177, endPoint x: 257, endPoint y: 177, distance: 19.8
click at [257, 177] on p "Par conséquent, tu pouvez désormais réclamer les récompenses suivantes :" at bounding box center [395, 179] width 382 height 10
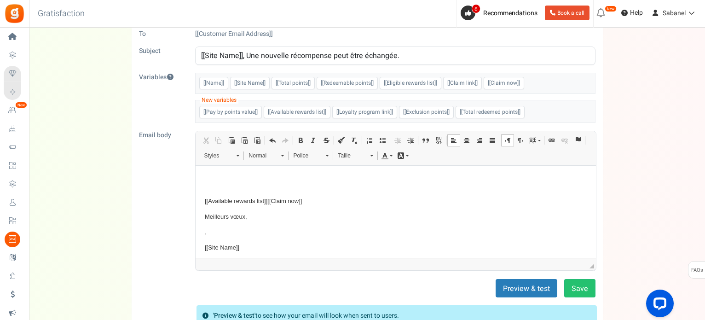
scroll to position [138, 0]
drag, startPoint x: 262, startPoint y: 213, endPoint x: 206, endPoint y: 214, distance: 56.6
click at [206, 214] on p "Meilleurs vœux," at bounding box center [395, 213] width 382 height 10
click at [199, 245] on html "Bonjour [[Name]] Merci de faire partie du Club Sabanel ! Tes points échangeable…" at bounding box center [395, 143] width 400 height 230
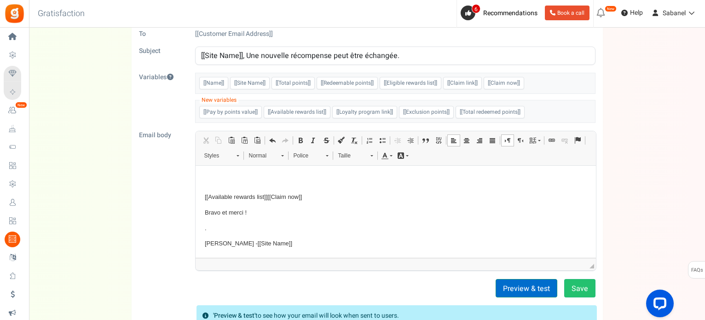
click at [506, 283] on button "Preview & test" at bounding box center [527, 288] width 62 height 18
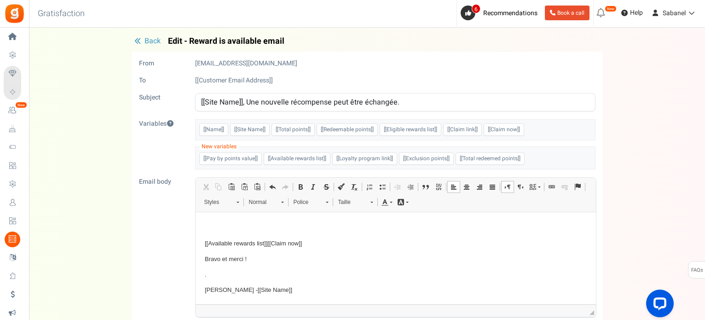
scroll to position [0, 0]
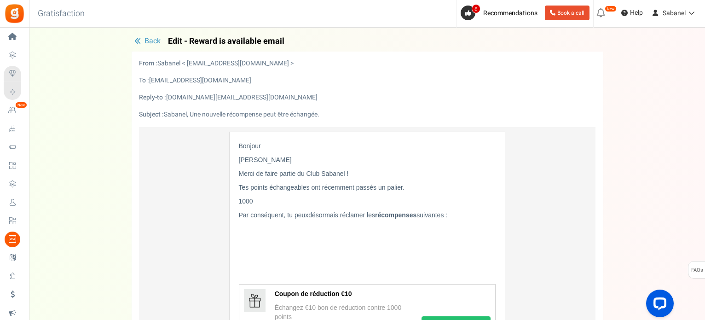
drag, startPoint x: 705, startPoint y: 106, endPoint x: 707, endPoint y: 153, distance: 47.0
click at [159, 44] on span "Back" at bounding box center [153, 40] width 16 height 11
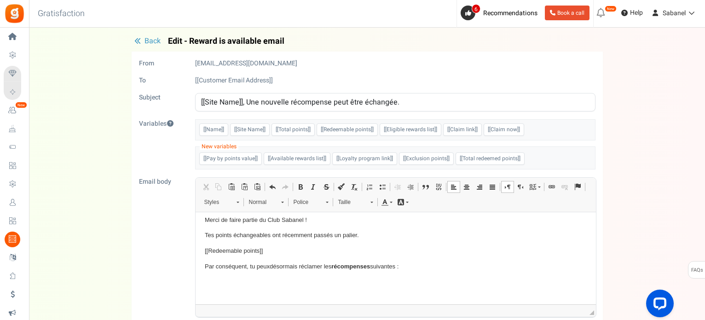
scroll to position [52, 0]
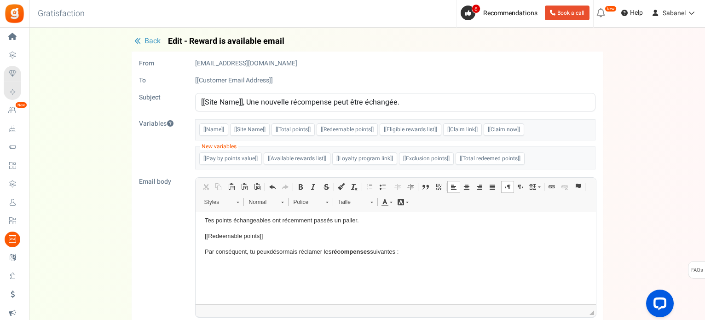
click at [435, 249] on p "Par conséquent, tu peuxdésormais réclamer les récompenses suivantes :" at bounding box center [395, 252] width 382 height 10
click at [268, 251] on p "Par conséquent, tu peuxdésormais réclamer les récompenses suivantes :" at bounding box center [395, 252] width 382 height 10
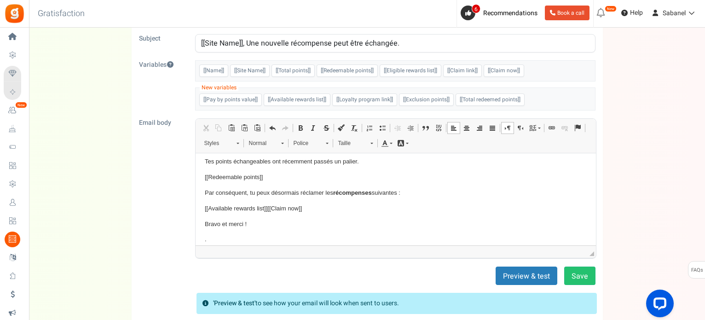
scroll to position [63, 0]
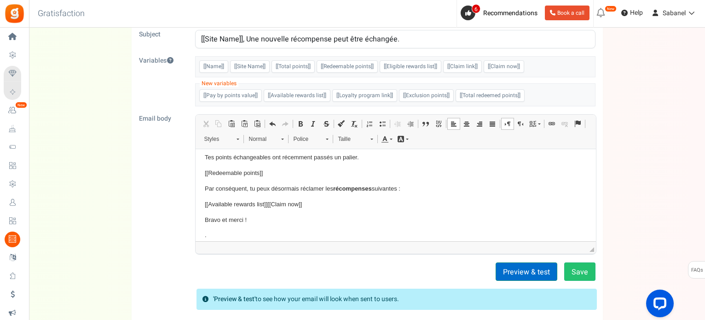
click at [521, 276] on button "Preview & test" at bounding box center [527, 271] width 62 height 18
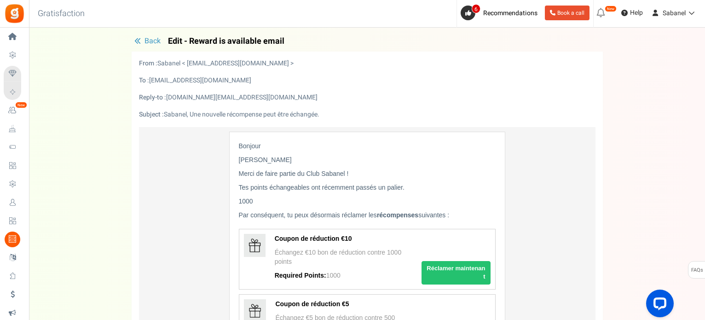
scroll to position [0, 0]
click at [146, 39] on span "Back" at bounding box center [153, 40] width 16 height 11
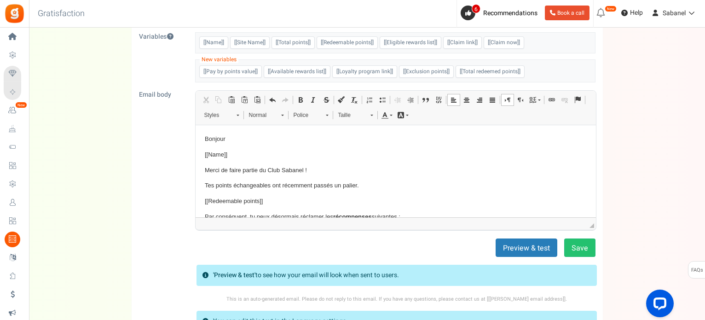
scroll to position [126, 0]
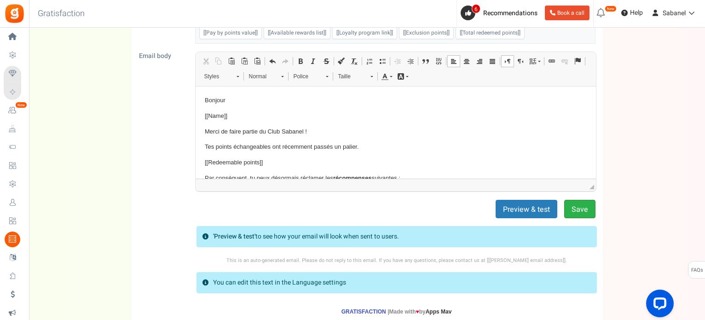
click at [577, 206] on button "Save" at bounding box center [579, 209] width 31 height 18
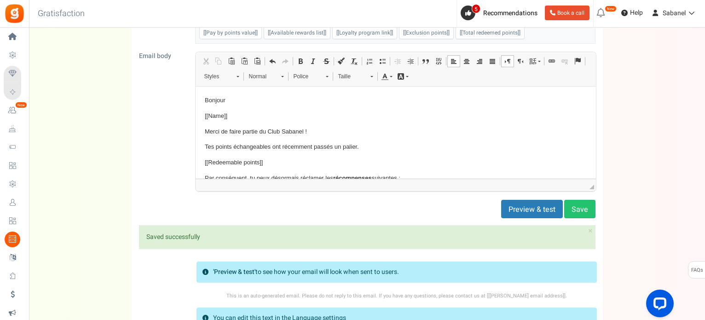
scroll to position [0, 0]
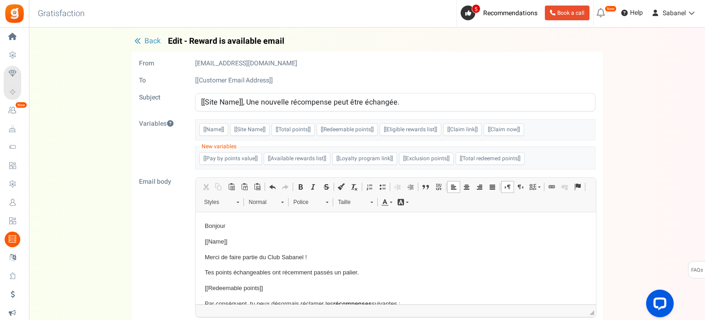
click at [150, 44] on span "Back" at bounding box center [153, 40] width 16 height 11
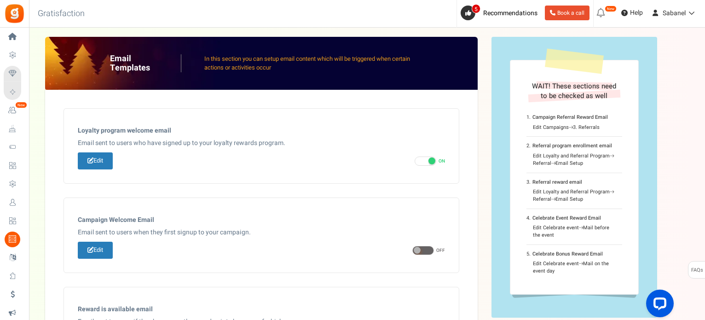
scroll to position [249, 0]
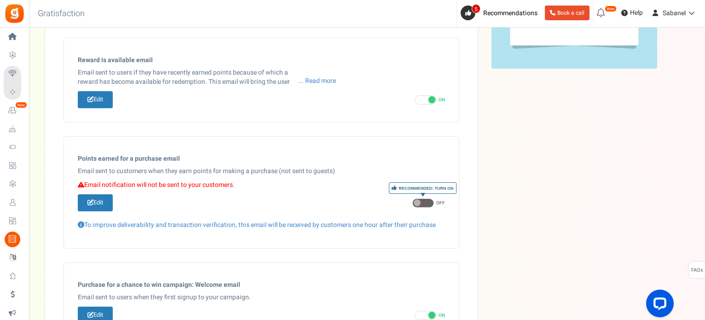
click at [499, 157] on div "Email Templates In this section you can setup email content which will be trigg…" at bounding box center [367, 168] width 644 height 761
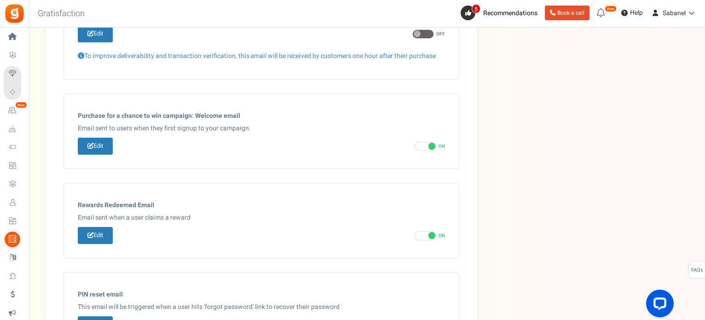
scroll to position [433, 0]
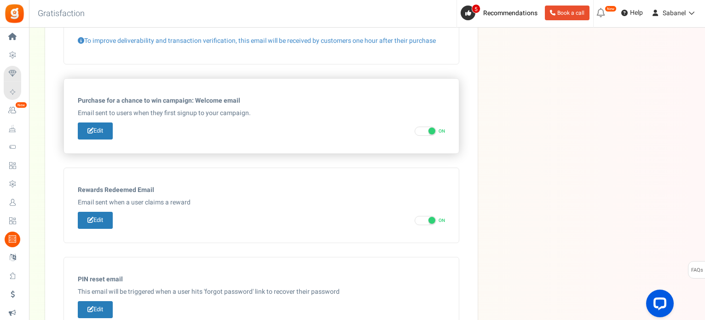
click at [432, 128] on span at bounding box center [432, 131] width 7 height 7
click at [421, 128] on input "ON OFF" at bounding box center [418, 131] width 6 height 6
checkbox input "false"
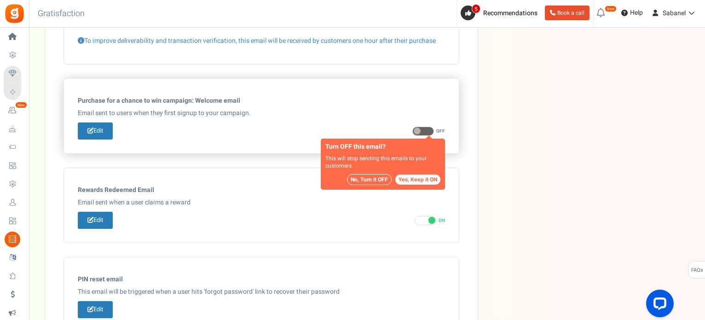
click at [372, 177] on button "No, Turn it OFF" at bounding box center [369, 179] width 45 height 11
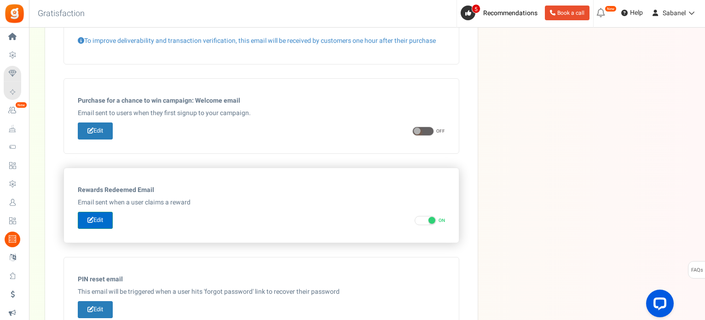
click at [98, 217] on link "Edit" at bounding box center [95, 220] width 35 height 17
type input "Merci d'avoir échangé vos points sur [[Site Name]]"
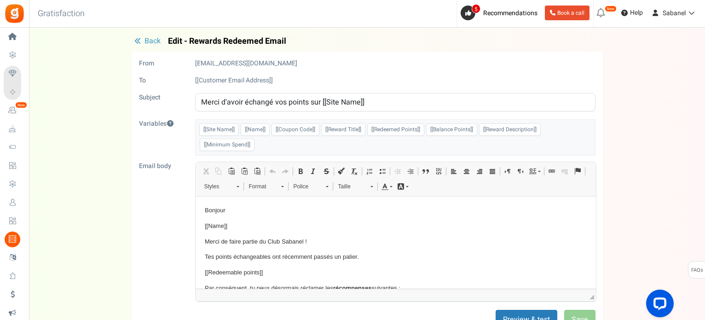
scroll to position [0, 0]
click at [150, 41] on span "Back" at bounding box center [153, 40] width 16 height 11
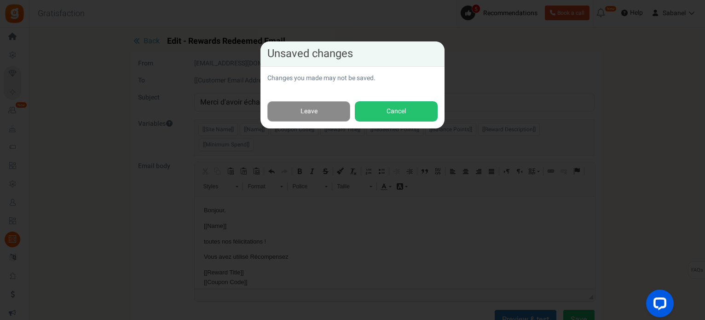
click at [339, 109] on link "Leave" at bounding box center [308, 111] width 83 height 21
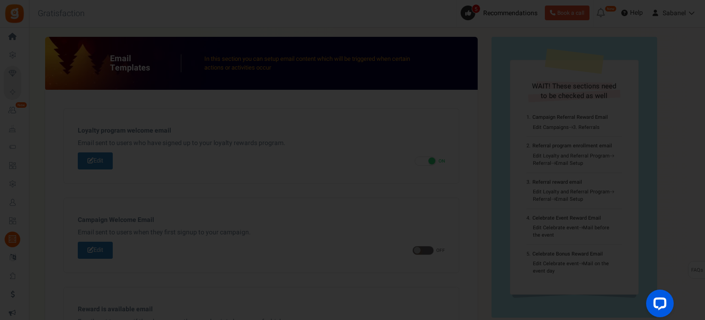
scroll to position [530, 0]
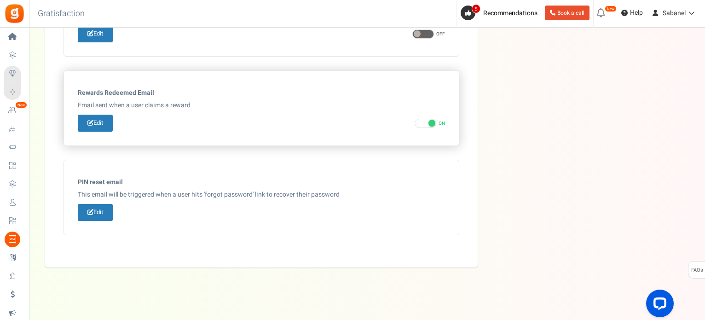
click at [420, 119] on span at bounding box center [426, 123] width 22 height 9
click at [420, 121] on input "ON OFF" at bounding box center [418, 124] width 6 height 6
checkbox input "false"
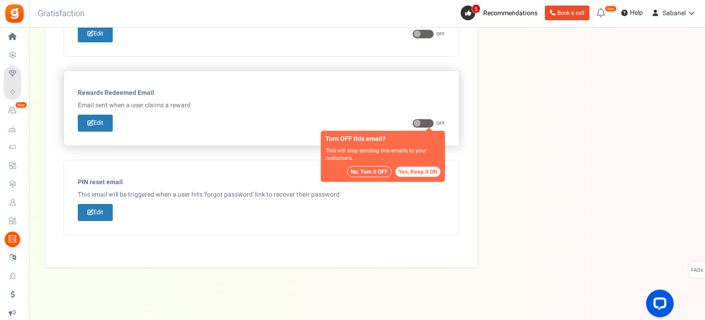
click at [366, 167] on button "No, Turn it OFF" at bounding box center [369, 171] width 45 height 11
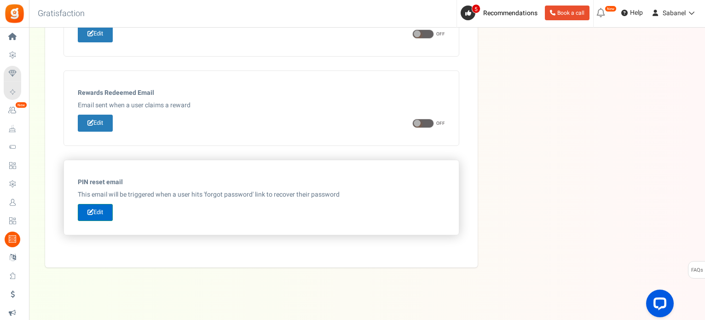
click at [98, 208] on link "Edit" at bounding box center [95, 212] width 35 height 17
type input "Réinitialisez votre mot de passe"
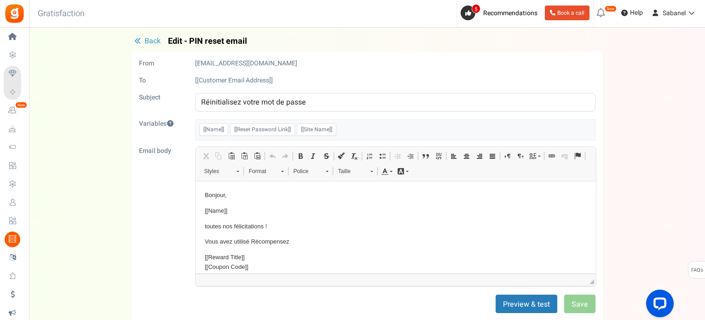
scroll to position [0, 0]
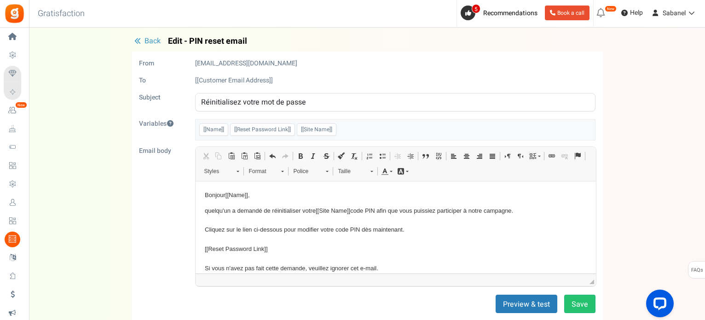
click at [148, 44] on span "Back" at bounding box center [153, 40] width 16 height 11
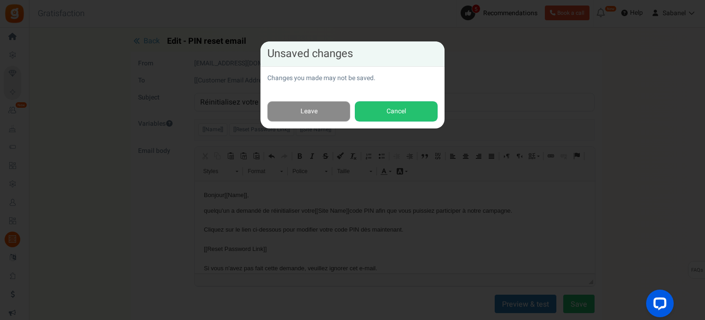
click at [326, 118] on link "Leave" at bounding box center [308, 111] width 83 height 21
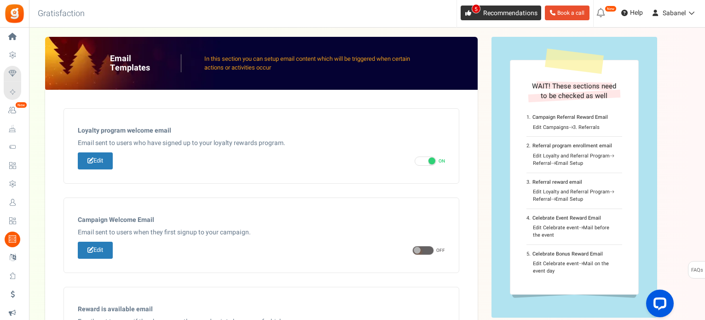
click at [508, 15] on span "Recommendations" at bounding box center [510, 13] width 54 height 10
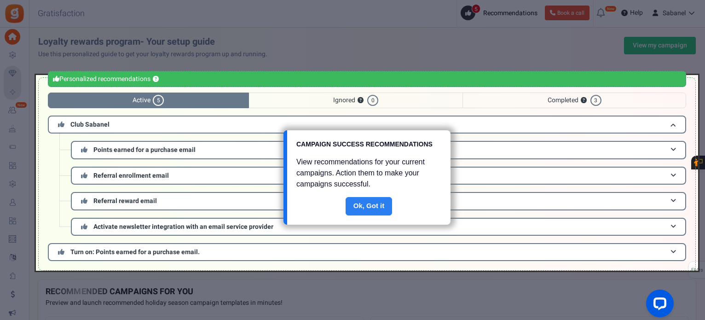
click at [374, 203] on link "Done" at bounding box center [369, 206] width 47 height 18
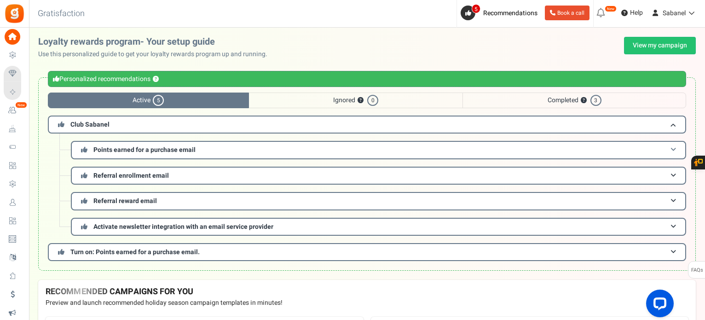
click at [602, 150] on h3 "Points earned for a purchase email" at bounding box center [378, 150] width 615 height 18
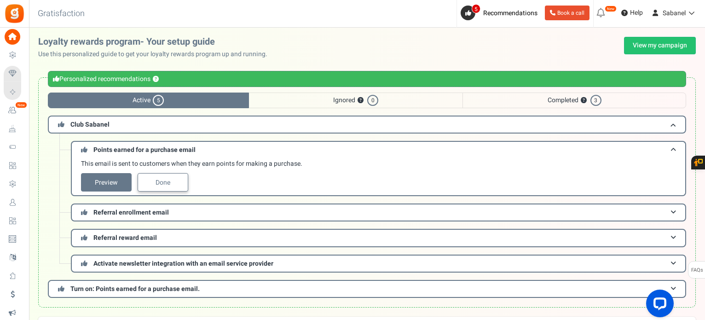
click at [170, 177] on link "Done" at bounding box center [163, 182] width 51 height 18
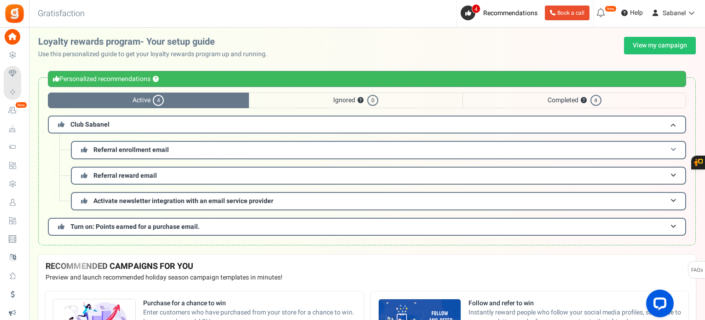
click at [189, 150] on h3 "Referral enrollment email" at bounding box center [378, 150] width 615 height 18
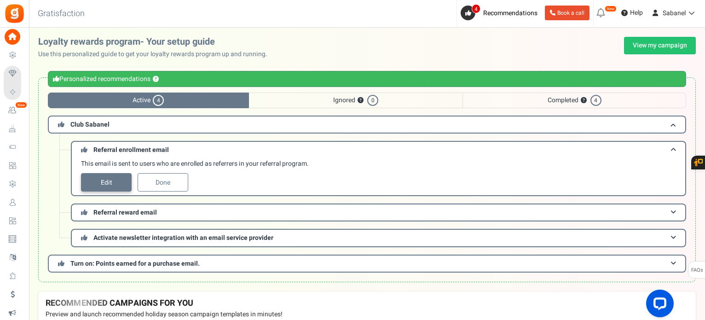
click at [119, 180] on link "Edit" at bounding box center [106, 182] width 51 height 18
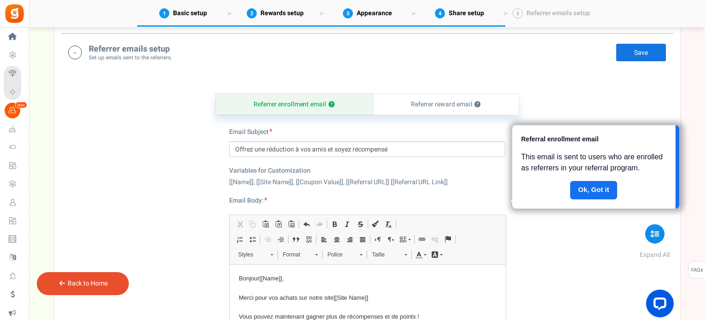
scroll to position [340, 0]
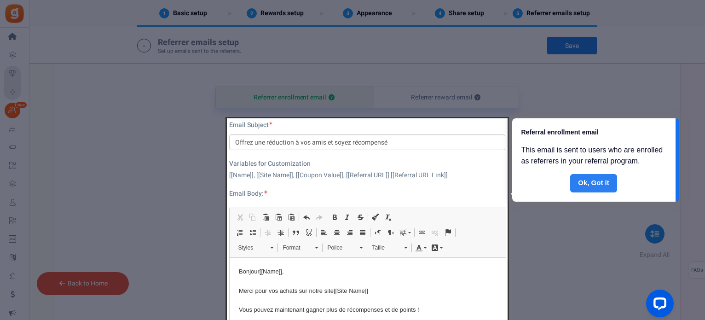
click at [591, 181] on link "Done" at bounding box center [593, 183] width 47 height 18
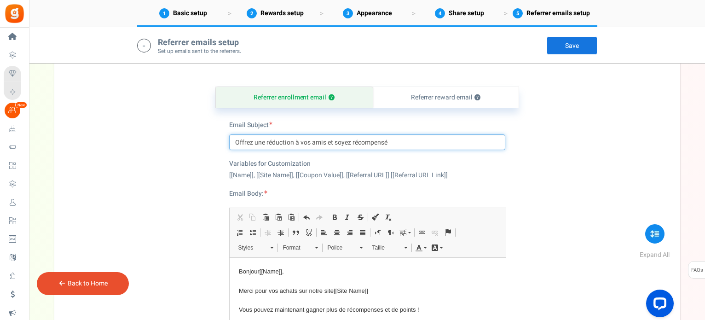
click at [252, 141] on input "Offrez une réduction à vos amis et soyez récompensé" at bounding box center [367, 142] width 276 height 16
drag, startPoint x: 311, startPoint y: 141, endPoint x: 301, endPoint y: 141, distance: 10.1
click at [301, 141] on input "Offres une réduction à vos amis et soyez récompensé" at bounding box center [367, 142] width 276 height 16
drag, startPoint x: 349, startPoint y: 140, endPoint x: 342, endPoint y: 140, distance: 7.4
click at [342, 140] on input "Offres une réduction à tes amis et soyez récompensé" at bounding box center [367, 142] width 276 height 16
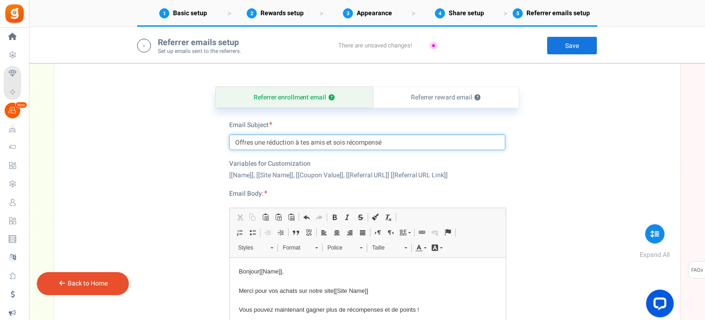
click at [399, 140] on input "Offres une réduction à tes amis et sois récompensé" at bounding box center [367, 142] width 276 height 16
type input "Offres une réduction à tes amis et sois récompensé(e)"
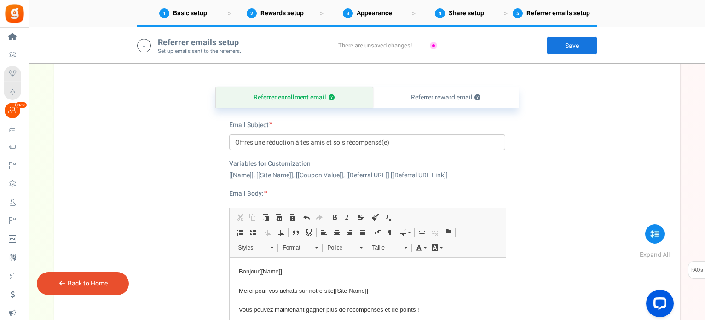
click at [546, 159] on div "Referrer enrollment email ? Referrer reward email ? Email Subject Offres une ré…" at bounding box center [367, 284] width 612 height 440
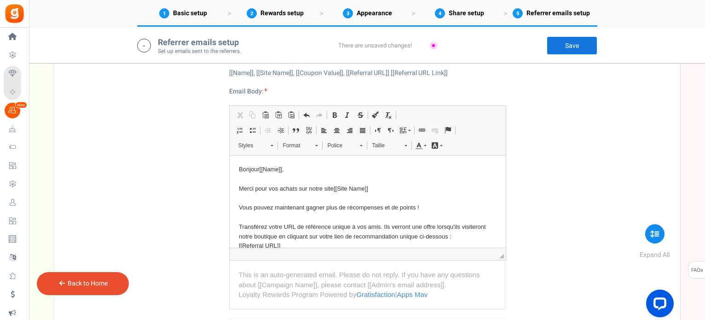
scroll to position [450, 0]
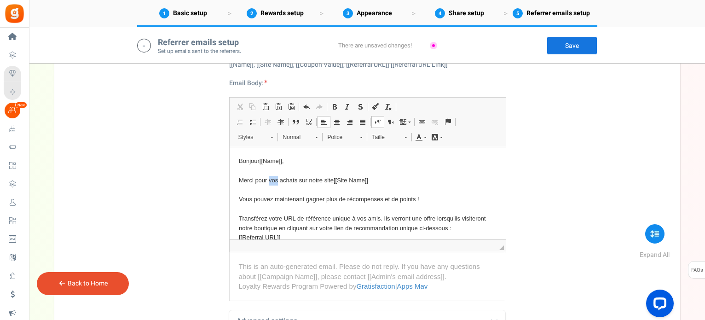
drag, startPoint x: 277, startPoint y: 182, endPoint x: 269, endPoint y: 182, distance: 7.8
click at [269, 182] on p "Bonjour [[Name]] , Merci pour vos achats sur notre site [[Site Name]] Vous pouv…" at bounding box center [367, 205] width 258 height 96
click at [331, 181] on p "Bonjour [[Name]] , Merci pour tes achats sur notre site [[Site Name]] Vous pouv…" at bounding box center [367, 205] width 258 height 96
click at [251, 202] on p "Bonjour [[Name]] , Merci pour tes achats sur [[Site Name]] Vous pouvez maintena…" at bounding box center [367, 205] width 258 height 96
drag, startPoint x: 273, startPoint y: 200, endPoint x: 237, endPoint y: 199, distance: 36.4
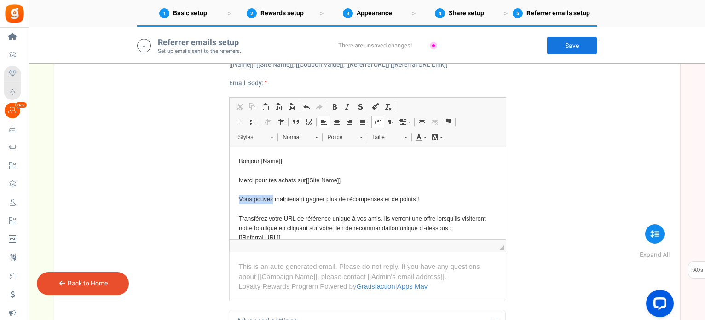
click at [237, 199] on html "Bonjour [[Name]] , Merci pour tes achats sur [[Site Name]] Vous pouvez maintena…" at bounding box center [367, 264] width 276 height 234
click at [268, 216] on p "Bonjour [[Name]] , Merci pour tes achats sur [[Site Name]] Tu peux maintenant g…" at bounding box center [367, 205] width 258 height 96
drag, startPoint x: 281, startPoint y: 217, endPoint x: 267, endPoint y: 218, distance: 14.3
click at [267, 218] on p "Bonjour [[Name]] , Merci pour tes achats sur [[Site Name]] Tu peux maintenant g…" at bounding box center [367, 205] width 258 height 96
click at [361, 220] on p "Bonjour [[Name]] , Merci pour tes achats sur [[Site Name]] Tu peux maintenant g…" at bounding box center [367, 205] width 258 height 96
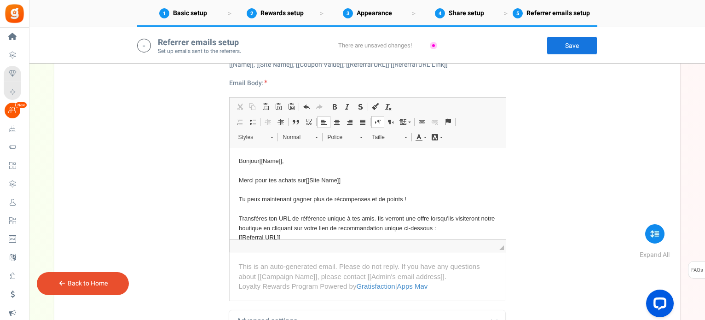
click at [377, 217] on p "Bonjour [[Name]] , Merci pour tes achats sur [[Site Name]] Tu peux maintenant g…" at bounding box center [367, 205] width 258 height 96
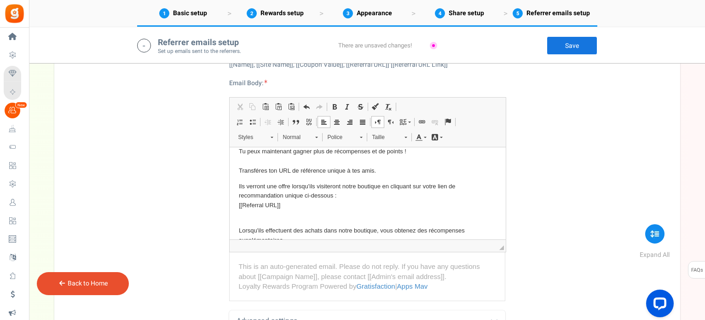
scroll to position [50, 0]
drag, startPoint x: 355, startPoint y: 182, endPoint x: 342, endPoint y: 182, distance: 13.8
click at [342, 182] on p "Ils verront une offre lorsqu'ils visiteront notre boutique en cliquant sur votr…" at bounding box center [367, 199] width 258 height 38
click at [429, 182] on p "Ils verront une offre lorsqu'ils visiteront ma boutique en cliquant sur votre l…" at bounding box center [367, 199] width 258 height 38
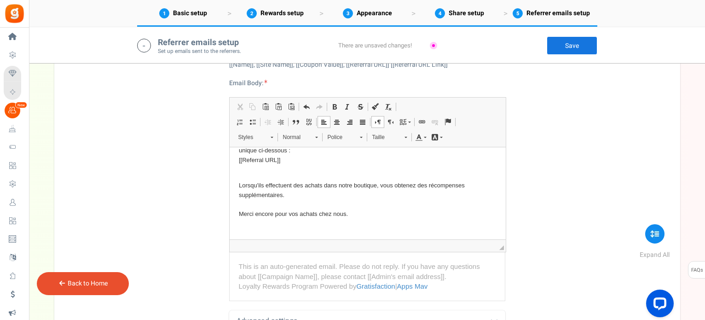
scroll to position [94, 0]
drag, startPoint x: 353, startPoint y: 185, endPoint x: 339, endPoint y: 186, distance: 13.9
click at [339, 186] on p "Lorsqu'ils effectuent des achats dans notre boutique, vous obtenez des récompen…" at bounding box center [367, 199] width 258 height 38
drag, startPoint x: 386, startPoint y: 184, endPoint x: 374, endPoint y: 184, distance: 11.5
click at [374, 184] on p "Lorsqu'ils effectuent des achats dans ma boutique, vous obtenez des récompenses…" at bounding box center [367, 199] width 258 height 38
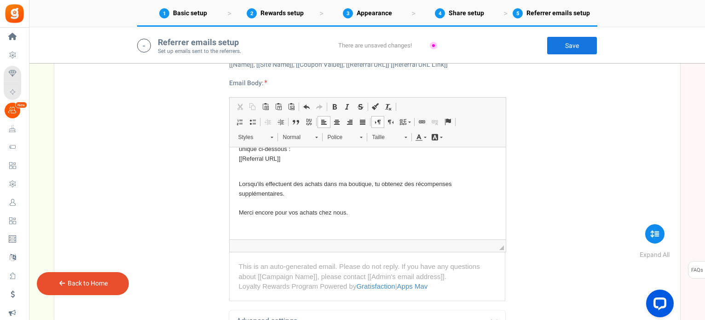
click at [400, 184] on p "Lorsqu'ils effectuent des achats dans ma boutique, tu obtenez des récompenses s…" at bounding box center [367, 199] width 258 height 38
drag, startPoint x: 287, startPoint y: 212, endPoint x: 362, endPoint y: 222, distance: 75.8
click at [362, 222] on body "Bonjour [[Name]] , Merci pour tes achats sur [[Site Name]] Tu peux maintenant g…" at bounding box center [367, 177] width 258 height 231
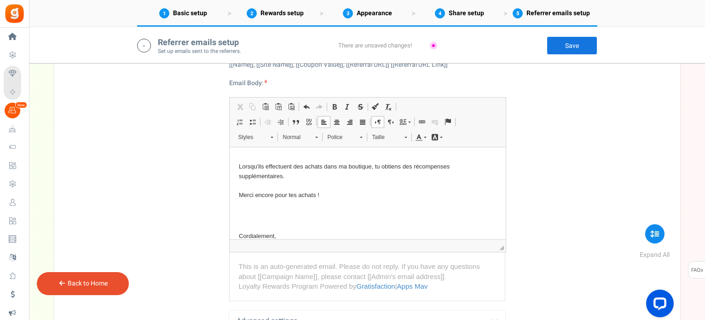
scroll to position [122, 0]
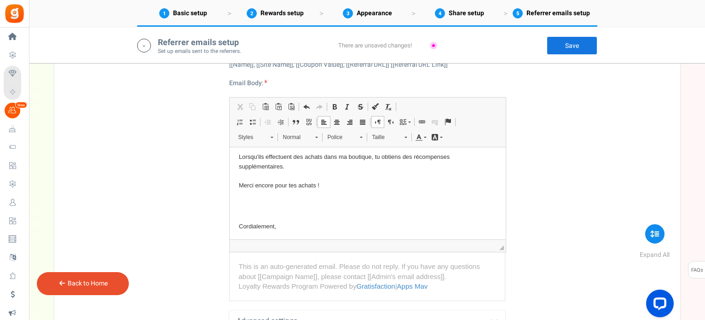
click at [258, 194] on body "Bonjour [[Name]] , Merci pour tes achats sur [[Site Name]] Tu peux maintenant g…" at bounding box center [367, 150] width 258 height 231
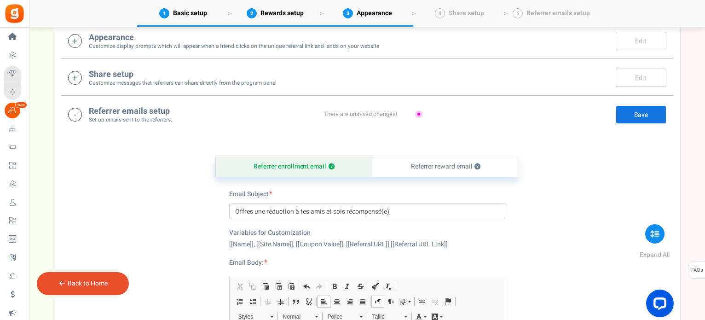
scroll to position [263, 0]
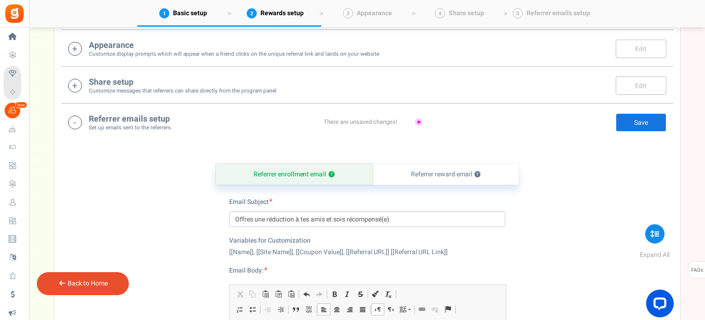
click at [657, 123] on link "Save" at bounding box center [641, 122] width 51 height 18
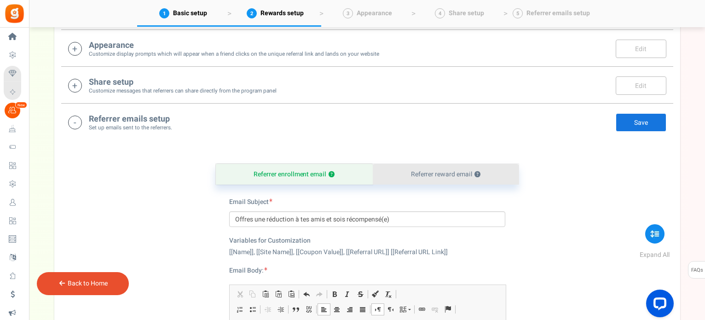
click at [444, 178] on link "Referrer reward email ?" at bounding box center [446, 174] width 146 height 21
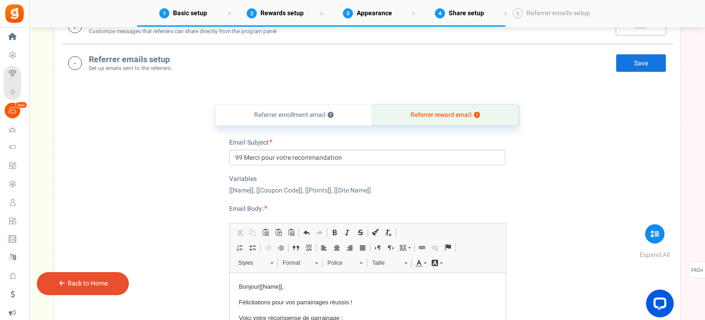
scroll to position [340, 0]
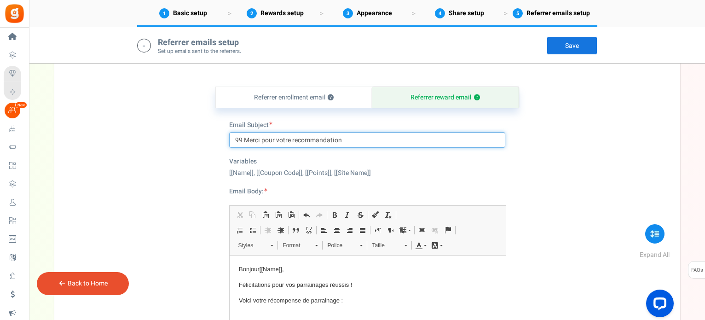
drag, startPoint x: 243, startPoint y: 138, endPoint x: 229, endPoint y: 138, distance: 13.8
click at [229, 138] on input "99 Merci pour votre recommandation" at bounding box center [367, 140] width 276 height 16
drag, startPoint x: 280, startPoint y: 138, endPoint x: 268, endPoint y: 139, distance: 12.0
click at [268, 139] on input "Merci pour votre recommandation" at bounding box center [367, 140] width 276 height 16
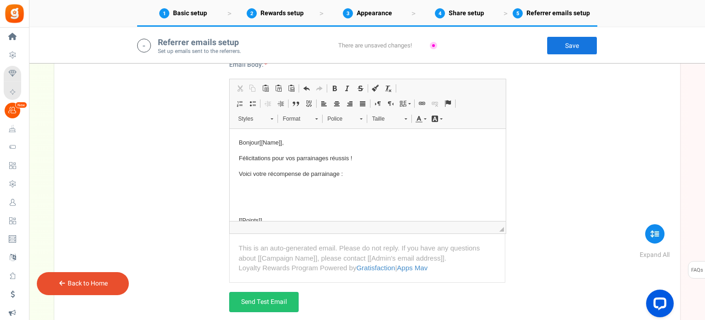
scroll to position [473, 0]
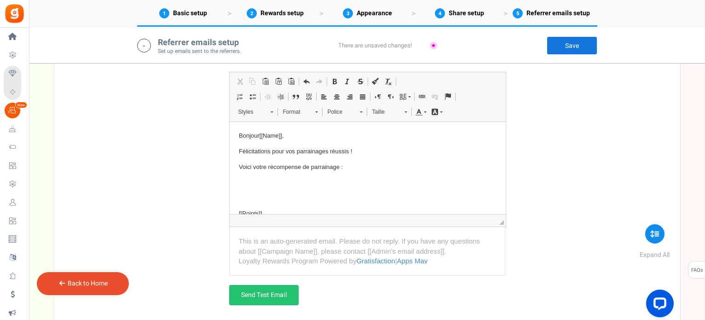
type input "Merci pour la recommandation"
drag, startPoint x: 294, startPoint y: 150, endPoint x: 285, endPoint y: 151, distance: 8.3
click at [285, 151] on p "Félicitations pour vos parrainages réussis !" at bounding box center [367, 152] width 258 height 10
drag, startPoint x: 266, startPoint y: 167, endPoint x: 252, endPoint y: 167, distance: 13.3
click at [252, 167] on p "Voici votre récompense de parrainage :" at bounding box center [367, 167] width 258 height 10
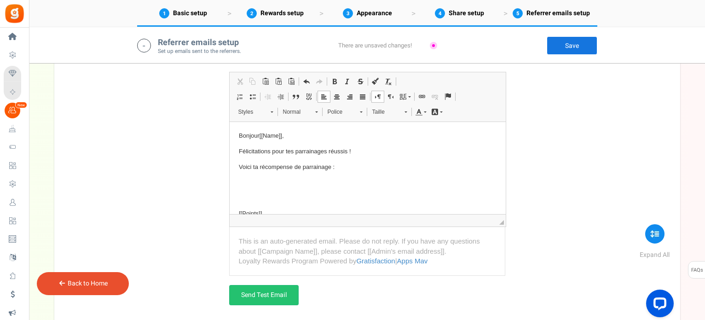
click at [344, 165] on p "Voici ta récompense de parrainage :" at bounding box center [367, 167] width 258 height 10
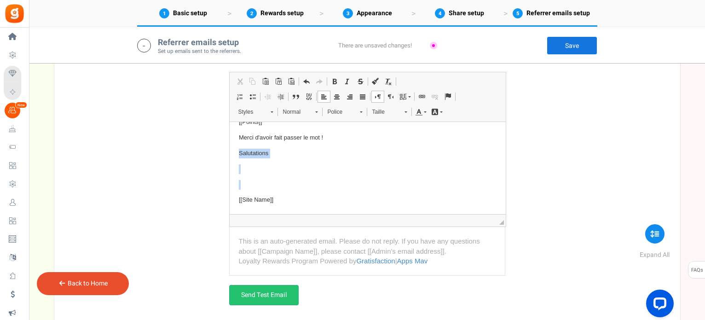
drag, startPoint x: 239, startPoint y: 150, endPoint x: 267, endPoint y: 194, distance: 52.0
click at [267, 194] on body "Bonjour [[Name]] , Félicitations pour tes parrainages réussis ! Voici ta récomp…" at bounding box center [367, 138] width 258 height 134
click at [237, 202] on html "Bonjour [[Name]] , Félicitations pour tes parrainages réussis ! Voici ta récomp…" at bounding box center [367, 162] width 276 height 106
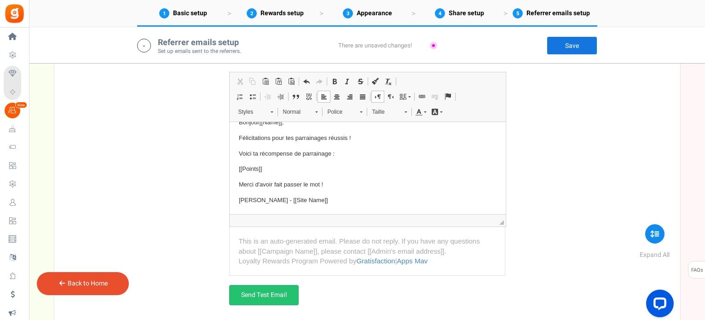
click at [574, 51] on link "Save" at bounding box center [572, 45] width 51 height 18
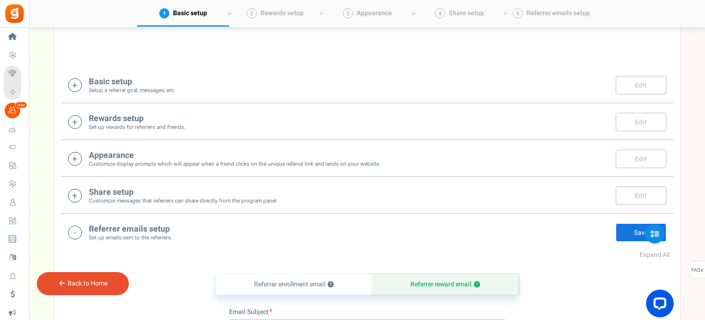
scroll to position [147, 0]
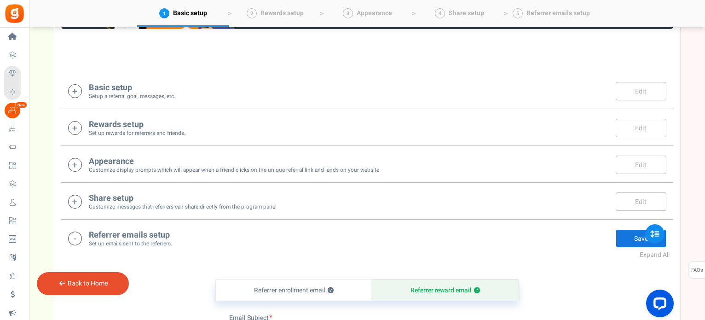
click at [252, 203] on small "Customize messages that referrers can share directly from the program panel" at bounding box center [183, 207] width 188 height 8
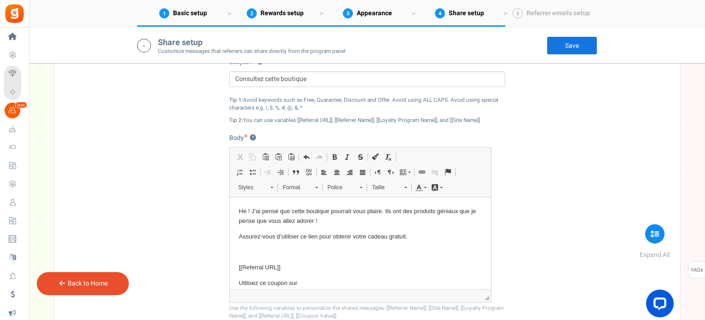
scroll to position [415, 0]
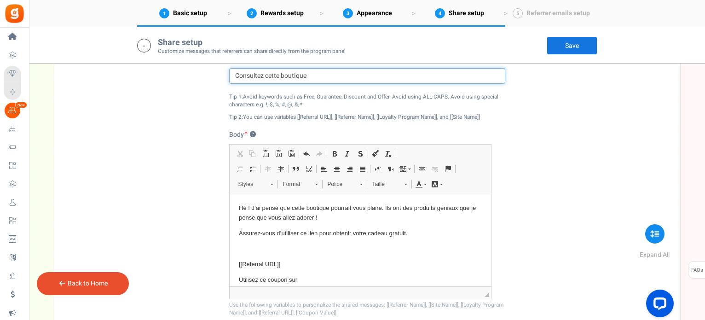
click at [259, 73] on input "Consultez cette boutique" at bounding box center [367, 76] width 276 height 16
click at [336, 74] on input "Consultes cette boutique" at bounding box center [367, 76] width 276 height 16
type input "Consultes cette boutique ;)"
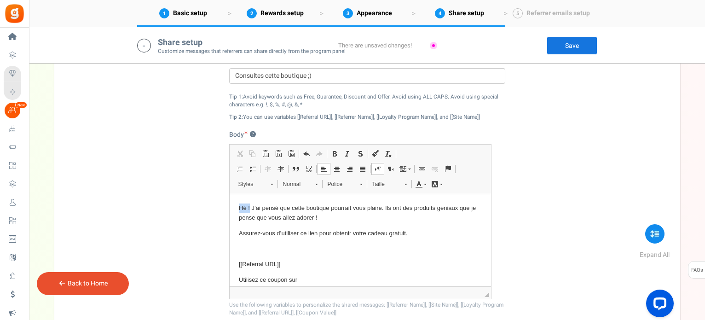
drag, startPoint x: 249, startPoint y: 209, endPoint x: 238, endPoint y: 208, distance: 11.5
click at [238, 208] on p "Hé ! J’ai pensé que cette boutique pourrait vous plaire. Ils ont des produits g…" at bounding box center [359, 212] width 243 height 19
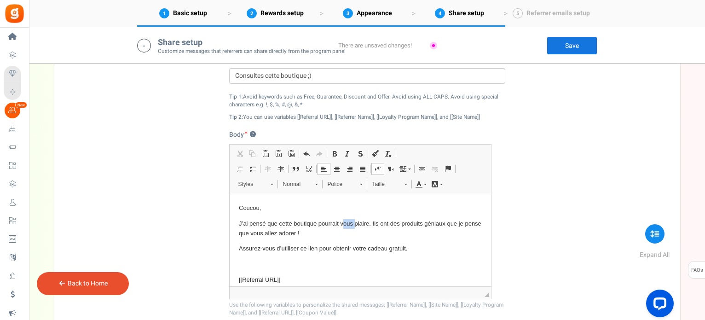
drag, startPoint x: 352, startPoint y: 221, endPoint x: 340, endPoint y: 221, distance: 12.4
click at [340, 221] on p "J’ai pensé que cette boutique pourrait vous plaire. Ils ont des produits géniau…" at bounding box center [359, 228] width 243 height 19
drag, startPoint x: 365, startPoint y: 223, endPoint x: 365, endPoint y: 230, distance: 6.4
click at [365, 230] on p "J’ai pensé que cette boutique pourrait te plaire. Ils ont des produits géniaux …" at bounding box center [359, 228] width 243 height 19
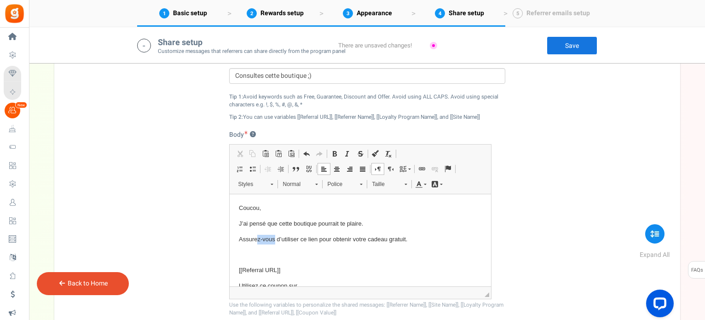
drag, startPoint x: 273, startPoint y: 238, endPoint x: 258, endPoint y: 239, distance: 15.7
click at [258, 239] on p "Assurez-vous d’utiliser ce lien pour obtenir votre cadeau gratuit." at bounding box center [359, 239] width 243 height 10
drag, startPoint x: 382, startPoint y: 239, endPoint x: 349, endPoint y: 238, distance: 33.2
click at [349, 238] on p "Assures-toi d’utiliser ce lien pour obtenir votre cadeau gratuit." at bounding box center [359, 239] width 243 height 10
drag, startPoint x: 346, startPoint y: 238, endPoint x: 406, endPoint y: 237, distance: 59.8
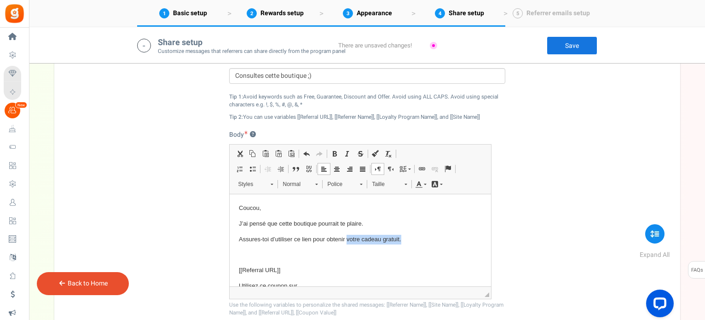
click at [406, 237] on p "Assures-toi d’utiliser ce lien pour obtenir votre cadeau gratuit." at bounding box center [359, 239] width 243 height 10
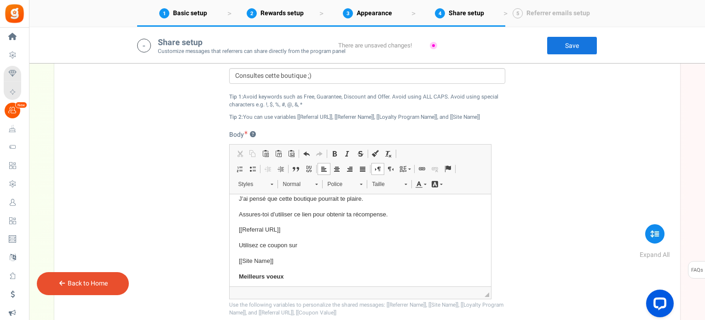
scroll to position [31, 0]
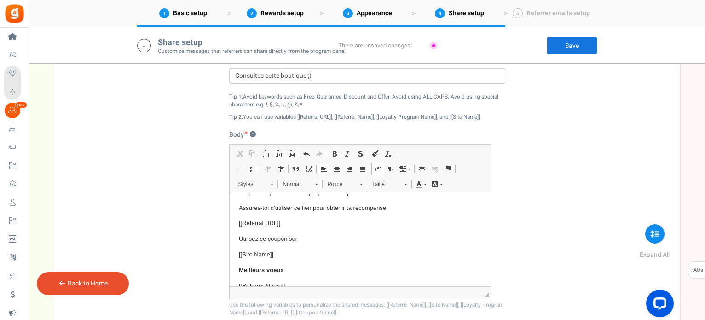
click at [258, 240] on p "Utilisez ce coupon sur" at bounding box center [359, 239] width 243 height 10
click at [301, 238] on p "Utilises ce coupon sur" at bounding box center [359, 239] width 243 height 10
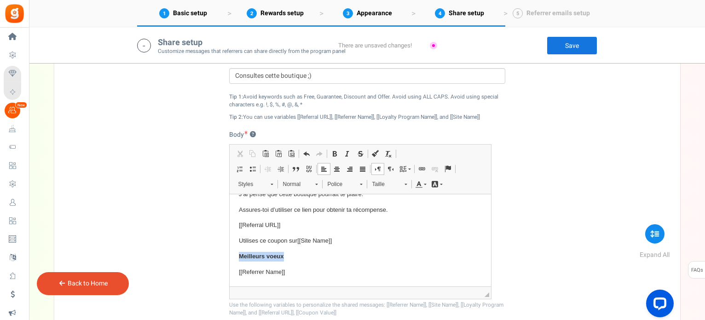
drag, startPoint x: 286, startPoint y: 255, endPoint x: 239, endPoint y: 255, distance: 47.4
click at [239, 255] on p "Meilleurs voeux" at bounding box center [359, 256] width 243 height 10
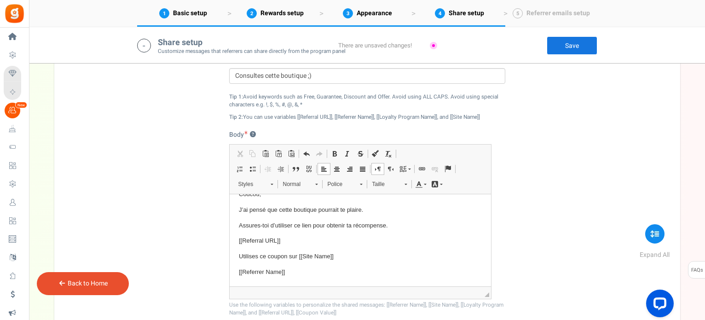
scroll to position [13, 0]
click at [556, 51] on link "Save" at bounding box center [572, 45] width 51 height 18
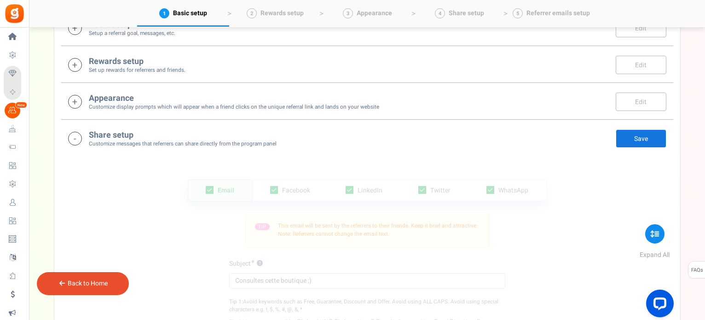
scroll to position [208, 0]
drag, startPoint x: 705, startPoint y: 111, endPoint x: 707, endPoint y: 141, distance: 30.4
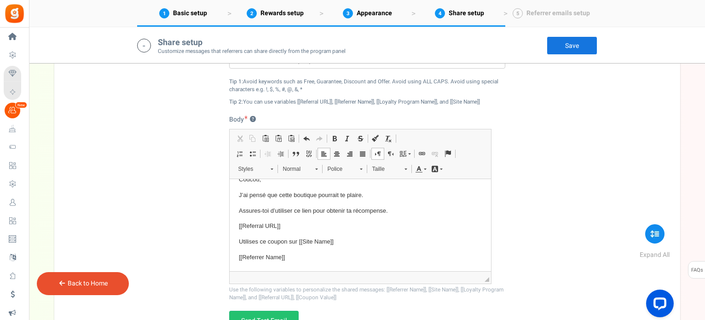
scroll to position [411, 0]
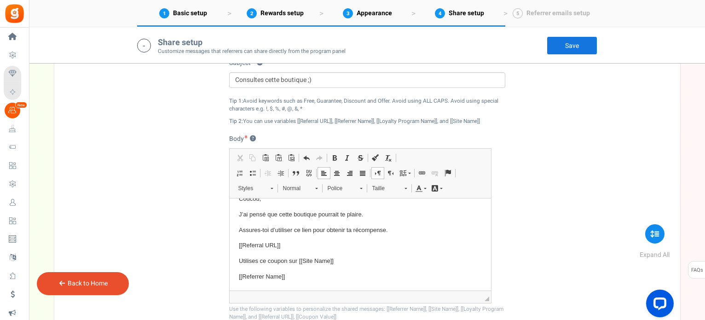
click at [632, 133] on div "Email Facebook LinkedIn Twitter WhatsApp INFO Email share is currently disabled…" at bounding box center [367, 169] width 612 height 426
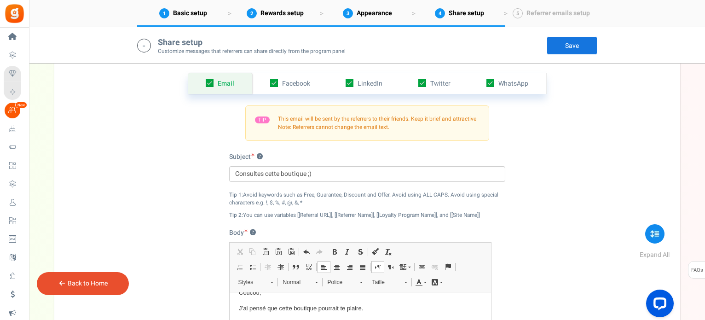
scroll to position [300, 0]
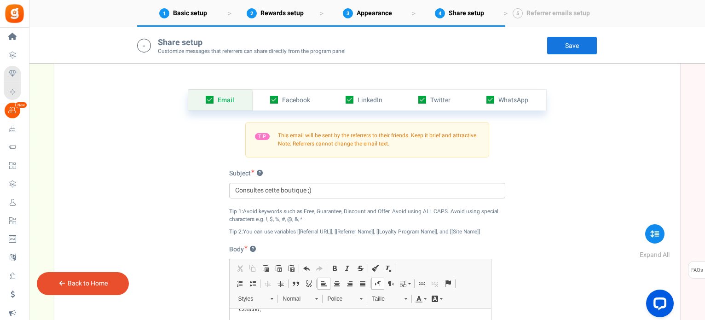
click at [314, 111] on div "TIP This email will be sent by the referrers to their friends. Keep it brief an…" at bounding box center [367, 139] width 276 height 58
click at [313, 107] on link "Facebook" at bounding box center [289, 100] width 75 height 21
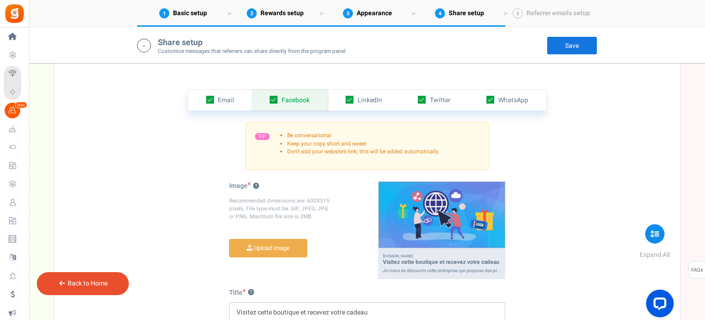
click at [204, 145] on div "Email Facebook LinkedIn Twitter WhatsApp INFO Email share is currently disabled…" at bounding box center [367, 251] width 612 height 370
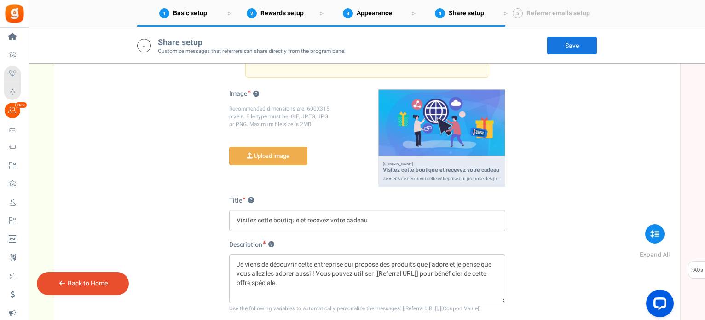
scroll to position [447, 0]
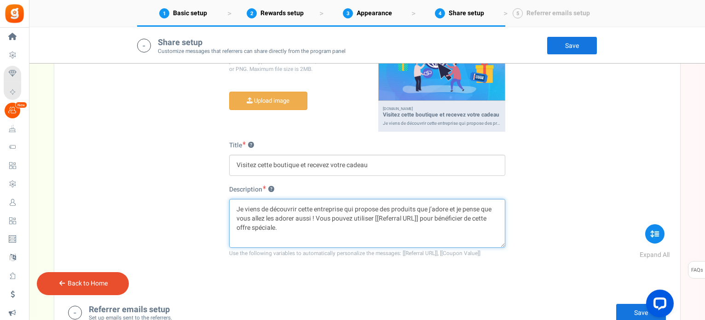
drag, startPoint x: 343, startPoint y: 209, endPoint x: 315, endPoint y: 208, distance: 28.1
click at [315, 208] on textarea "Je viens de découvrir cette entreprise qui propose des produits que j’adore et …" at bounding box center [367, 223] width 276 height 49
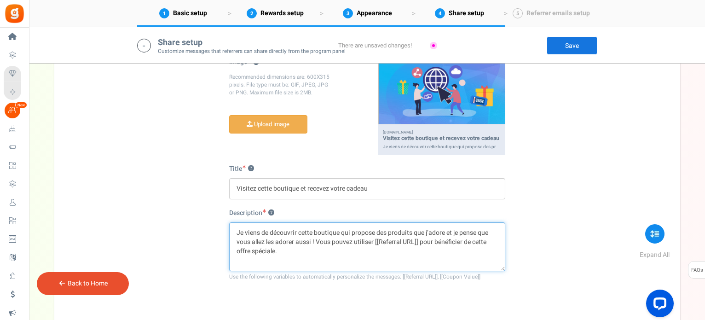
scroll to position [378, 0]
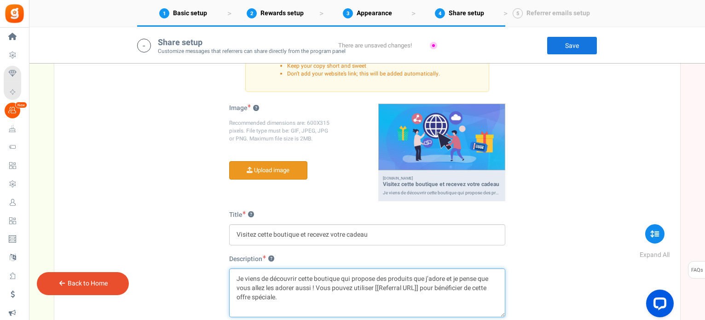
type textarea "Je viens de découvrir cette boutique qui propose des produits que j’adore et je…"
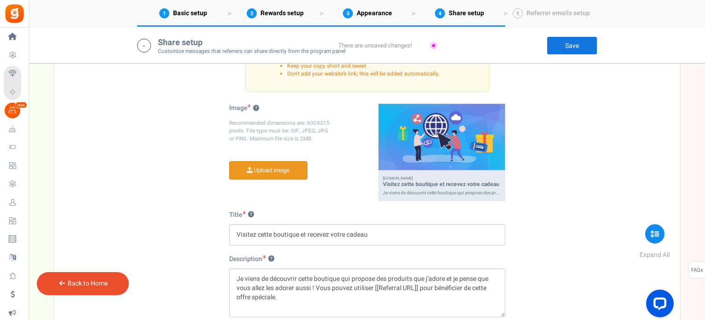
click at [290, 168] on input "file" at bounding box center [268, 171] width 77 height 18
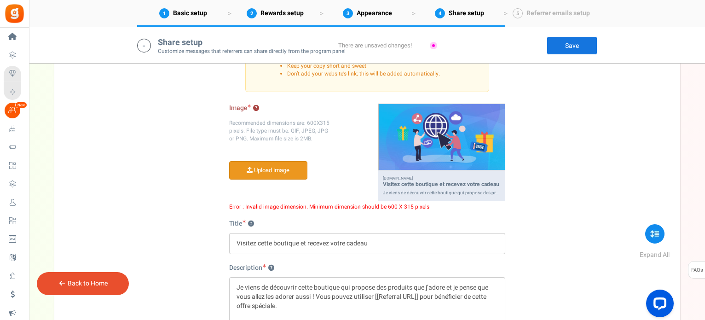
click at [291, 167] on input "file" at bounding box center [268, 171] width 77 height 18
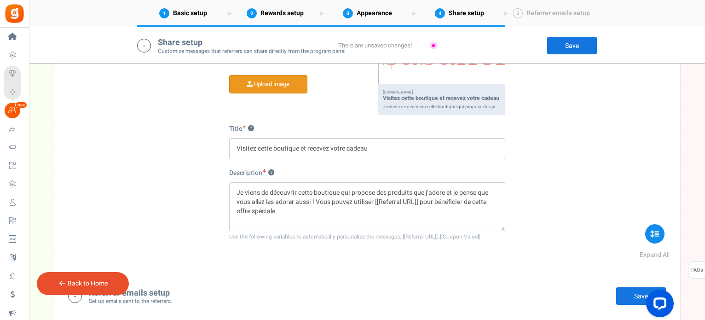
scroll to position [466, 0]
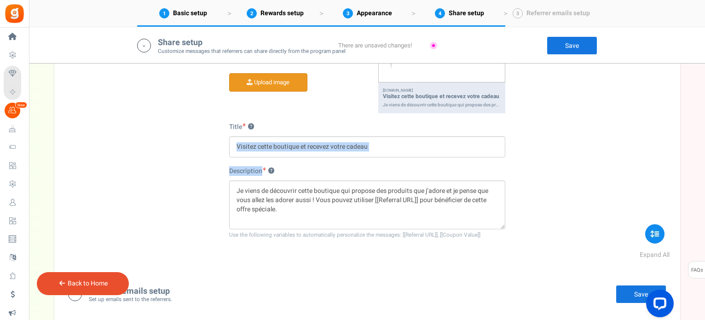
drag, startPoint x: 704, startPoint y: 165, endPoint x: 699, endPoint y: 123, distance: 42.7
click at [699, 123] on div "Campaign setup Points setup New Etsy Earn Referral Reward reviews WOO LOOX Judg…" at bounding box center [367, 166] width 676 height 1129
click at [586, 51] on link "Save" at bounding box center [572, 45] width 51 height 18
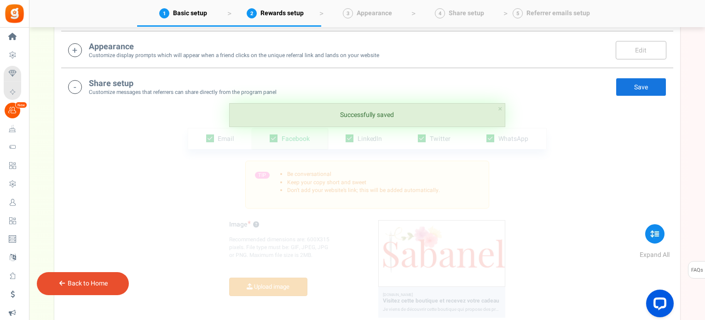
scroll to position [261, 0]
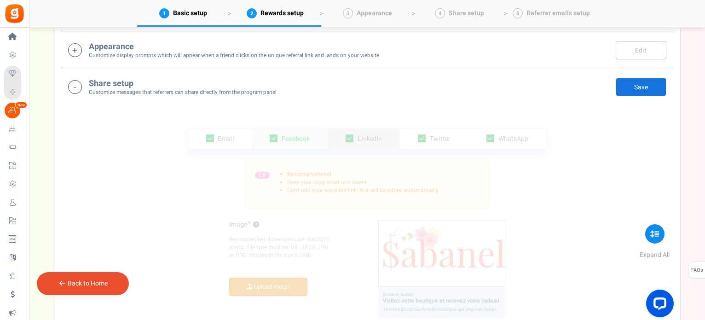
click at [370, 137] on span "LinkedIn" at bounding box center [370, 139] width 25 height 10
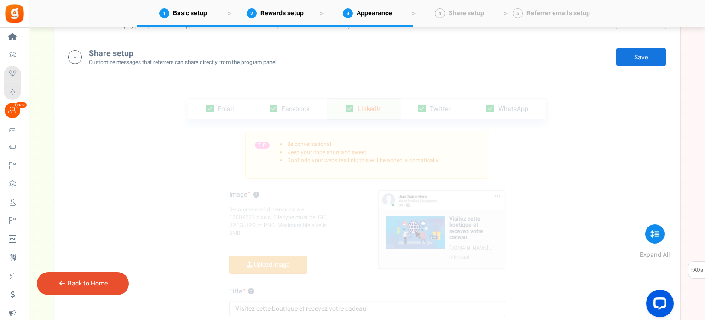
scroll to position [303, 0]
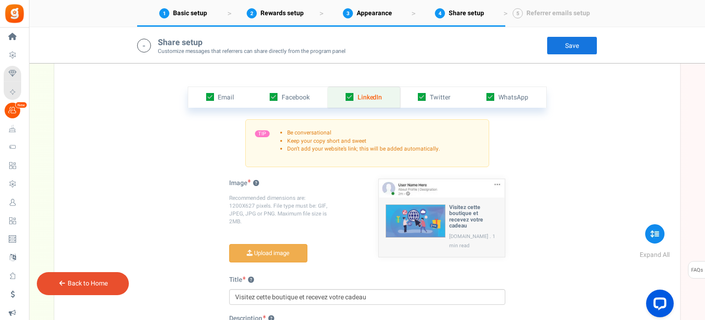
click at [349, 97] on icon at bounding box center [350, 97] width 8 height 8
click at [342, 97] on input "checkbox" at bounding box center [339, 97] width 6 height 6
checkbox input "false"
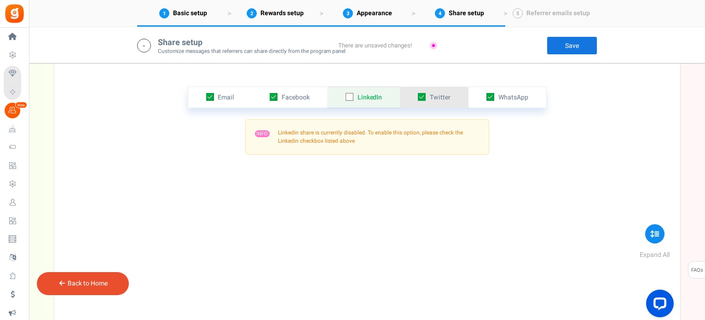
click at [449, 99] on span "Twitter" at bounding box center [440, 98] width 21 height 10
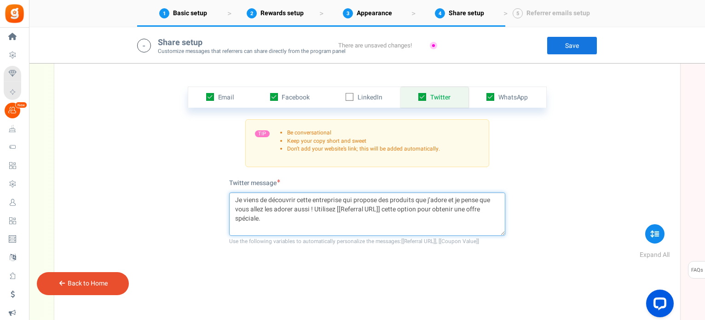
drag, startPoint x: 341, startPoint y: 200, endPoint x: 313, endPoint y: 200, distance: 28.1
click at [313, 200] on textarea "Je viens de découvrir cette entreprise qui propose des produits que j’adore et …" at bounding box center [367, 213] width 276 height 43
type textarea "Je viens de découvrir cette boutique qui propose des produits que j’adore et je…"
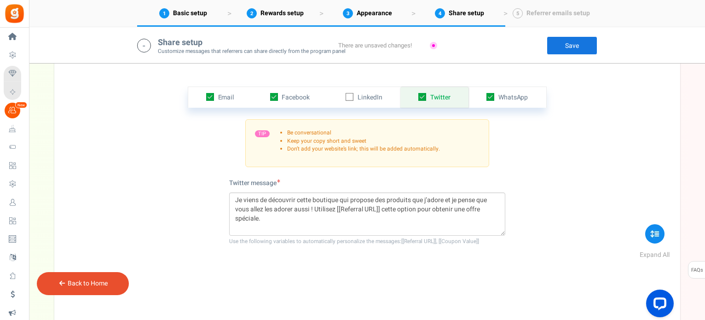
click at [568, 49] on link "Save" at bounding box center [572, 45] width 51 height 18
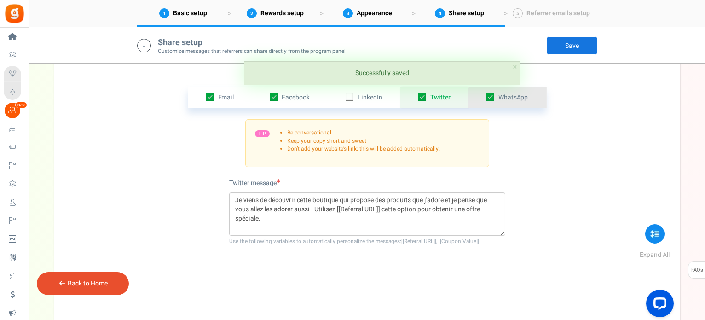
click at [528, 94] on link "WhatsApp" at bounding box center [508, 97] width 78 height 21
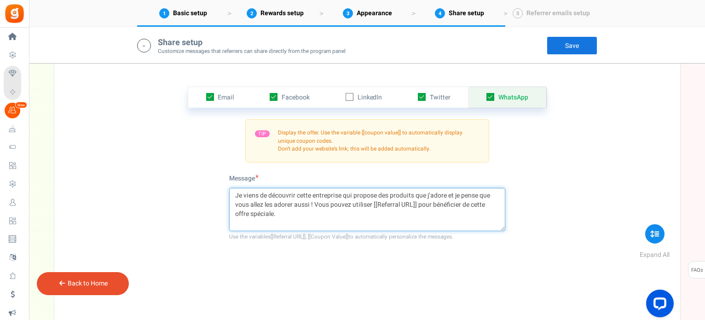
drag, startPoint x: 341, startPoint y: 197, endPoint x: 313, endPoint y: 196, distance: 28.5
click at [313, 196] on textarea "Je viens de découvrir cette entreprise qui propose des produits que j’adore et …" at bounding box center [367, 209] width 276 height 43
type textarea "Je viens de découvrir cette boutique qui propose des produits que j’adore et je…"
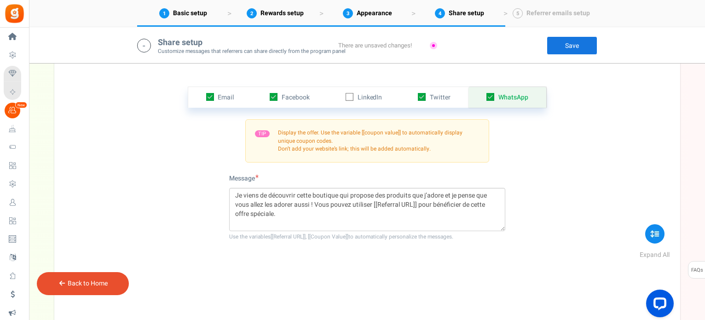
click at [580, 51] on link "Save" at bounding box center [572, 45] width 51 height 18
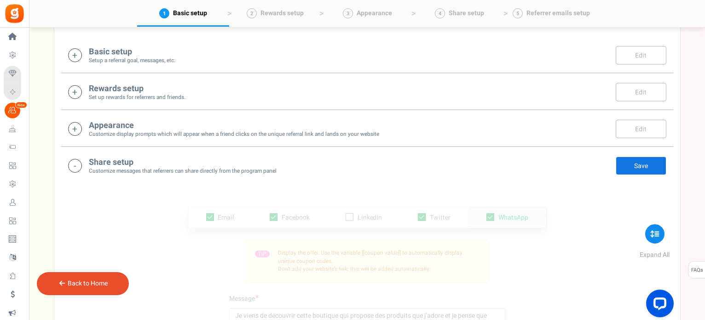
scroll to position [179, 0]
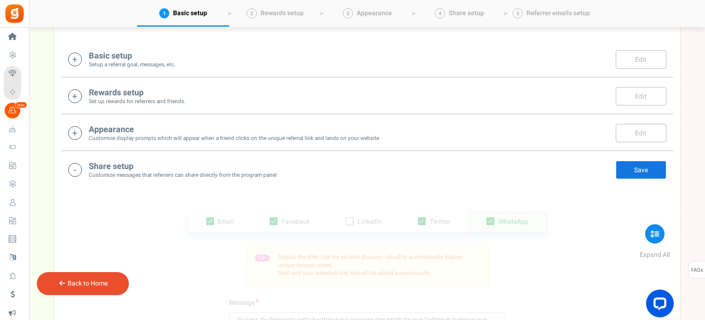
click at [360, 123] on div "Appearance Customize display prompts which will appear when a friend clicks on …" at bounding box center [234, 132] width 290 height 19
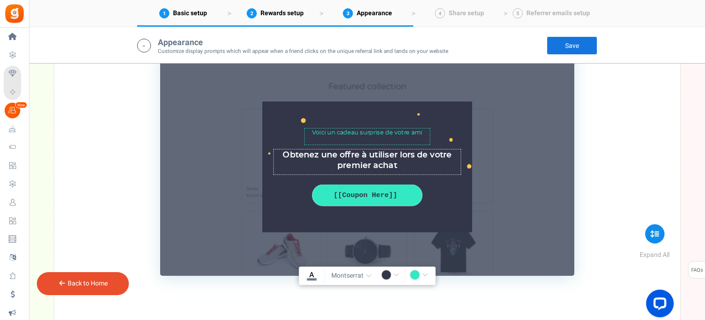
scroll to position [419, 0]
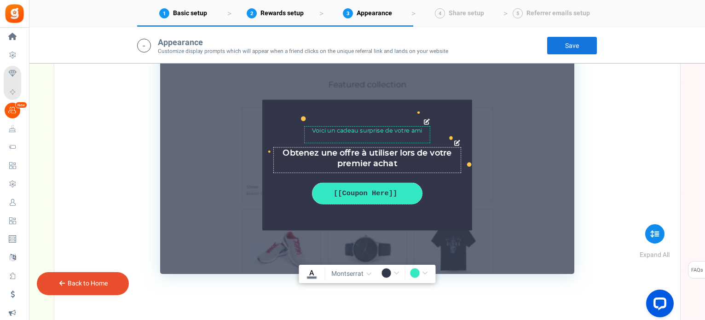
click at [418, 133] on textarea "Voici un cadeau surprise de votre ami" at bounding box center [367, 135] width 126 height 17
click at [357, 270] on span "montserrat" at bounding box center [347, 273] width 32 height 9
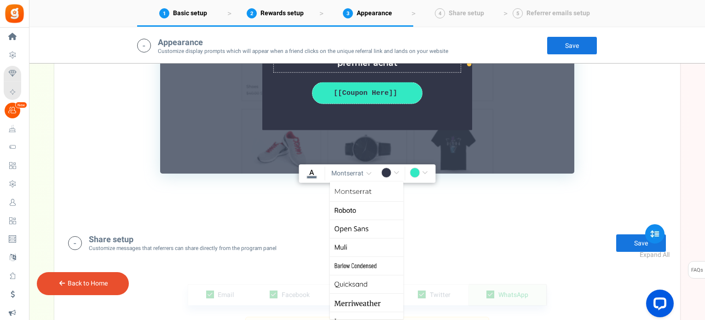
scroll to position [0, 0]
click at [379, 197] on link "Montserrat" at bounding box center [367, 194] width 74 height 18
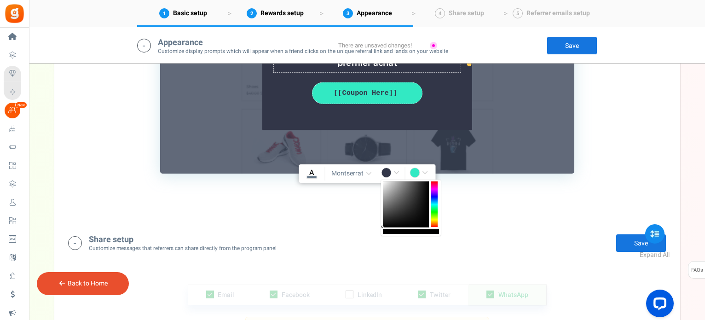
click at [388, 172] on input "#323648" at bounding box center [391, 174] width 21 height 12
click at [389, 173] on input "rgba(0,0,0,1)" at bounding box center [391, 174] width 21 height 12
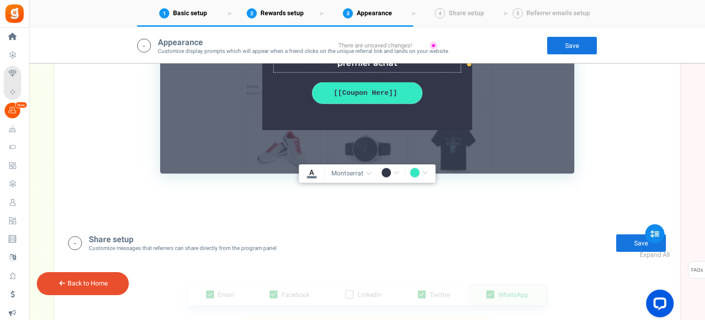
click at [389, 173] on input "rgba(0,0,0,1)" at bounding box center [391, 174] width 21 height 12
click at [387, 174] on input "rgba(0,0,0,1)" at bounding box center [391, 174] width 21 height 12
click at [392, 173] on input "rgba(0,0,0,1)" at bounding box center [391, 174] width 21 height 12
click at [395, 170] on input "rgba(0,0,0,1)" at bounding box center [391, 174] width 21 height 12
click at [389, 171] on input "rgba(0,0,0,1)" at bounding box center [391, 174] width 21 height 12
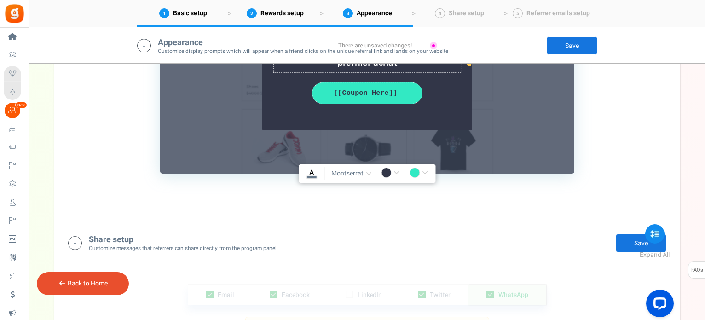
click at [569, 226] on div "Share setup Customize messages that referrers can share directly from the progr…" at bounding box center [367, 242] width 612 height 37
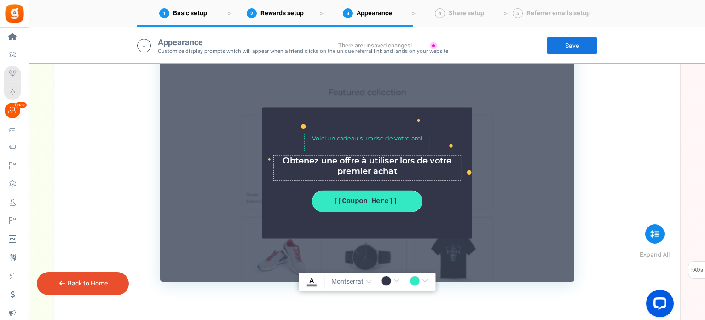
scroll to position [409, 0]
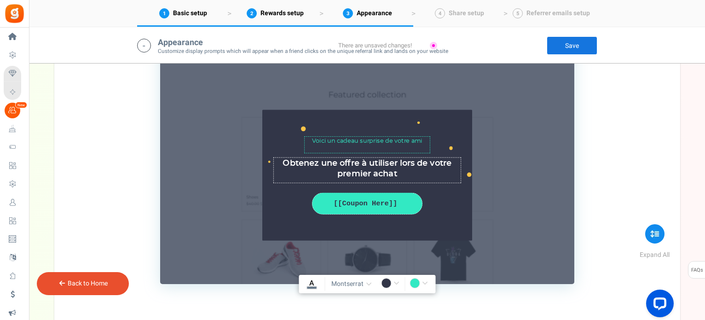
click at [385, 287] on input "rgba(0,0,0,1)" at bounding box center [391, 284] width 21 height 12
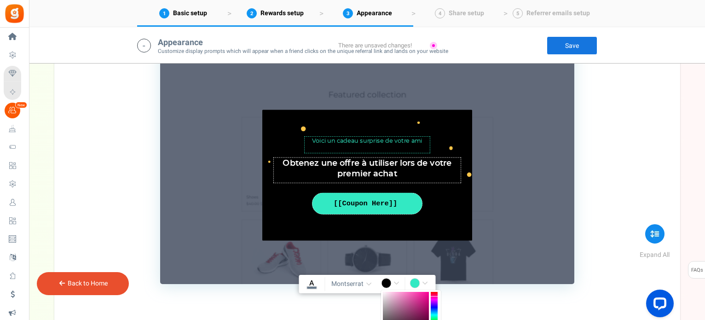
click at [435, 296] on div at bounding box center [434, 315] width 7 height 46
click at [435, 298] on div at bounding box center [434, 315] width 7 height 46
type input "rgba(0,0,0,1)"
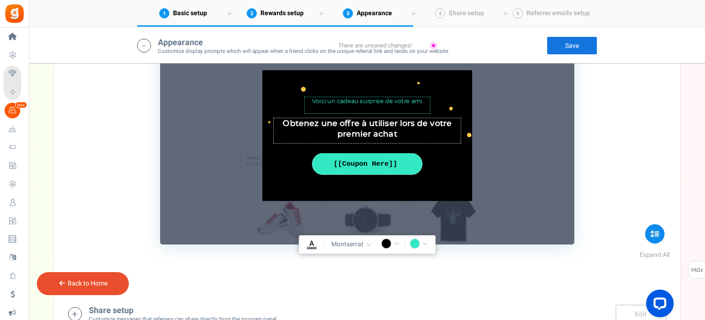
scroll to position [452, 0]
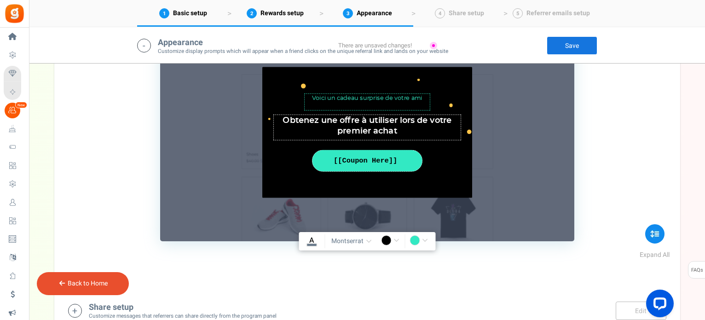
click at [396, 241] on input "rgba(0,0,0,1)" at bounding box center [391, 241] width 21 height 12
click at [389, 241] on input "rgba(0,0,0,1)" at bounding box center [391, 241] width 21 height 12
click at [409, 173] on div "Voici un cadeau surprise de votre ami Char(s) : 0 Obtenez une offre à utiliser …" at bounding box center [367, 132] width 210 height 131
click at [388, 99] on textarea "Voici un cadeau surprise de votre ami" at bounding box center [367, 102] width 126 height 17
click at [413, 238] on input "#32e9c3" at bounding box center [420, 241] width 21 height 12
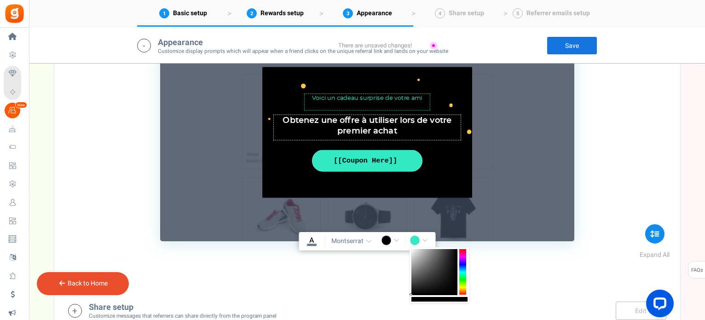
click at [412, 249] on div at bounding box center [435, 272] width 46 height 46
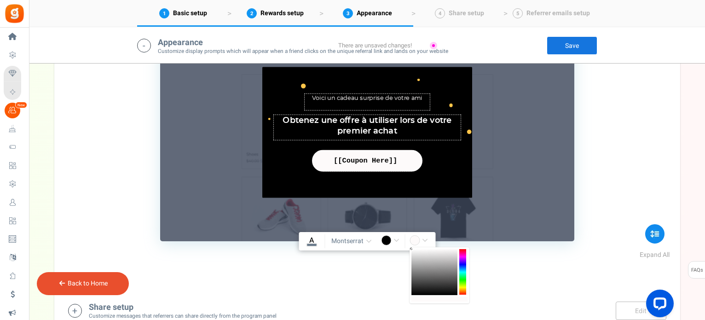
type input "rgba(253,250,250,1)"
click at [398, 240] on input "rgba(0,0,0,1)" at bounding box center [391, 241] width 21 height 12
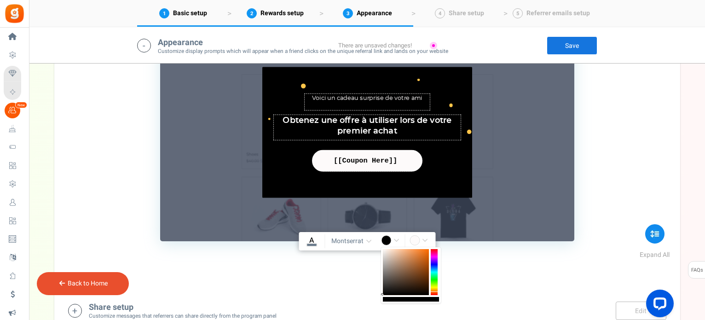
drag, startPoint x: 432, startPoint y: 254, endPoint x: 434, endPoint y: 292, distance: 38.3
click at [434, 292] on div at bounding box center [434, 272] width 7 height 46
click at [401, 254] on div at bounding box center [406, 272] width 46 height 46
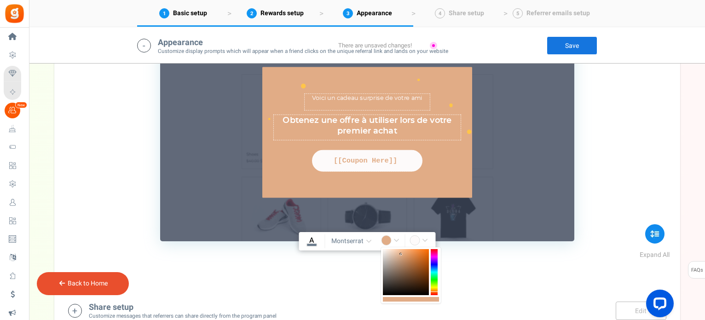
click at [401, 251] on div at bounding box center [406, 272] width 46 height 46
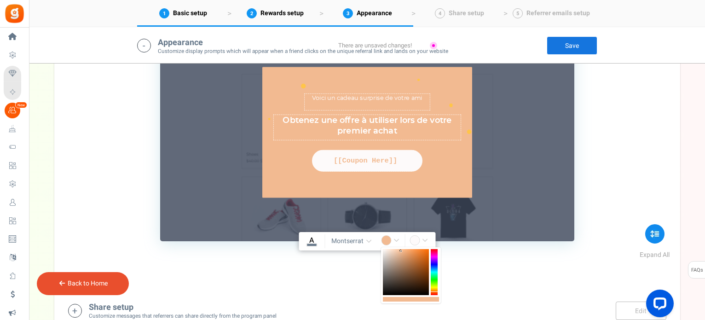
click at [406, 251] on div at bounding box center [406, 272] width 46 height 46
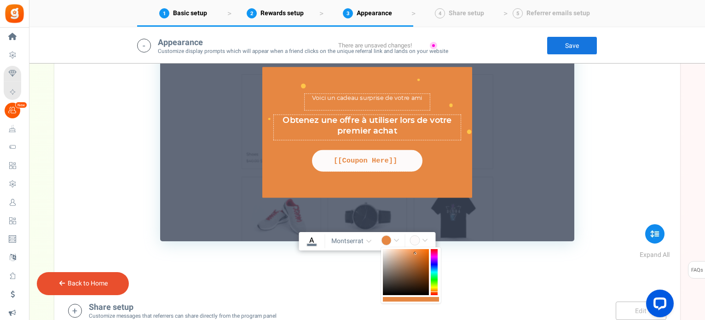
click at [416, 254] on div at bounding box center [406, 272] width 46 height 46
click at [433, 290] on div at bounding box center [434, 272] width 7 height 46
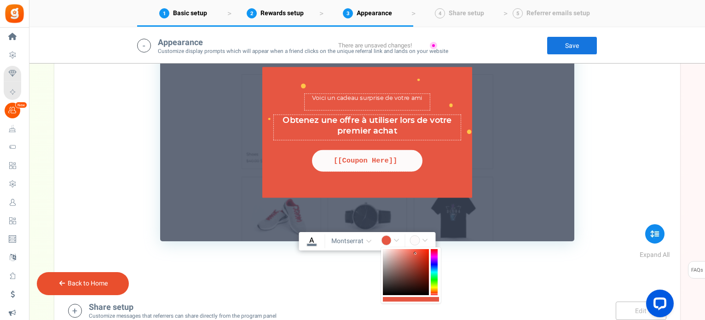
drag, startPoint x: 433, startPoint y: 290, endPoint x: 434, endPoint y: 294, distance: 4.6
click at [434, 294] on div at bounding box center [434, 272] width 7 height 46
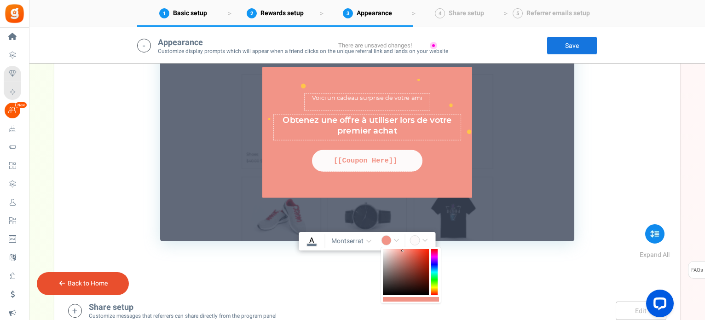
click at [403, 251] on div at bounding box center [406, 272] width 46 height 46
type input "rgba(242,148,135,1)"
click at [394, 101] on textarea "Voici un cadeau surprise de votre ami" at bounding box center [367, 102] width 126 height 17
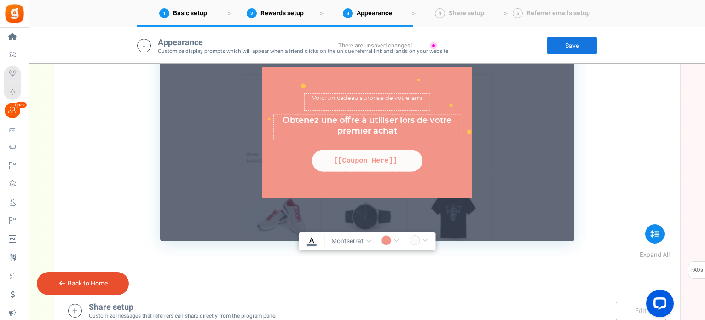
click at [588, 50] on link "Save" at bounding box center [572, 45] width 51 height 18
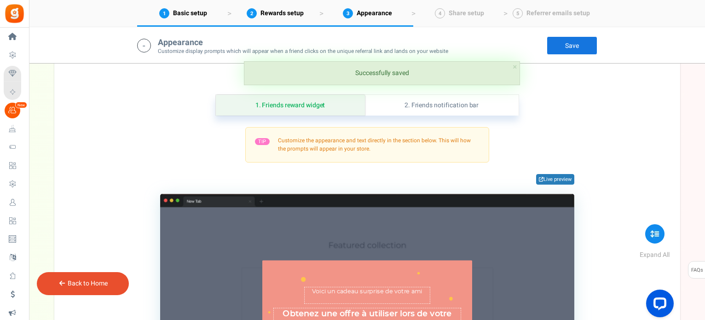
scroll to position [251, 0]
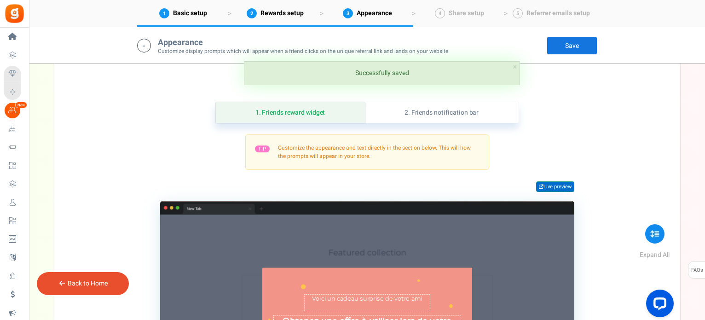
click at [558, 185] on link "Live preview" at bounding box center [555, 186] width 38 height 11
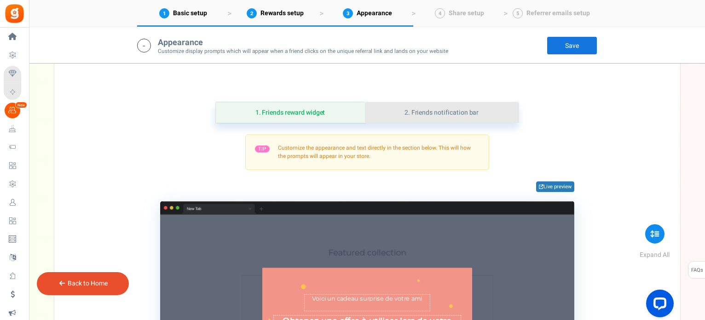
click at [444, 112] on link "2. Friends notification bar" at bounding box center [442, 112] width 154 height 21
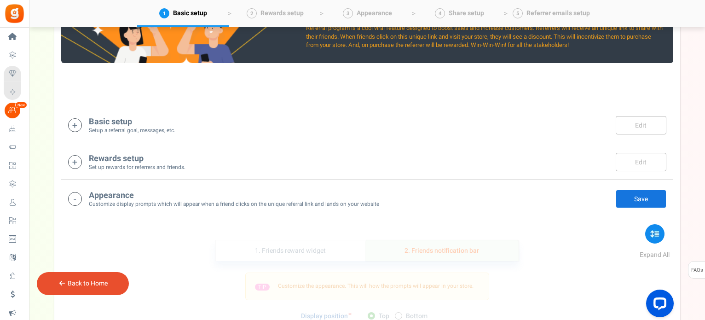
scroll to position [68, 0]
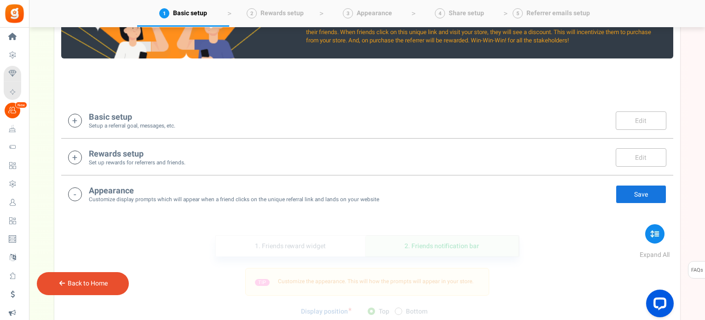
click at [441, 171] on div "Rewards setup Set up rewards for referrers and friends. Edit Save Save There ar…" at bounding box center [367, 157] width 612 height 37
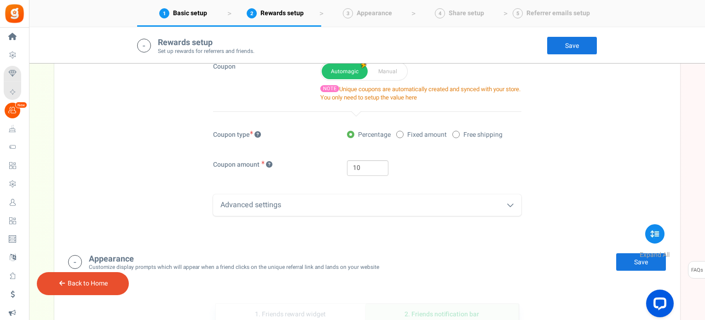
scroll to position [347, 0]
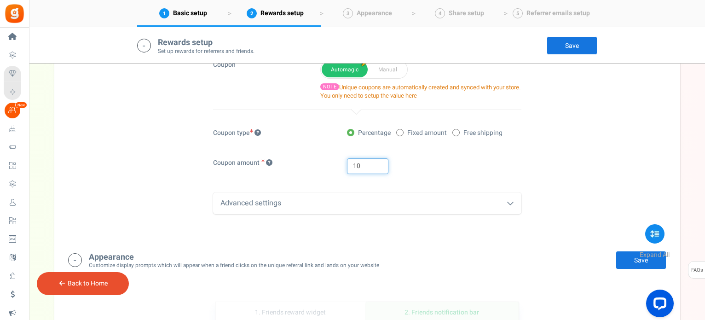
drag, startPoint x: 376, startPoint y: 163, endPoint x: 338, endPoint y: 163, distance: 37.7
click at [338, 163] on div "Coupon amount 10" at bounding box center [367, 170] width 322 height 25
type input "15"
click at [576, 126] on div "1. Friend offer Paused! Coupons over. Upload now! 2. Referrer rewards Paused! C…" at bounding box center [367, 91] width 612 height 290
click at [617, 257] on link "Save" at bounding box center [641, 260] width 51 height 18
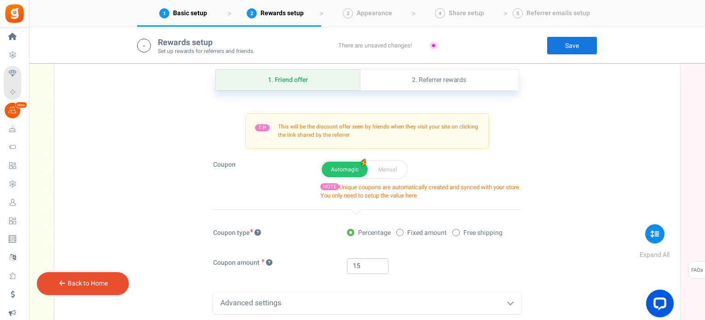
scroll to position [211, 0]
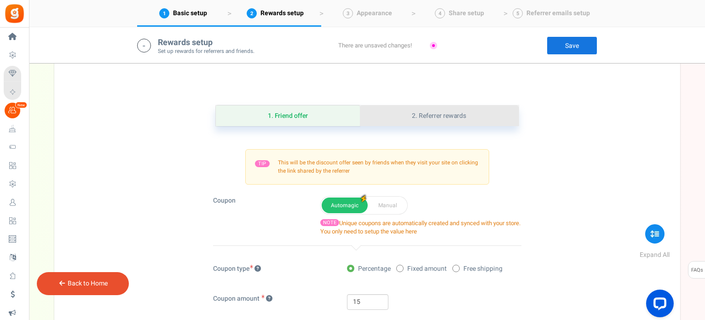
click at [433, 114] on link "2. Referrer rewards" at bounding box center [439, 115] width 158 height 21
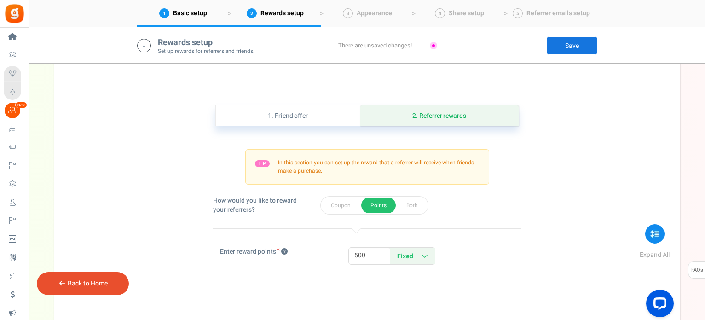
click at [574, 49] on link "Save" at bounding box center [572, 45] width 51 height 18
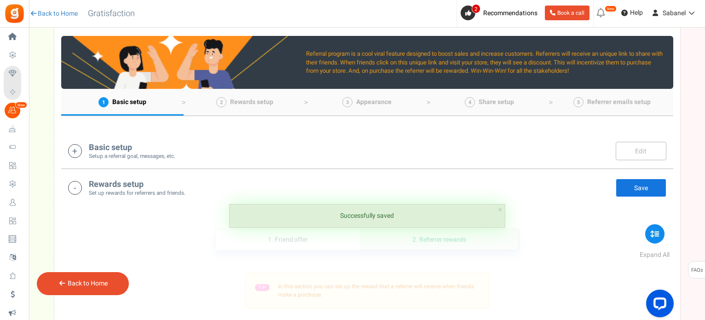
scroll to position [93, 0]
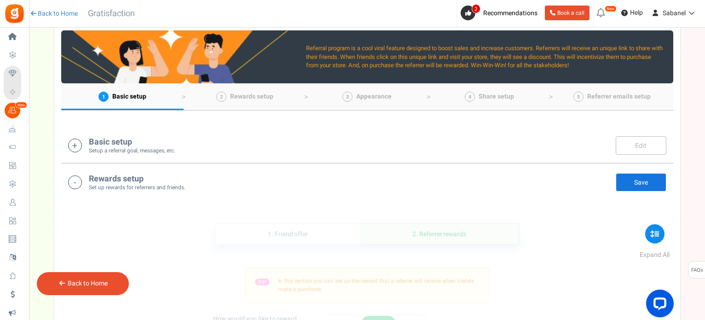
click at [377, 145] on div "Basic setup Setup a referral goal, messages, etc. Edit Save" at bounding box center [367, 145] width 598 height 19
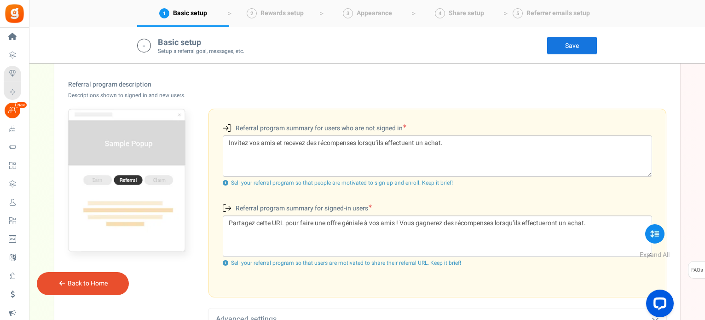
scroll to position [275, 0]
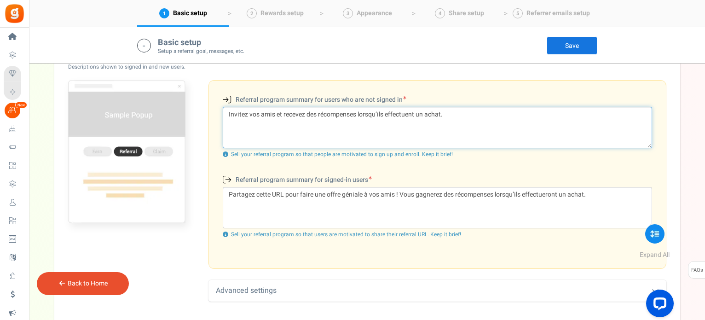
click at [245, 113] on textarea "Invitez vos amis et recevez des récompenses lorsqu’ils effectuent un achat." at bounding box center [437, 127] width 429 height 41
drag, startPoint x: 304, startPoint y: 114, endPoint x: 284, endPoint y: 113, distance: 19.8
click at [284, 113] on textarea "Invites tes amis et recevez des récompenses lorsqu’ils effectuent un achat." at bounding box center [437, 127] width 429 height 41
click at [413, 108] on textarea "Invites tes amis et reçois des récompenses lorsqu’ils effectuent un achat." at bounding box center [437, 127] width 429 height 41
type textarea "Invites tes amis et reçois des récompenses lorsqu’ils effectuent un achat."
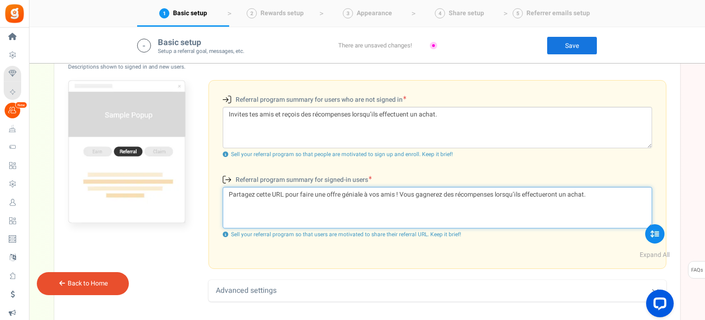
click at [254, 193] on textarea "Partagez cette URL pour faire une offre géniale à vos amis ! Vous gagnerez des …" at bounding box center [437, 207] width 429 height 41
click at [377, 193] on textarea "Partages cette URL pour faire une offre géniale à vos amis ! Vous gagnerez des …" at bounding box center [437, 207] width 429 height 41
drag, startPoint x: 440, startPoint y: 193, endPoint x: 400, endPoint y: 196, distance: 40.6
click at [400, 196] on textarea "Partages cette URL pour faire une offre géniale à tes amis ! Vous gagnerez des …" at bounding box center [437, 207] width 429 height 41
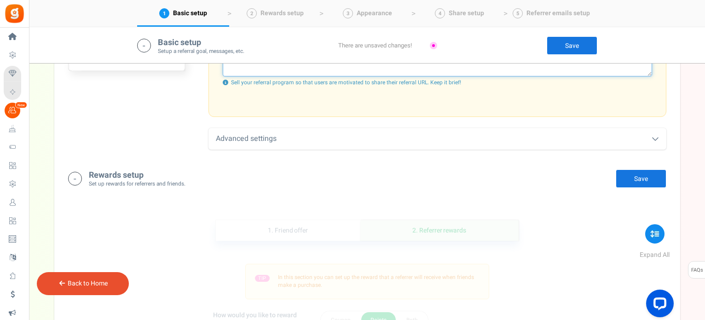
scroll to position [435, 0]
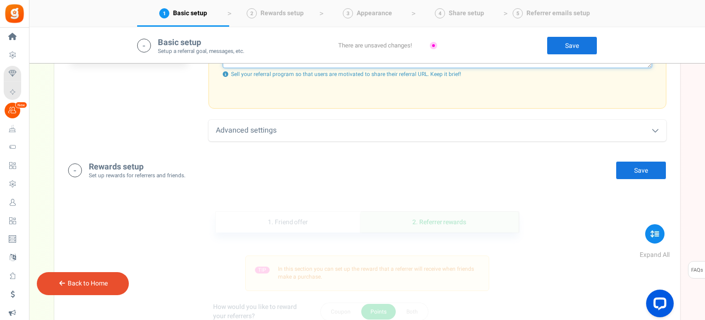
type textarea "Partages cette URL pour faire une offre géniale à tes amis ! Tu gagneras des ré…"
click at [650, 170] on link "Save" at bounding box center [641, 170] width 51 height 18
click at [592, 43] on link "Save" at bounding box center [572, 45] width 51 height 18
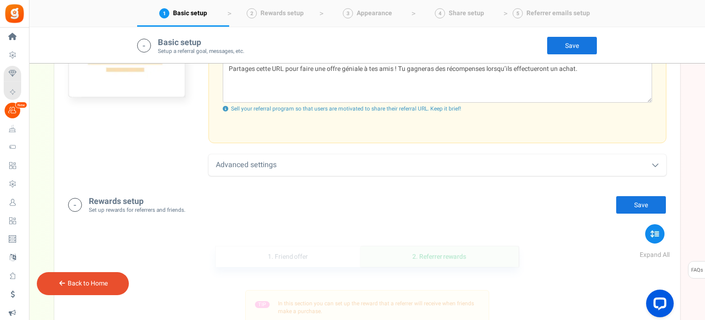
scroll to position [407, 0]
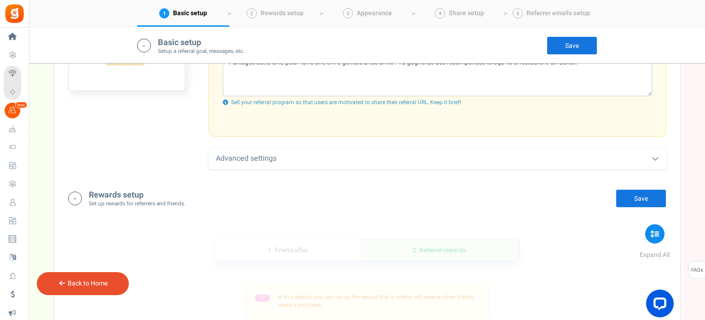
click at [645, 157] on div "Advanced settings" at bounding box center [438, 159] width 458 height 22
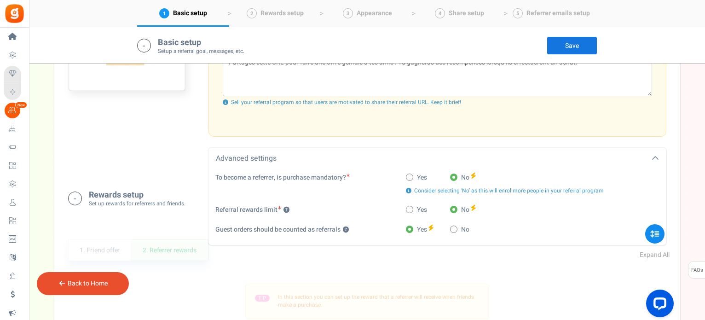
click at [645, 157] on div "Advanced settings" at bounding box center [438, 159] width 458 height 22
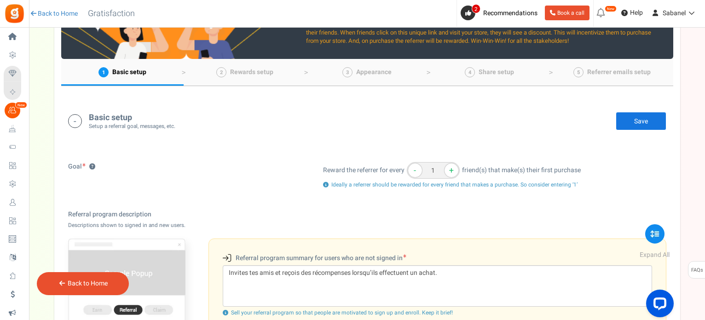
scroll to position [0, 0]
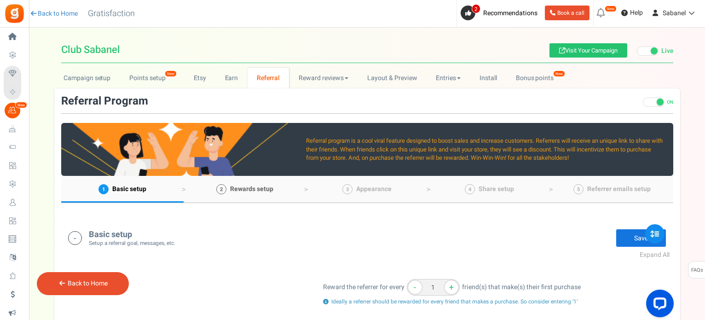
click at [245, 195] on link "2 Rewards setup" at bounding box center [245, 189] width 122 height 27
click at [510, 10] on span "Recommendations" at bounding box center [510, 13] width 54 height 10
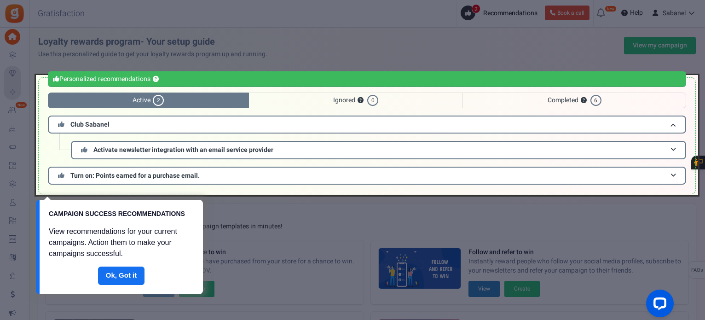
click at [316, 152] on div at bounding box center [367, 135] width 662 height 120
click at [673, 149] on div at bounding box center [367, 135] width 662 height 120
click at [658, 145] on div at bounding box center [367, 135] width 662 height 120
click at [120, 272] on link "Done" at bounding box center [121, 276] width 47 height 18
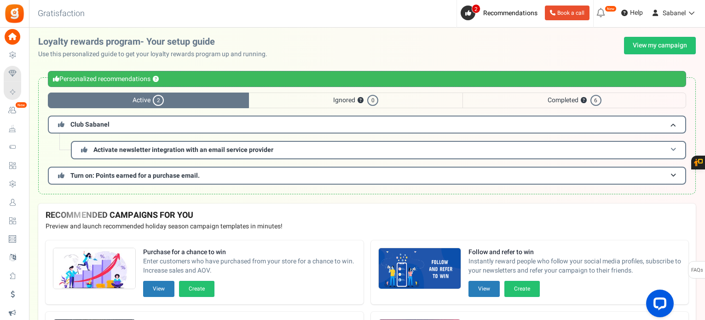
click at [442, 148] on h3 "Activate newsletter integration with an email service provider" at bounding box center [378, 150] width 615 height 18
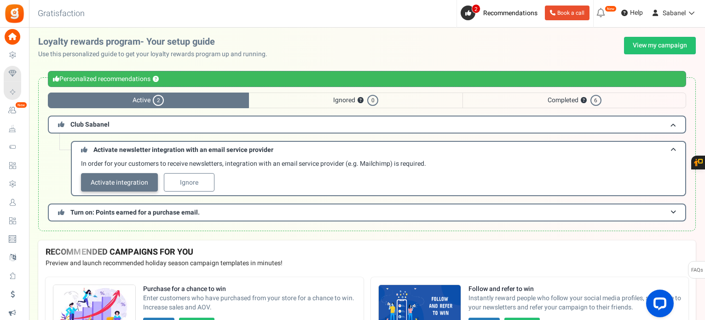
click at [134, 178] on link "Activate integration" at bounding box center [119, 182] width 77 height 18
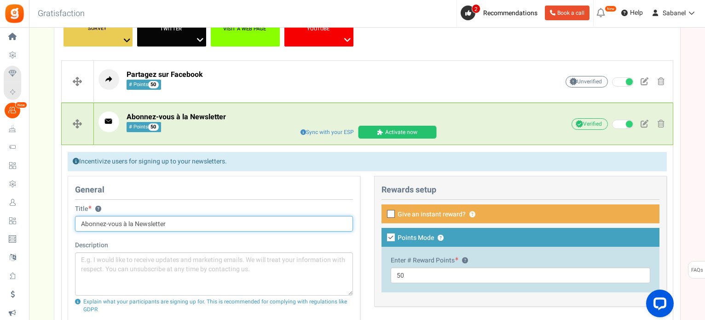
scroll to position [189, 0]
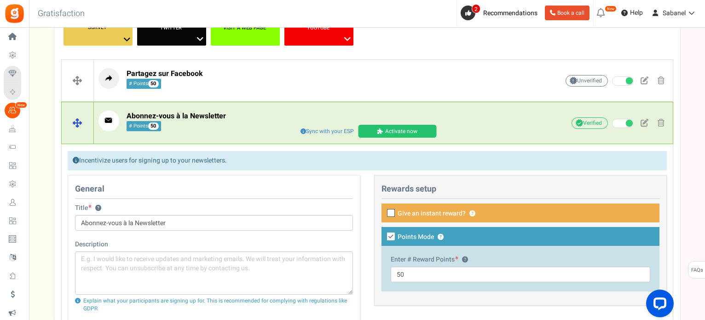
click at [398, 130] on link "Activate now" at bounding box center [397, 131] width 78 height 13
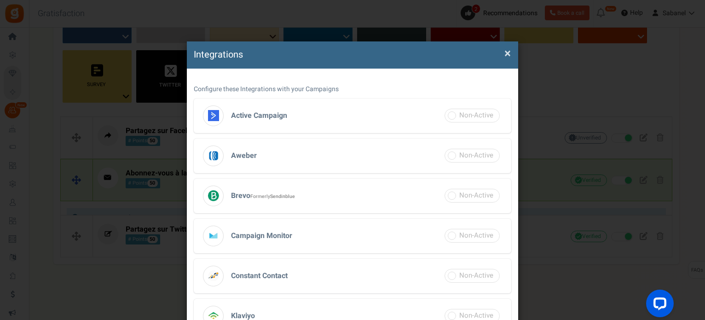
scroll to position [118, 0]
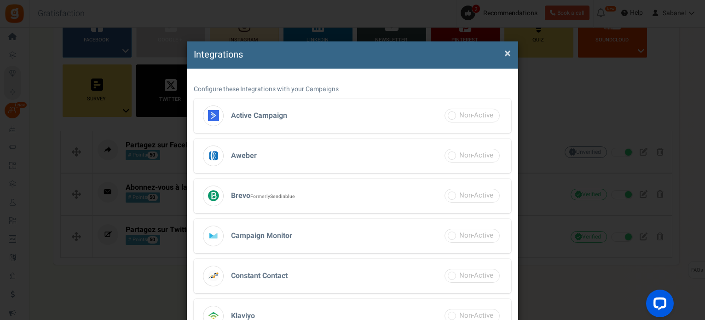
click at [411, 202] on h3 "Brevo Formerly Sendinblue" at bounding box center [353, 196] width 318 height 35
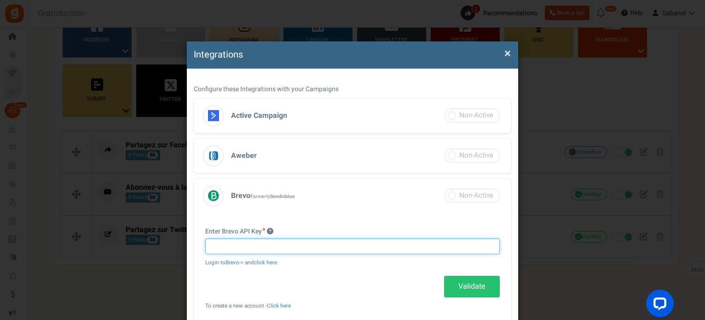
click at [302, 243] on input "text" at bounding box center [352, 246] width 295 height 16
paste input "xkeysib-106deb4ef4d20de59fc1a4393edfcbf8acd8ca7f4e719203c418795901fefba2-mKrbXP…"
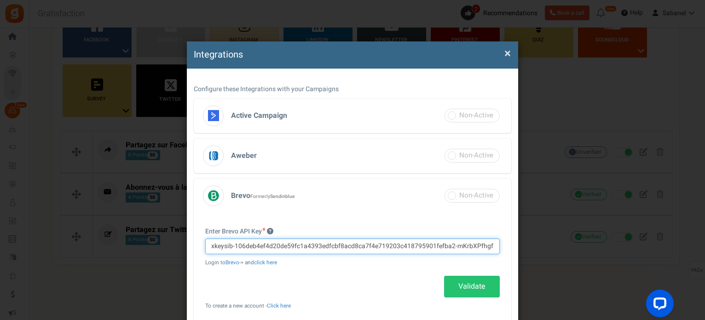
scroll to position [0, 17]
type input "xkeysib-106deb4ef4d20de59fc1a4393edfcbf8acd8ca7f4e719203c418795901fefba2-mKrbXP…"
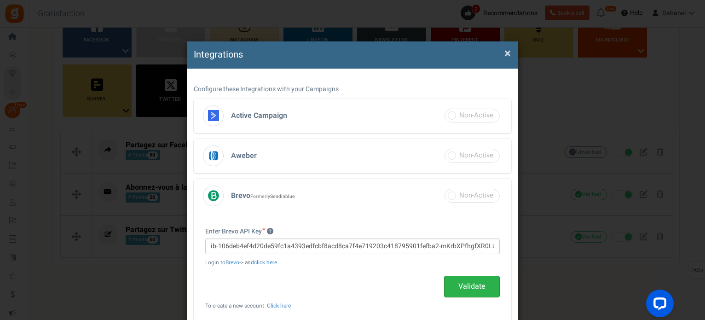
click at [458, 287] on link "Validate" at bounding box center [472, 287] width 56 height 22
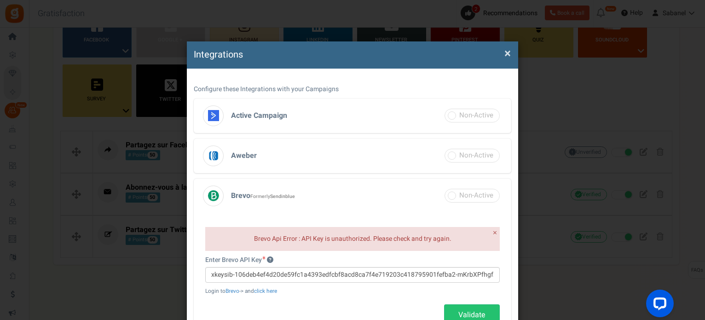
click at [505, 53] on span "×" at bounding box center [508, 53] width 6 height 17
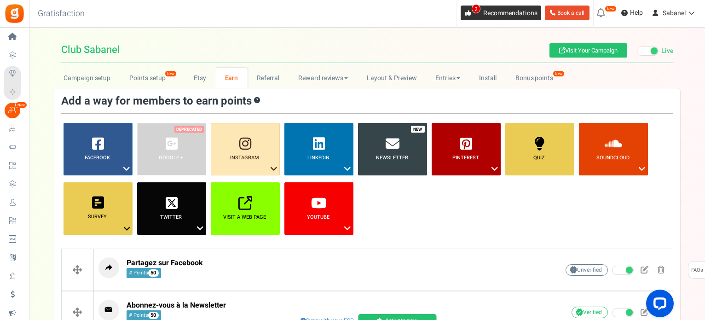
click at [516, 14] on span "Recommendations" at bounding box center [510, 13] width 54 height 10
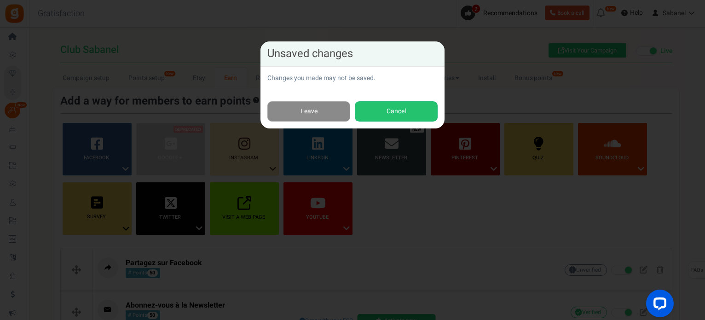
click at [326, 116] on link "Leave" at bounding box center [308, 111] width 83 height 21
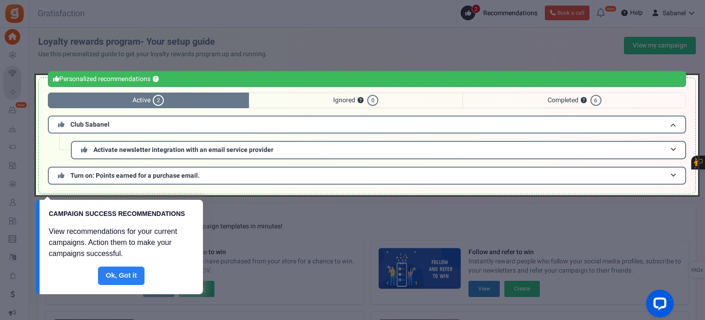
click at [133, 274] on link "Done" at bounding box center [121, 276] width 47 height 18
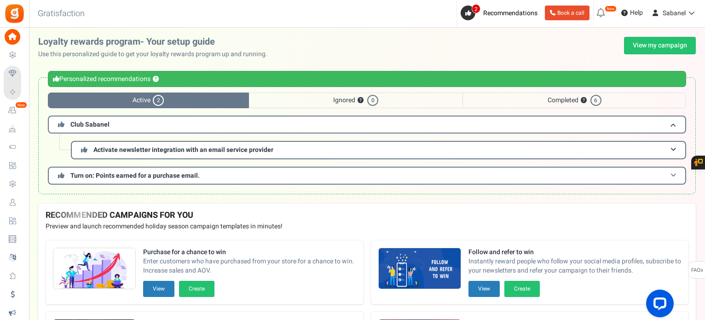
click at [192, 180] on h3 "Turn on: Points earned for a purchase email." at bounding box center [367, 176] width 638 height 18
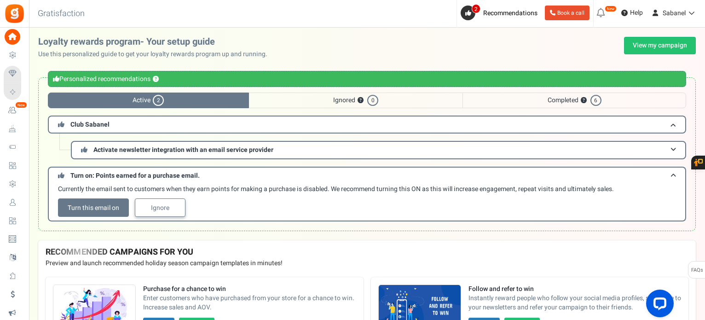
click at [169, 208] on link "Ignore" at bounding box center [160, 207] width 51 height 18
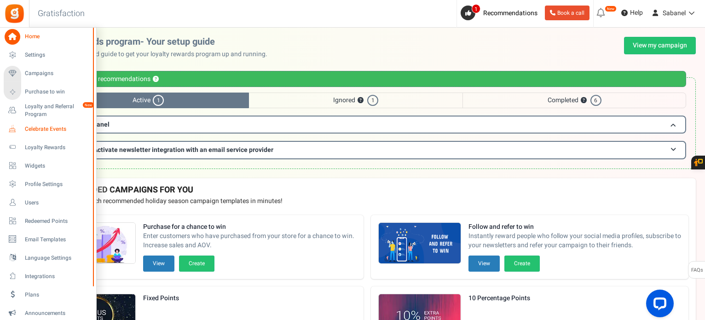
click at [31, 132] on span "Celebrate Events" at bounding box center [57, 129] width 64 height 8
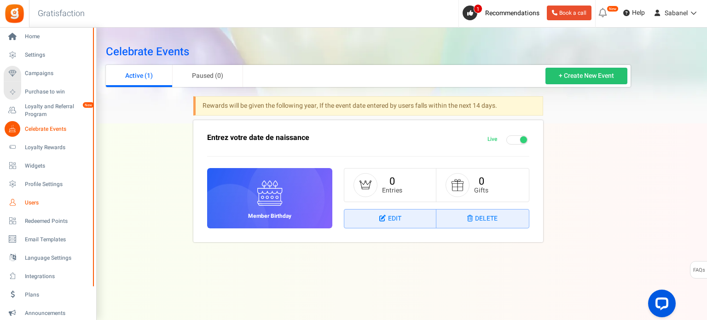
click at [37, 199] on span "Users" at bounding box center [57, 203] width 64 height 8
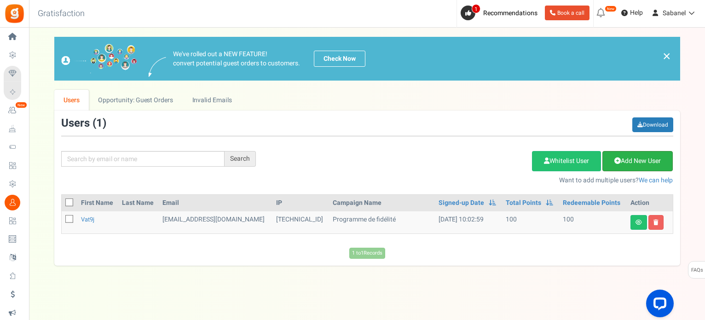
click at [630, 156] on link "Add New User" at bounding box center [638, 161] width 70 height 20
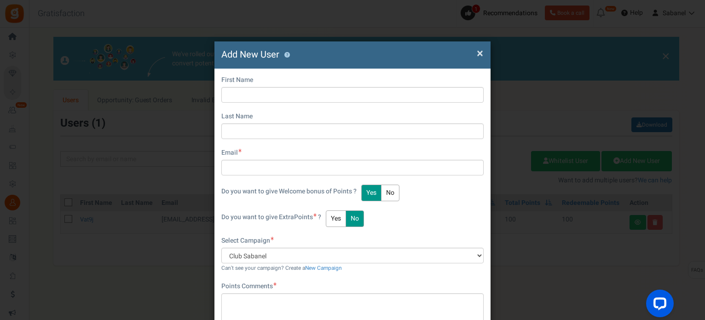
click at [589, 275] on div "× Close Add New User ? First Name Last Name Email Do you want to give Welcome b…" at bounding box center [352, 160] width 705 height 320
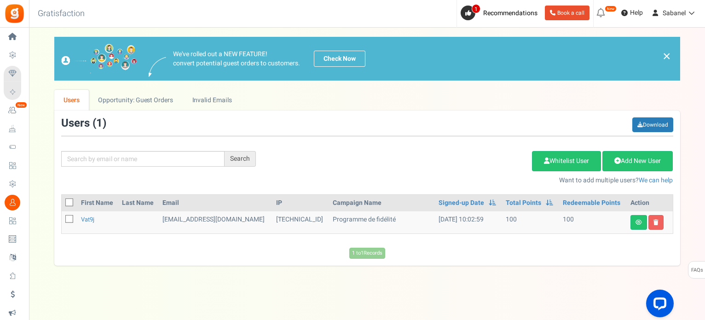
click at [701, 139] on div "× Close Add New User ? First Name Last Name Email Do you want to give Welcome b…" at bounding box center [367, 151] width 676 height 229
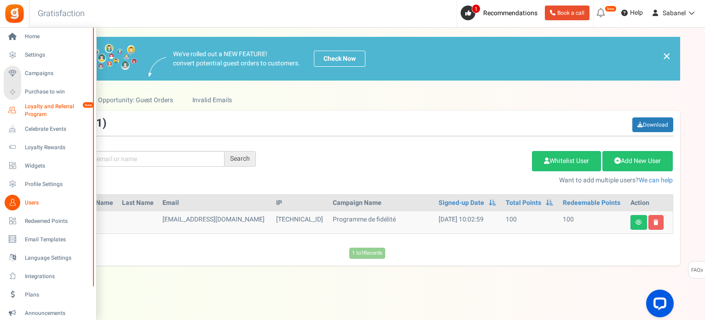
click at [39, 110] on span "Loyalty and Referral Program" at bounding box center [58, 111] width 67 height 16
click at [37, 92] on span "Purchase to win" at bounding box center [57, 92] width 64 height 8
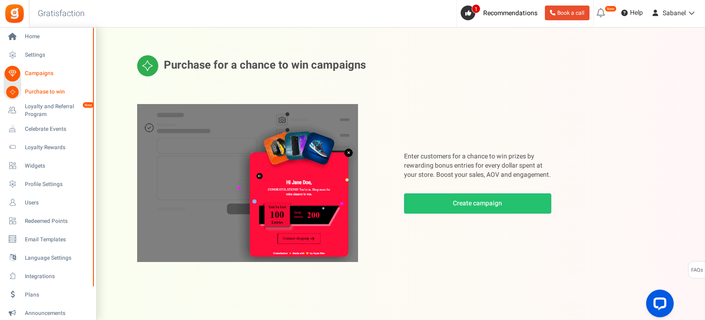
click at [37, 75] on span "Campaigns" at bounding box center [57, 74] width 64 height 8
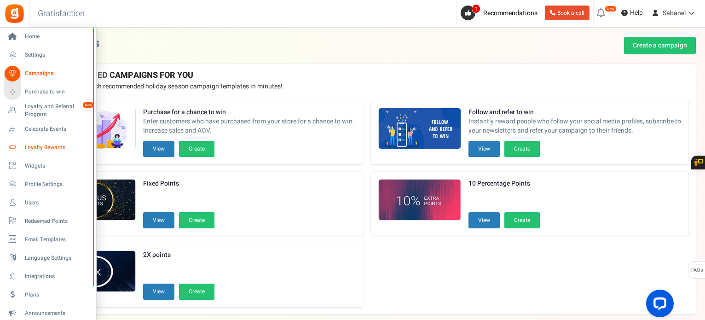
click at [37, 152] on link "Loyalty Rewards" at bounding box center [48, 147] width 88 height 16
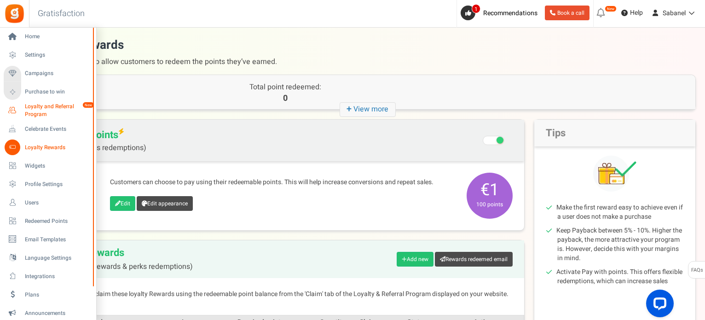
click at [41, 108] on span "Loyalty and Referral Program" at bounding box center [58, 111] width 67 height 16
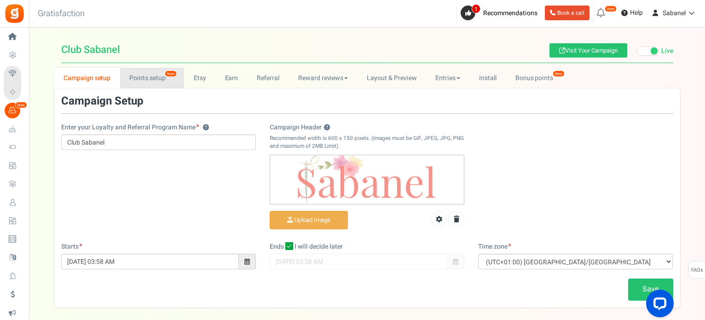
click at [158, 76] on link "Points setup New" at bounding box center [152, 78] width 64 height 21
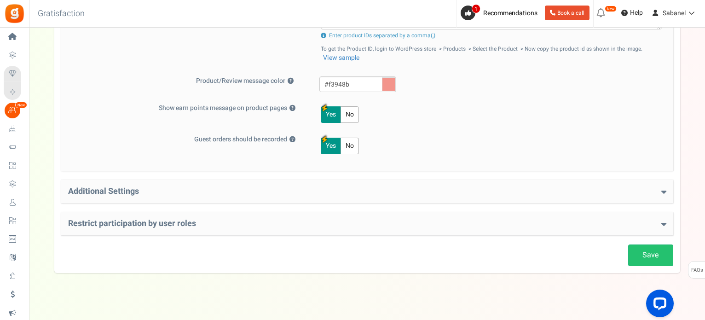
scroll to position [432, 0]
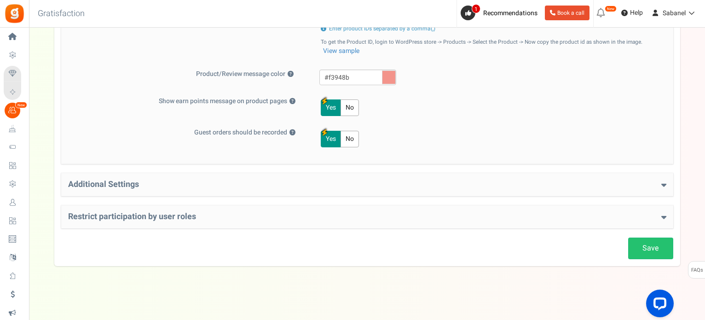
click at [666, 191] on div "Additional Settings Welcome Bonus ? Yes No Enter Welcome Points 100 Welcome Not…" at bounding box center [367, 184] width 612 height 23
click at [665, 184] on icon at bounding box center [663, 184] width 5 height 8
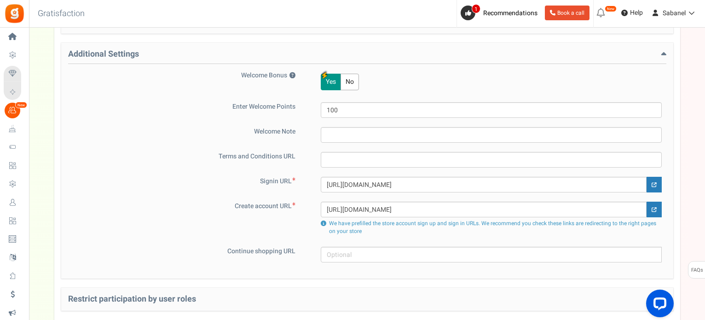
scroll to position [510, 0]
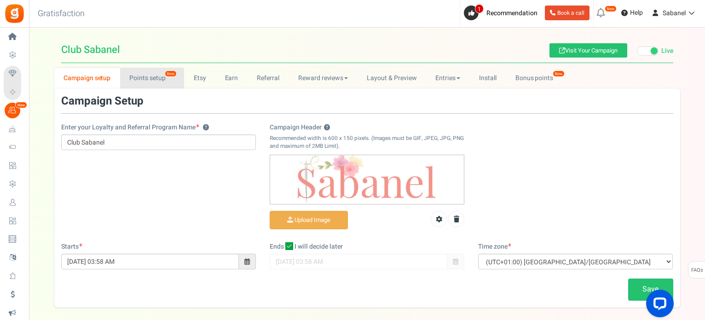
click at [155, 74] on link "Points setup New" at bounding box center [152, 78] width 64 height 21
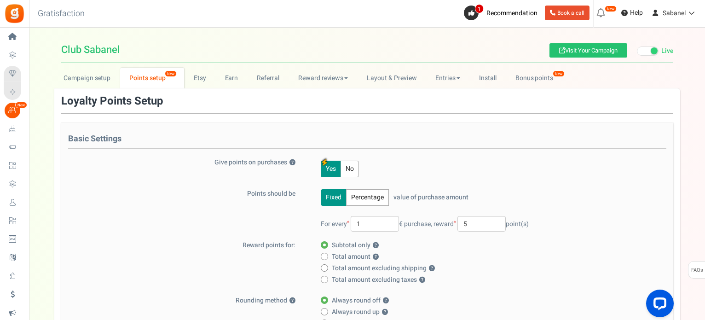
click at [295, 24] on div "Back to Home Back to program setup Gratisfaction 0 WARNING 1 Recommendation Boo…" at bounding box center [367, 14] width 678 height 28
click at [231, 75] on link "Earn" at bounding box center [231, 78] width 32 height 21
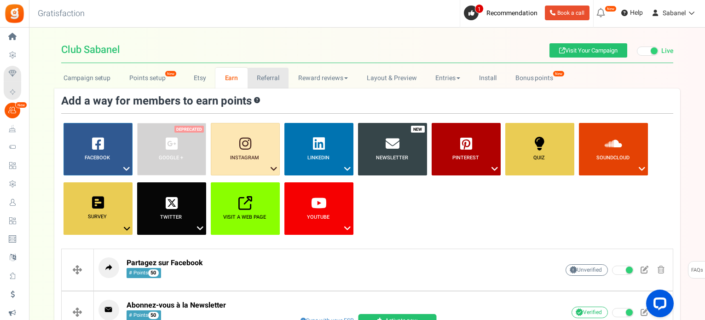
click at [259, 71] on link "Referral" at bounding box center [268, 78] width 41 height 21
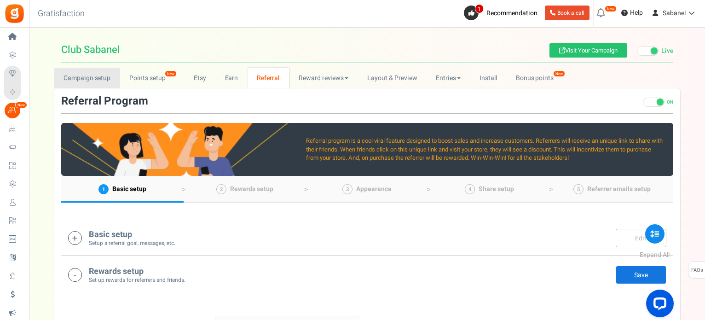
click at [103, 80] on link "Campaign setup" at bounding box center [87, 78] width 66 height 21
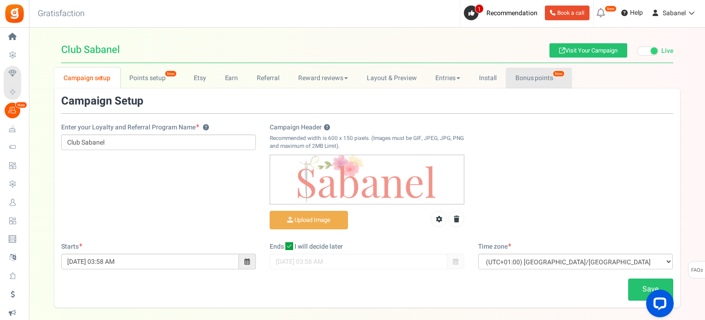
click at [537, 72] on link "Bonus points New" at bounding box center [539, 78] width 66 height 21
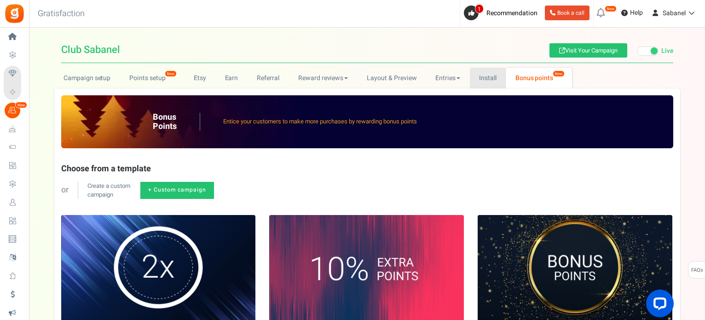
click at [490, 84] on link "Install" at bounding box center [488, 78] width 36 height 21
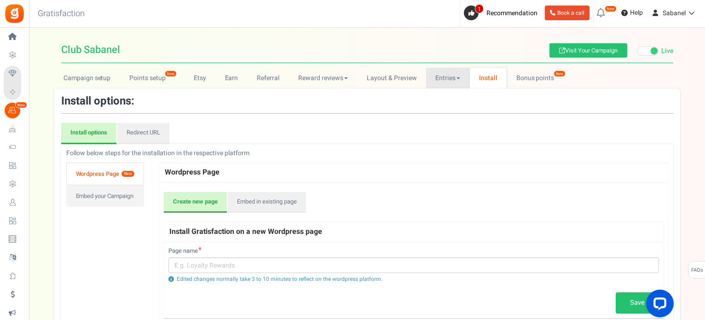
click at [450, 80] on link "Entries" at bounding box center [448, 78] width 44 height 21
click at [405, 78] on link "Layout & Preview" at bounding box center [392, 78] width 69 height 21
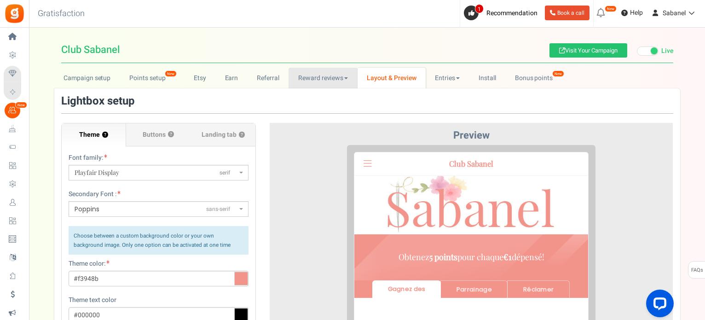
click at [346, 75] on link "Reward reviews" at bounding box center [323, 78] width 69 height 21
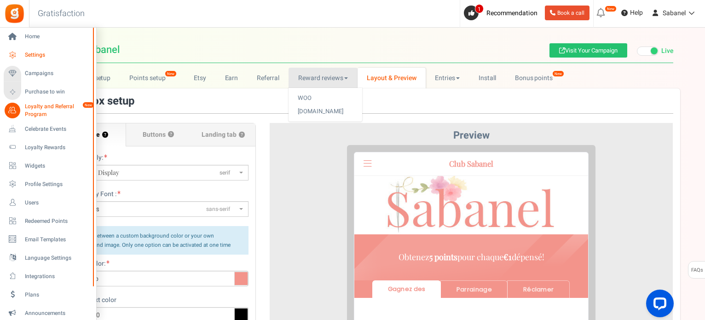
click at [33, 54] on span "Settings" at bounding box center [57, 55] width 64 height 8
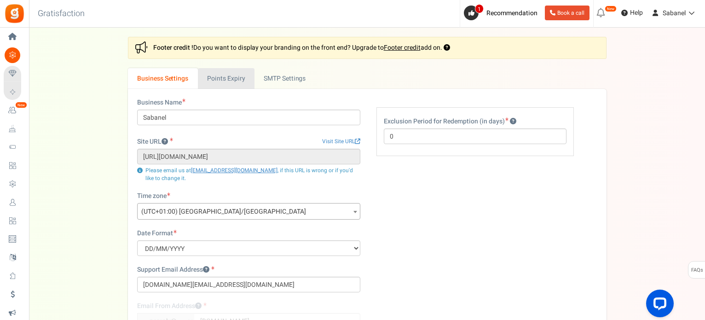
click at [216, 84] on link "Points Expiry" at bounding box center [226, 78] width 57 height 21
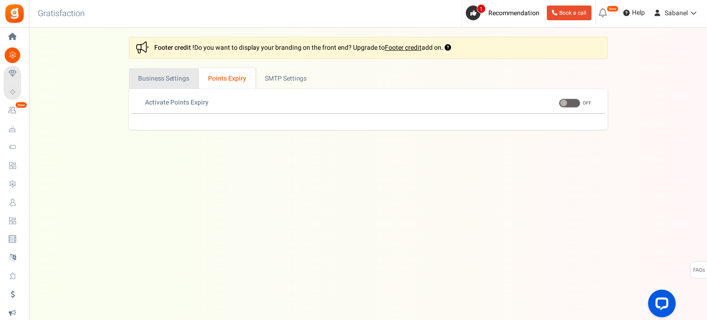
click at [172, 85] on link "Business Settings" at bounding box center [164, 78] width 70 height 21
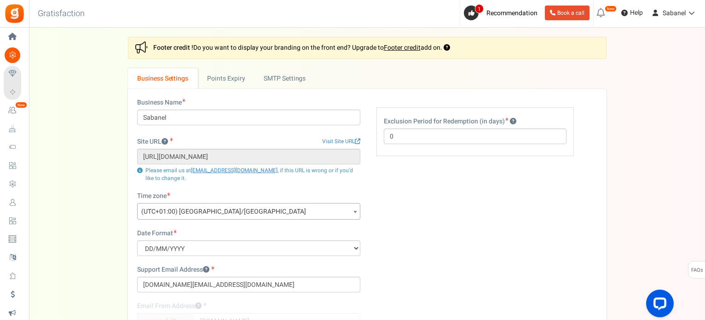
click at [78, 91] on div "Settings In this section you will setup your business details and points expiry…" at bounding box center [367, 220] width 658 height 366
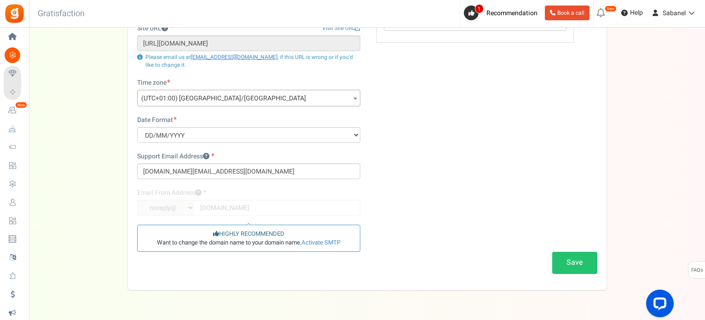
scroll to position [138, 0]
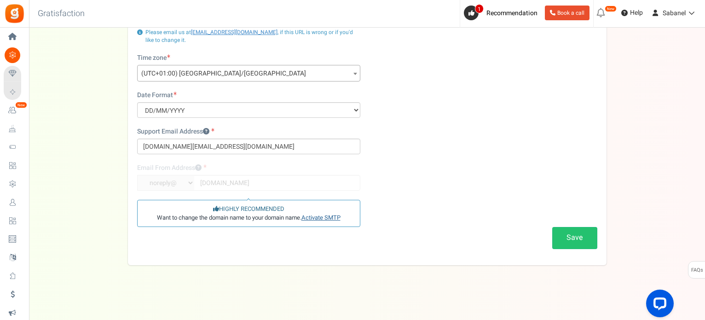
click at [326, 215] on link "Activate SMTP" at bounding box center [321, 217] width 39 height 9
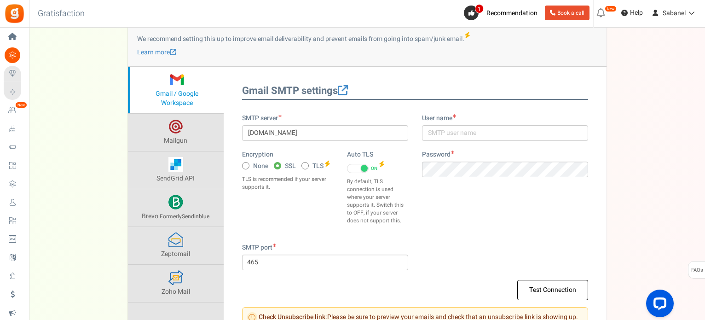
scroll to position [77, 0]
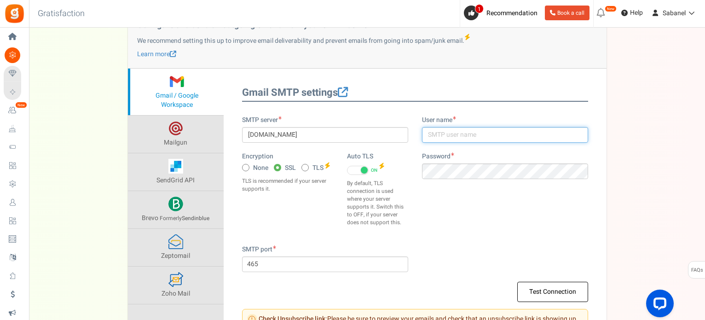
click at [474, 136] on input "text" at bounding box center [505, 135] width 166 height 16
click at [507, 132] on input "Sabanel" at bounding box center [505, 135] width 166 height 16
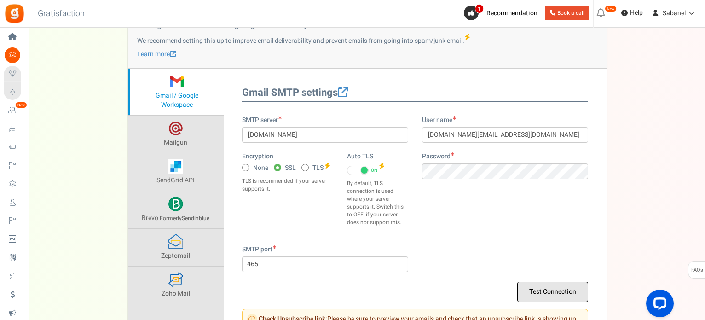
click at [551, 286] on button "Test Connection" at bounding box center [552, 292] width 71 height 20
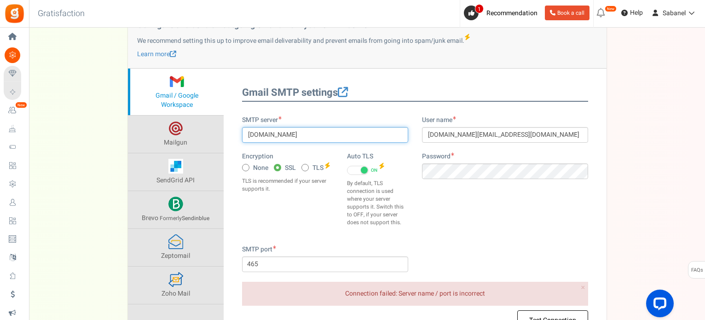
click at [332, 130] on input "[DOMAIN_NAME]" at bounding box center [325, 135] width 166 height 16
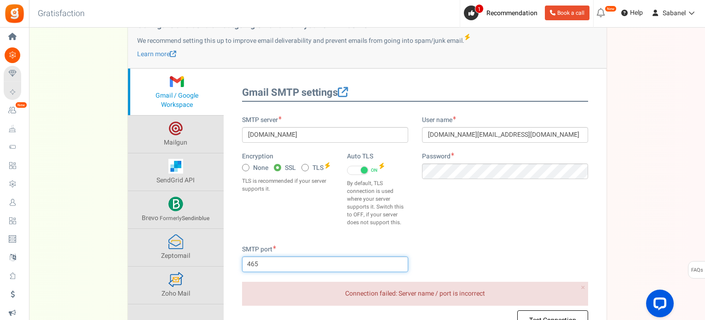
click at [313, 256] on input "465" at bounding box center [325, 264] width 166 height 16
click at [544, 252] on div "SMTP port 465" at bounding box center [415, 263] width 360 height 36
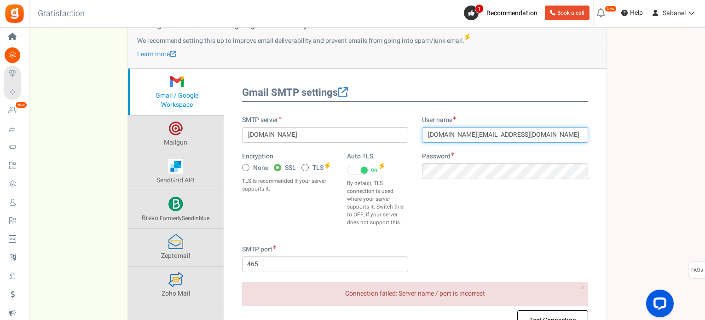
drag, startPoint x: 450, startPoint y: 135, endPoint x: 563, endPoint y: 140, distance: 113.8
click at [563, 140] on input "Sabanel.boutique@gmail.com" at bounding box center [505, 135] width 166 height 16
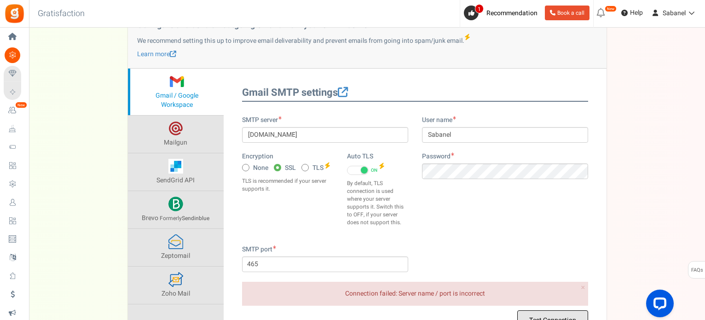
click at [557, 313] on button "Test Connection" at bounding box center [552, 320] width 71 height 20
click at [505, 139] on input "Sabanel" at bounding box center [505, 135] width 166 height 16
type input "Sabanel.boutique"
click at [543, 313] on button "Test Connection" at bounding box center [552, 320] width 71 height 20
drag, startPoint x: 704, startPoint y: 157, endPoint x: 707, endPoint y: 200, distance: 43.8
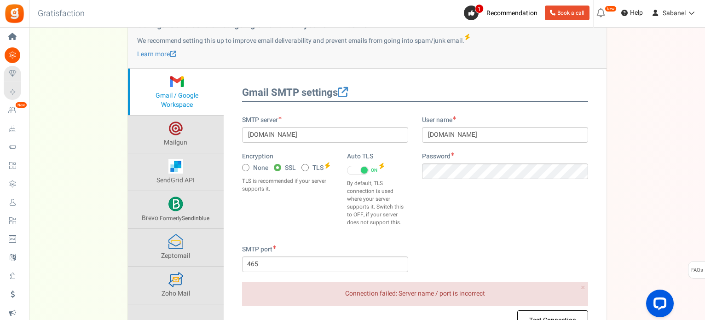
click at [705, 200] on html "Install now Back to Home Back to program setup Home Settings Campaigns Purchase…" at bounding box center [352, 179] width 705 height 513
click at [652, 187] on div "Settings In this section you will setup your business details and points expiry…" at bounding box center [367, 169] width 658 height 421
click at [307, 167] on span at bounding box center [305, 167] width 7 height 7
click at [307, 167] on input "TLS" at bounding box center [305, 168] width 6 height 6
radio input "true"
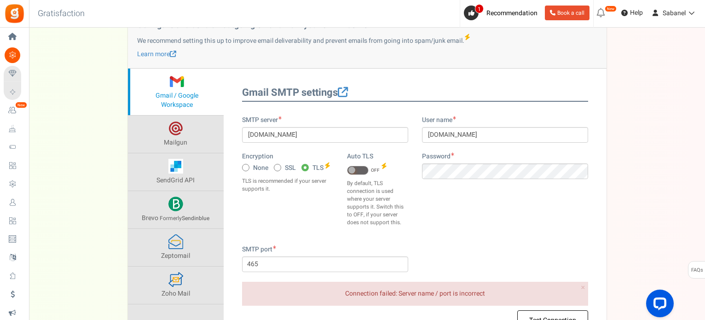
type input "587"
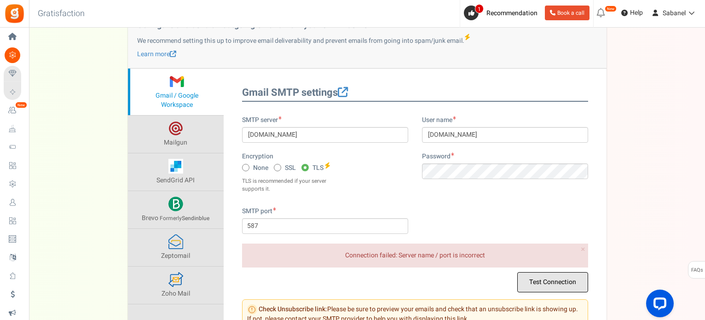
click at [563, 276] on button "Test Connection" at bounding box center [552, 282] width 71 height 20
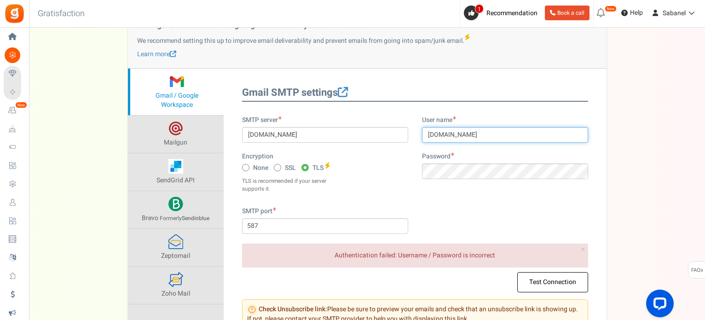
click at [496, 130] on input "Sabanel.boutique" at bounding box center [505, 135] width 166 height 16
click at [495, 134] on input "Sabanel.boutique" at bounding box center [505, 135] width 166 height 16
click at [499, 132] on input "Sabanel.boutique" at bounding box center [505, 135] width 166 height 16
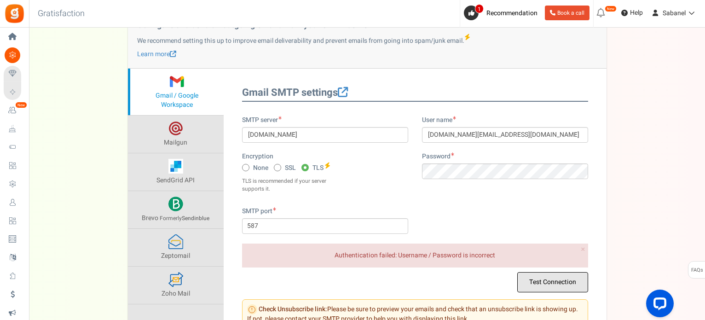
click at [538, 283] on button "Test Connection" at bounding box center [552, 282] width 71 height 20
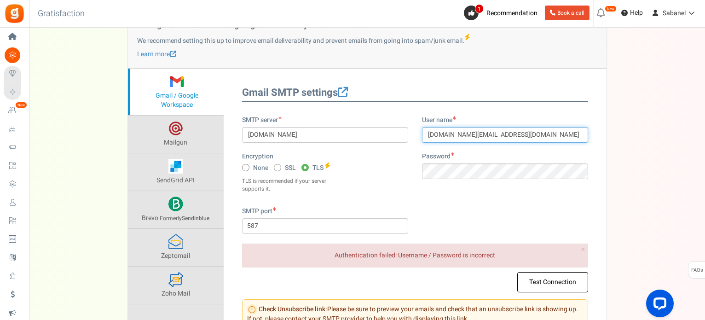
drag, startPoint x: 479, startPoint y: 136, endPoint x: 528, endPoint y: 132, distance: 49.9
click at [528, 132] on input "Sabanel.boutique@gmail.com" at bounding box center [505, 135] width 166 height 16
click at [431, 132] on input "Sabanel.boutique@gmail.com" at bounding box center [505, 135] width 166 height 16
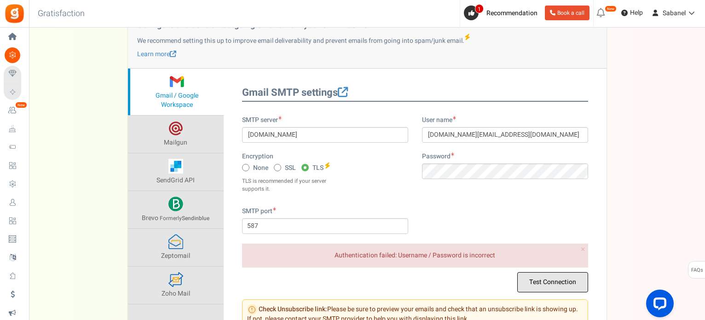
click at [534, 285] on button "Test Connection" at bounding box center [552, 282] width 71 height 20
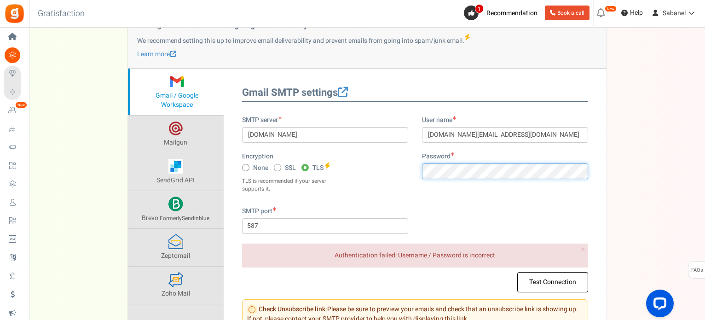
click at [377, 163] on div "SMTP server smtp.gmail.com Encryption None SSL TLS Auto TLS ON OFF" at bounding box center [415, 161] width 360 height 91
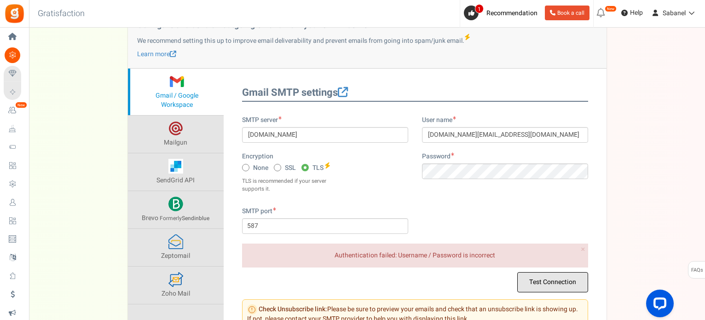
click at [571, 284] on button "Test Connection" at bounding box center [552, 282] width 71 height 20
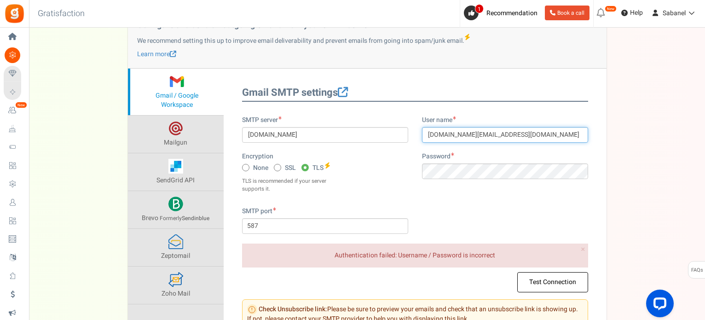
drag, startPoint x: 521, startPoint y: 135, endPoint x: 478, endPoint y: 131, distance: 43.0
click at [478, 131] on input "sabanel.boutique@gmail.com" at bounding box center [505, 135] width 166 height 16
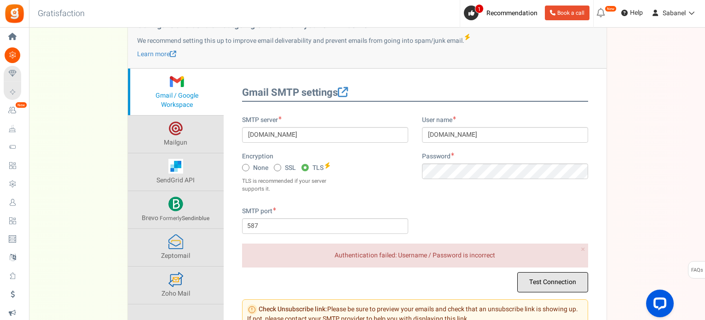
click at [533, 283] on button "Test Connection" at bounding box center [552, 282] width 71 height 20
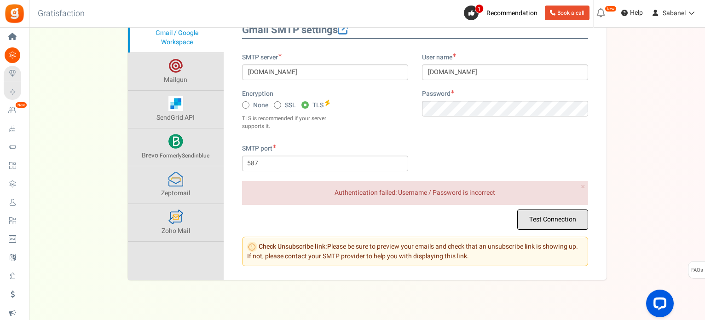
scroll to position [154, 0]
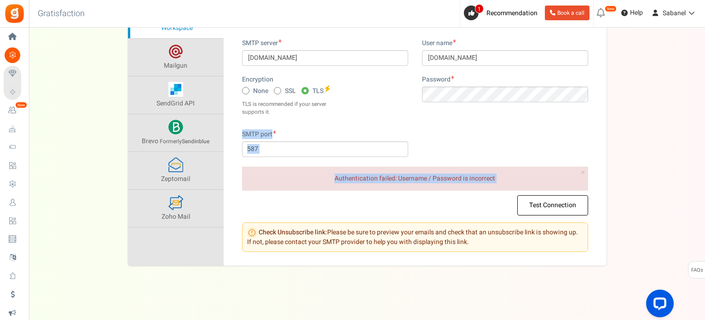
drag, startPoint x: 703, startPoint y: 195, endPoint x: 707, endPoint y: 111, distance: 83.4
click at [705, 111] on html "Install now Back to Home Back to program setup Home Settings Campaigns Purchase…" at bounding box center [352, 83] width 705 height 475
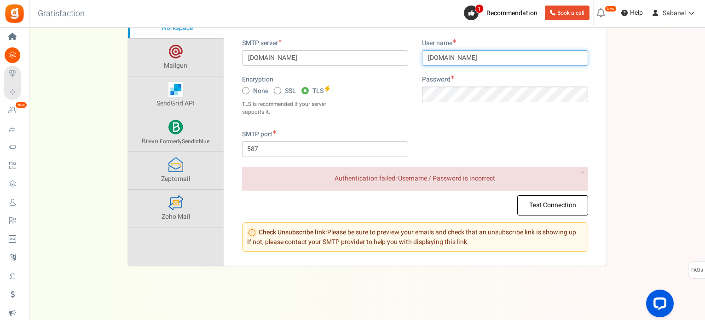
click at [503, 58] on input "sabanel.boutique" at bounding box center [505, 58] width 166 height 16
drag, startPoint x: 503, startPoint y: 58, endPoint x: 381, endPoint y: 45, distance: 122.7
click at [381, 45] on div "SMTP server smtp.gmail.com Encryption None SSL TLS Auto TLS ON OFF" at bounding box center [415, 84] width 360 height 91
type input "sabanel.boutique@gmail.com"
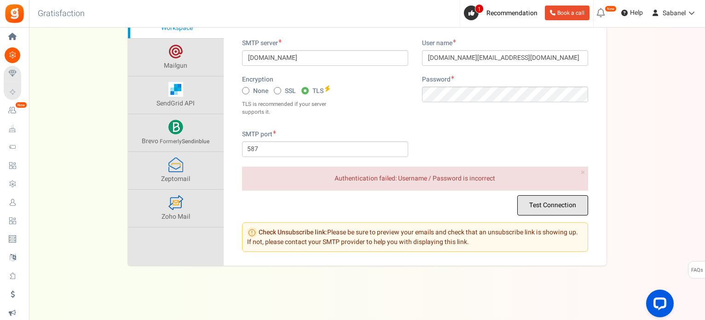
click at [528, 203] on button "Test Connection" at bounding box center [552, 205] width 71 height 20
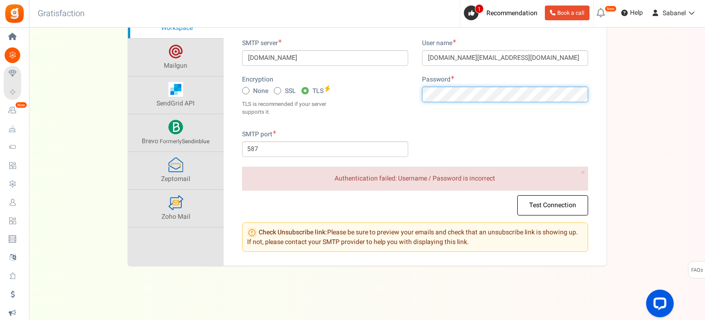
click at [403, 95] on div "SMTP server smtp.gmail.com Encryption None SSL TLS Auto TLS ON OFF" at bounding box center [415, 84] width 360 height 91
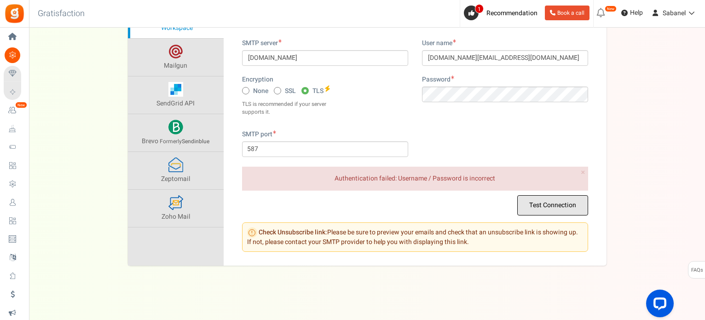
click at [533, 211] on button "Test Connection" at bounding box center [552, 205] width 71 height 20
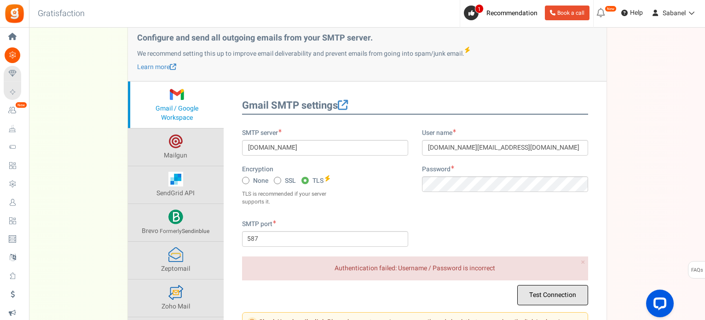
scroll to position [52, 0]
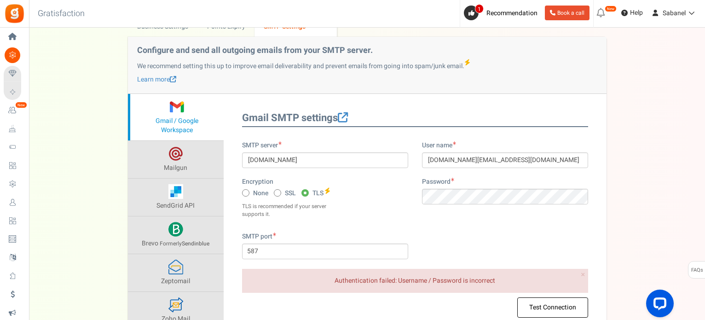
click at [182, 117] on span "Gmail / Google Workspace" at bounding box center [177, 125] width 43 height 19
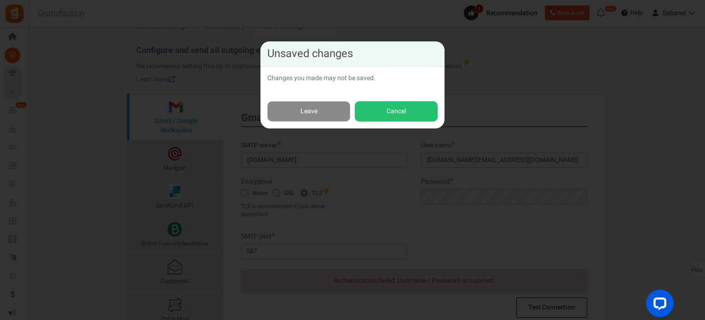
click at [313, 109] on link "Leave" at bounding box center [308, 111] width 83 height 21
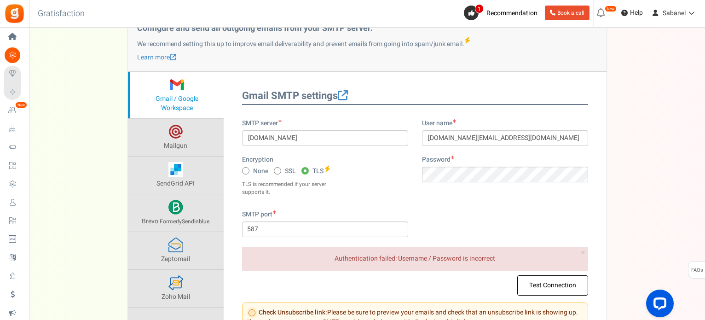
scroll to position [72, 0]
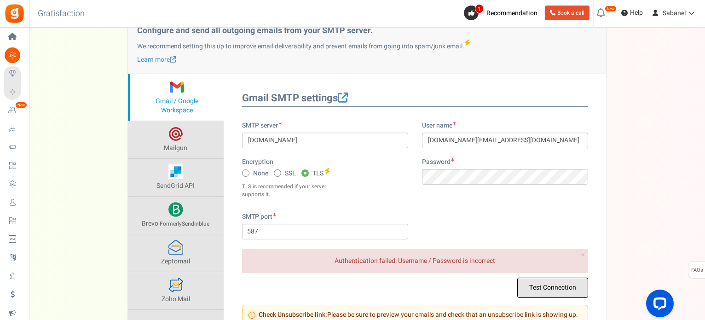
click at [568, 287] on button "Test Connection" at bounding box center [552, 288] width 71 height 20
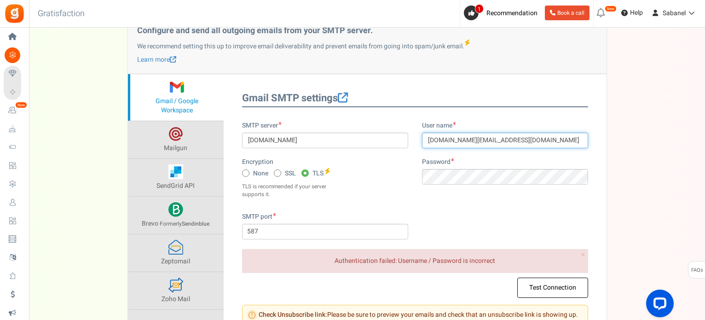
click at [527, 143] on input "sabanel.boutique@gmail.com" at bounding box center [505, 141] width 166 height 16
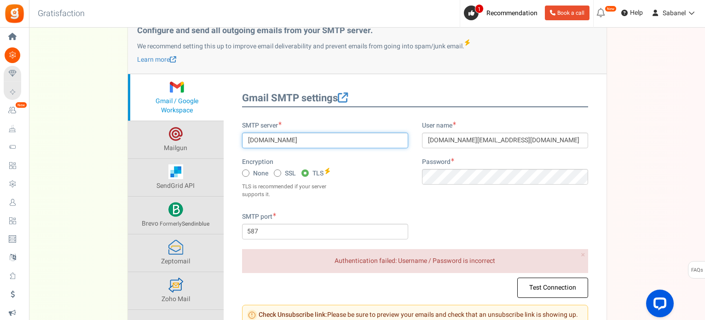
click at [326, 139] on input "[DOMAIN_NAME]" at bounding box center [325, 141] width 166 height 16
click at [285, 174] on span "SSL" at bounding box center [290, 173] width 11 height 9
click at [280, 174] on input "SSL" at bounding box center [277, 174] width 6 height 6
radio input "true"
type input "465"
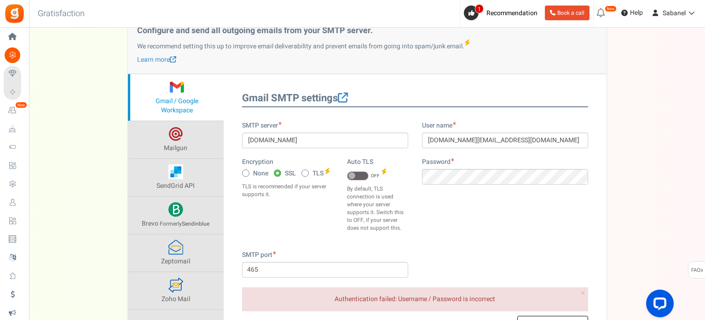
click at [359, 174] on span at bounding box center [358, 175] width 22 height 9
click at [347, 174] on input "ON OFF" at bounding box center [347, 176] width 0 height 6
click at [551, 316] on button "Test Connection" at bounding box center [552, 326] width 71 height 20
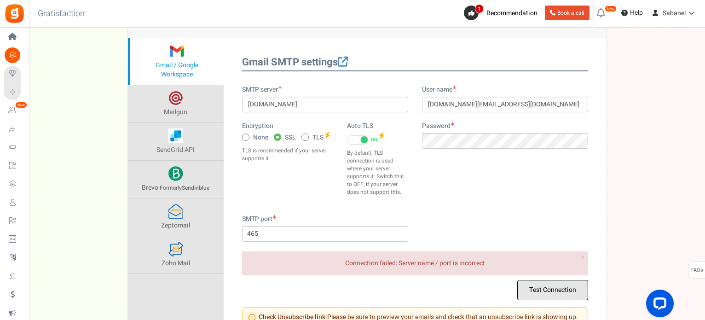
scroll to position [113, 0]
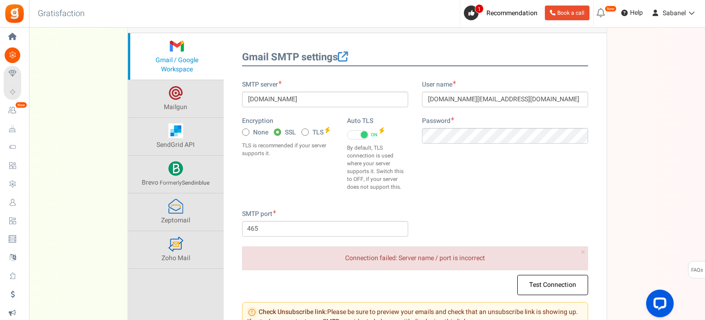
click at [364, 132] on span at bounding box center [364, 134] width 7 height 7
click at [347, 132] on input "ON OFF" at bounding box center [347, 135] width 0 height 6
click at [541, 281] on button "Test Connection" at bounding box center [552, 285] width 71 height 20
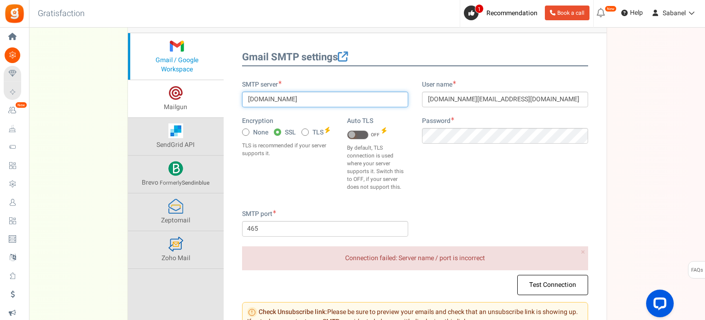
drag, startPoint x: 315, startPoint y: 104, endPoint x: 202, endPoint y: 111, distance: 113.5
click at [202, 111] on div "Gmail / Google Workspace Mailgun SendGrid API Brevo Formerly Sendinblue ." at bounding box center [367, 189] width 479 height 312
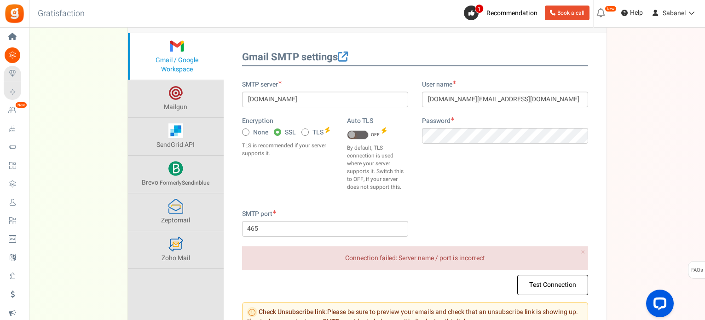
click at [249, 130] on span at bounding box center [245, 131] width 7 height 7
click at [248, 130] on input "None" at bounding box center [245, 133] width 6 height 6
radio input "true"
type input "25"
click at [553, 284] on button "Test Connection" at bounding box center [552, 285] width 71 height 20
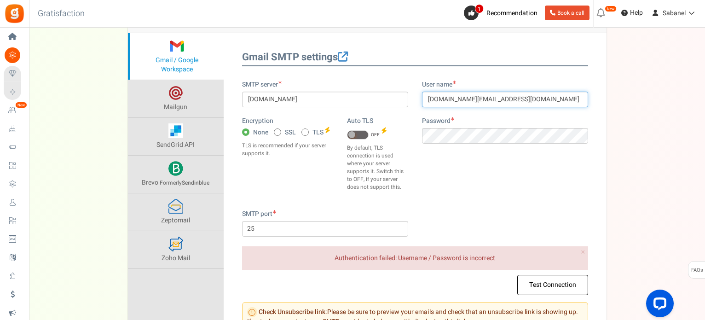
click at [548, 96] on input "sabanel.boutique@gmail.com" at bounding box center [505, 100] width 166 height 16
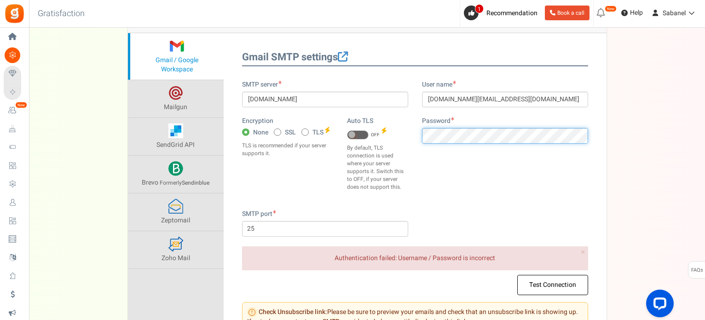
click at [389, 128] on div "SMTP server smtp.gmail.com Encryption None SSL TLS Auto TLS ON OFF" at bounding box center [415, 144] width 360 height 129
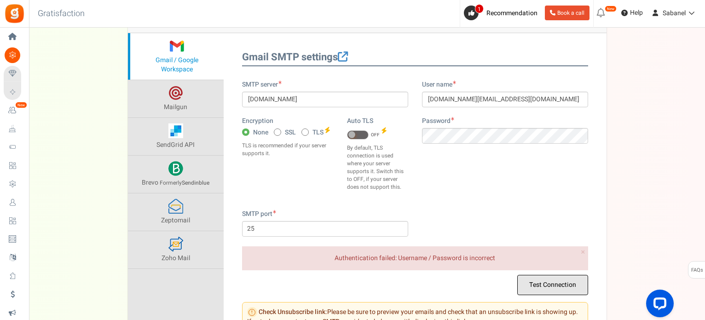
click at [539, 289] on button "Test Connection" at bounding box center [552, 285] width 71 height 20
click at [309, 124] on div "Encryption None SSL TLS TLS is recommended if your server supports it." at bounding box center [287, 139] width 105 height 46
click at [309, 128] on label "TLS" at bounding box center [313, 133] width 22 height 10
click at [307, 130] on input "TLS" at bounding box center [305, 133] width 6 height 6
radio input "true"
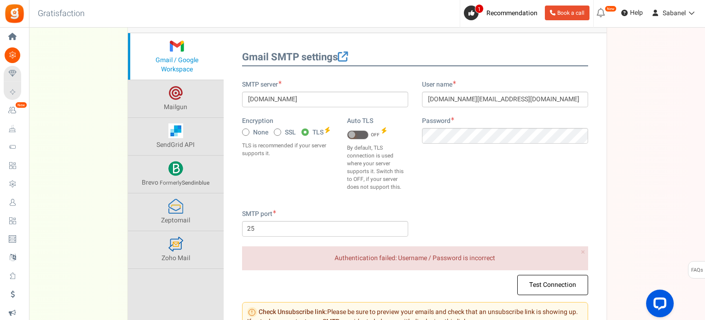
type input "587"
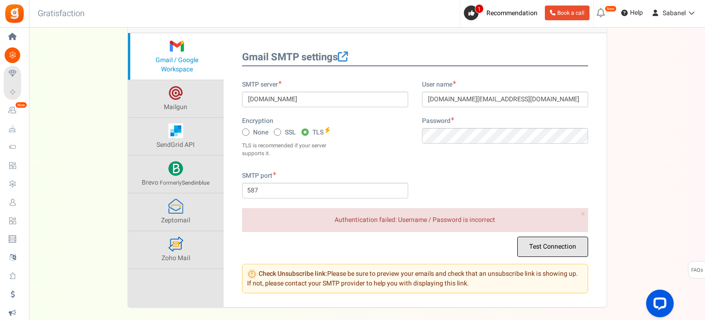
click at [548, 244] on button "Test Connection" at bounding box center [552, 247] width 71 height 20
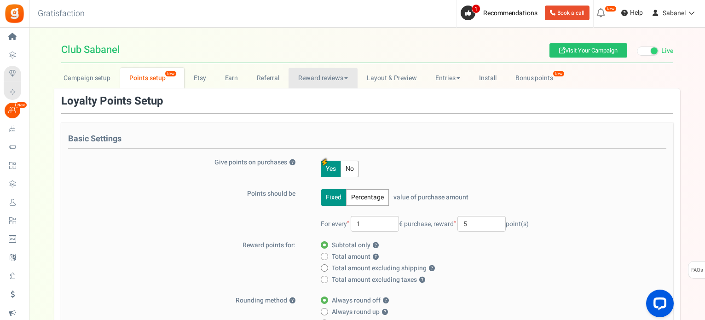
click at [335, 77] on link "Reward reviews" at bounding box center [323, 78] width 69 height 21
click at [331, 94] on link "WOO" at bounding box center [326, 98] width 74 height 13
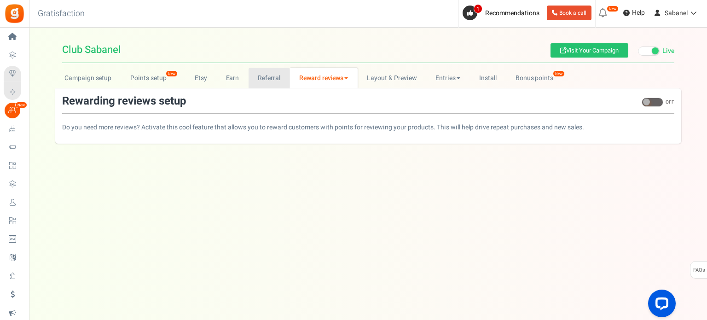
click at [280, 76] on link "Referral" at bounding box center [269, 78] width 41 height 21
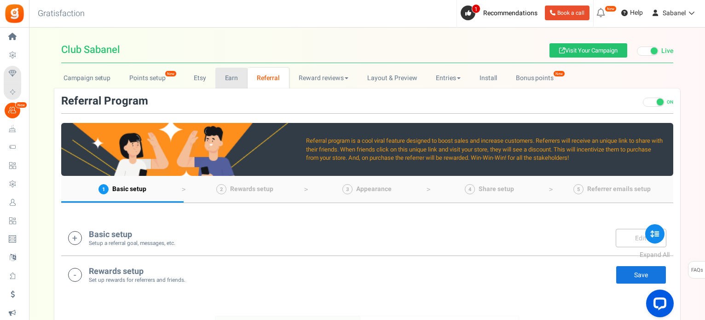
click at [235, 77] on link "Earn" at bounding box center [231, 78] width 32 height 21
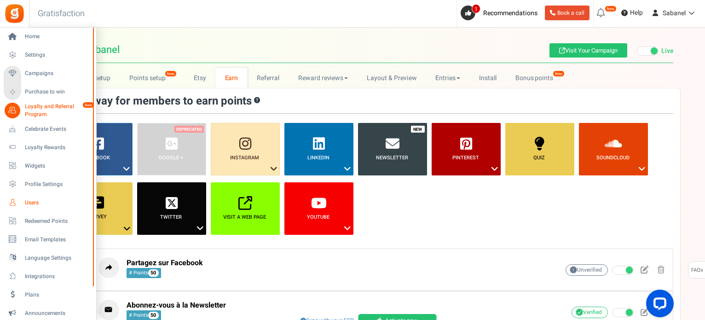
click at [34, 198] on link "Users" at bounding box center [48, 203] width 88 height 16
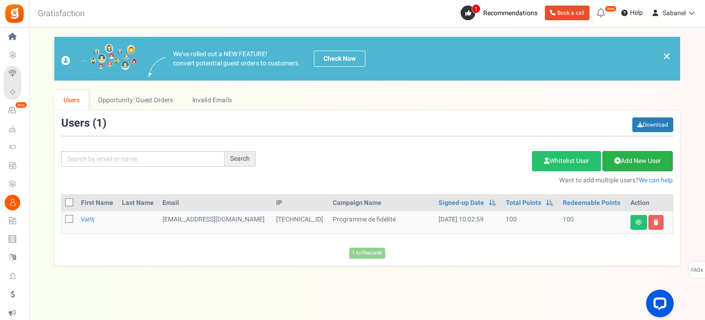
click at [639, 166] on link "Add New User" at bounding box center [638, 161] width 70 height 20
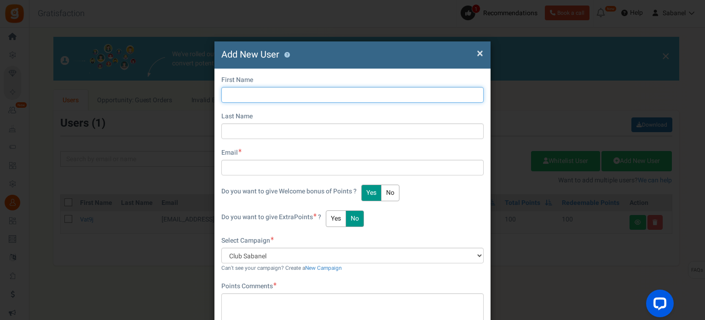
click at [373, 92] on input "text" at bounding box center [352, 95] width 262 height 16
type input "Eve"
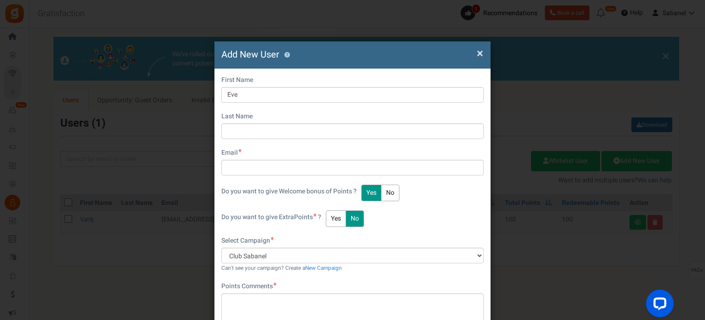
click at [260, 142] on div "First Name [PERSON_NAME] Last Name Email Do you want to give Welcome bonus of P…" at bounding box center [352, 138] width 262 height 126
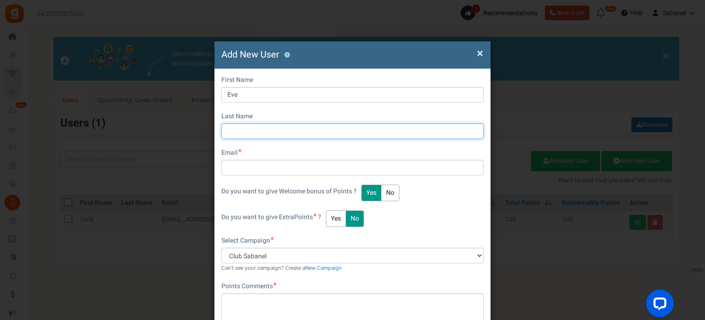
click at [264, 134] on input "text" at bounding box center [352, 131] width 262 height 16
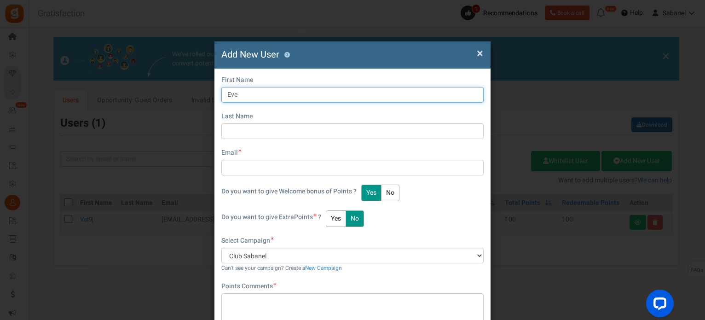
drag, startPoint x: 257, startPoint y: 90, endPoint x: 160, endPoint y: 111, distance: 99.1
click at [160, 111] on div "× Close Add New User ? First Name [PERSON_NAME] Last Name Email Do you want to …" at bounding box center [352, 160] width 705 height 320
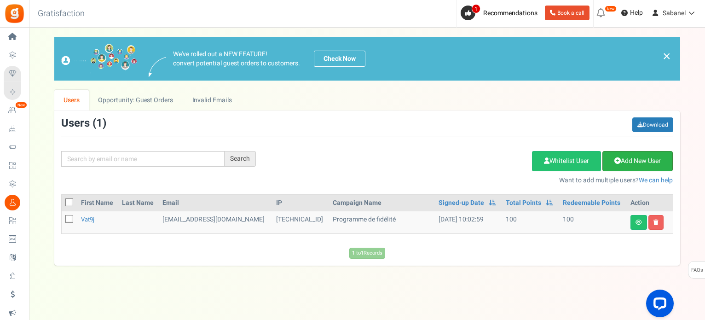
click at [655, 163] on link "Add New User" at bounding box center [638, 161] width 70 height 20
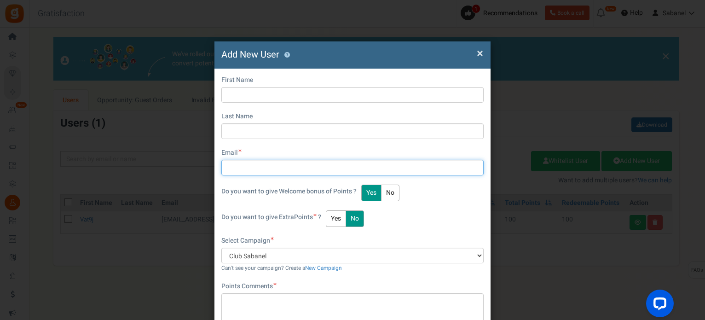
click at [295, 165] on input "text" at bounding box center [352, 168] width 262 height 16
paste input "[DOMAIN_NAME]"
paste input "evefontrodona@"
type input "[EMAIL_ADDRESS][DOMAIN_NAME]"
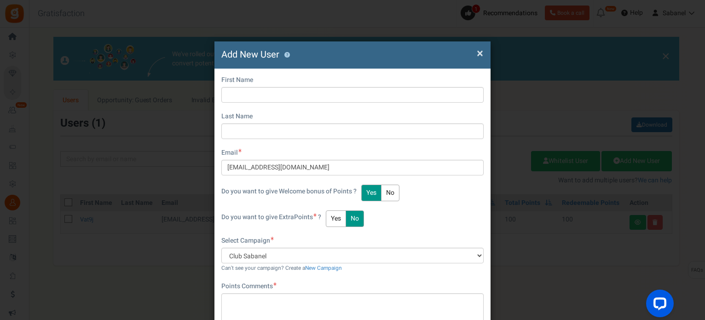
click at [389, 190] on button "No" at bounding box center [390, 193] width 18 height 17
click at [374, 190] on button "Yes" at bounding box center [371, 193] width 20 height 17
click at [342, 216] on button "Yes" at bounding box center [336, 218] width 20 height 17
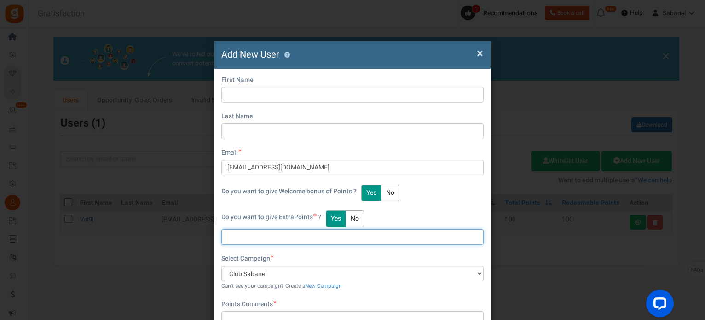
click at [322, 233] on input "text" at bounding box center [352, 237] width 262 height 16
type input "250"
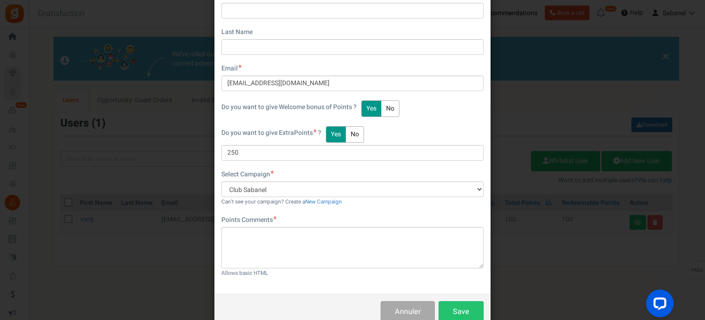
scroll to position [107, 0]
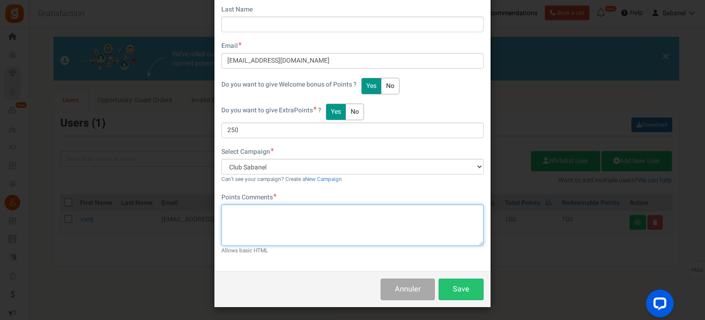
click at [344, 220] on textarea at bounding box center [352, 224] width 262 height 41
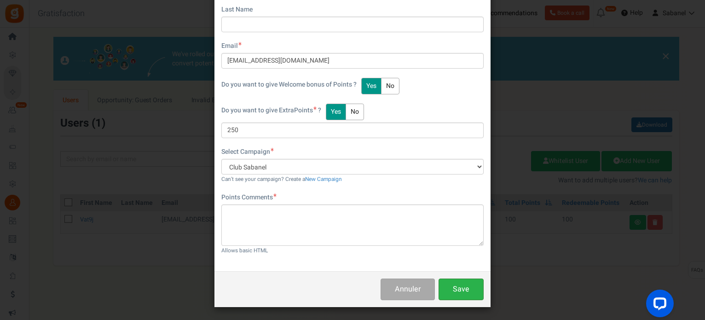
click at [466, 292] on button "Save" at bounding box center [461, 289] width 45 height 22
